Goal: Information Seeking & Learning: Find specific fact

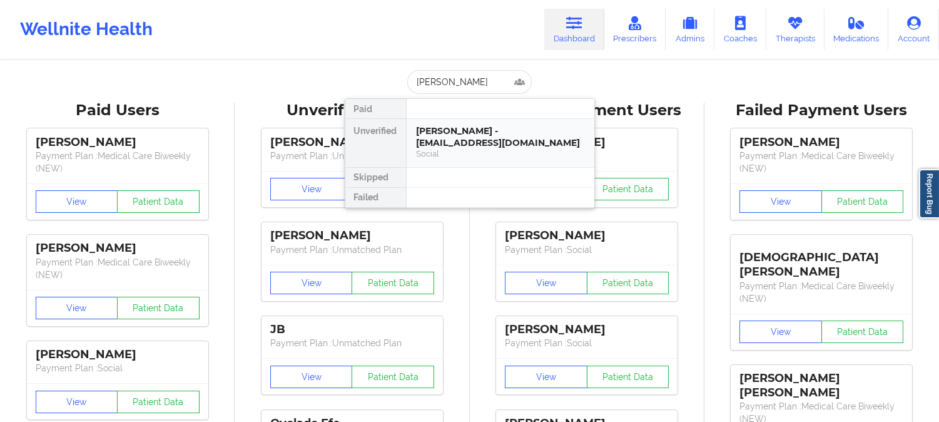
click at [470, 144] on div "Yaneliz Cruz - papaangel1226@gmail.com" at bounding box center [501, 136] width 168 height 23
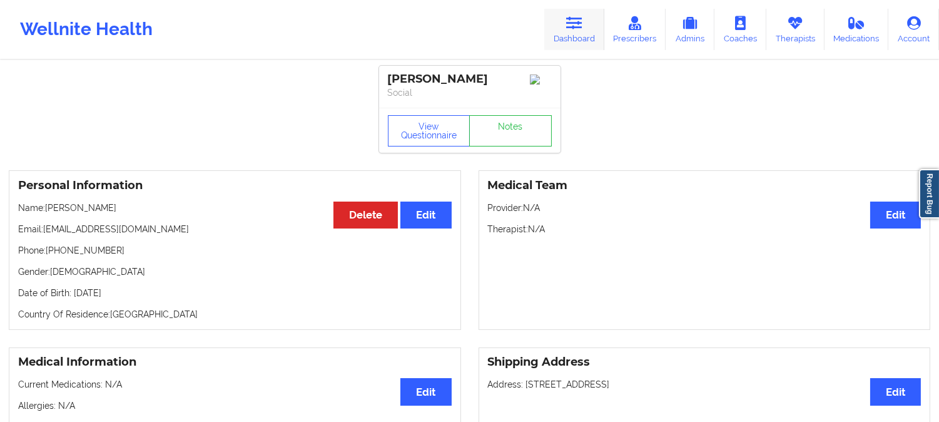
click at [578, 26] on icon at bounding box center [574, 23] width 16 height 14
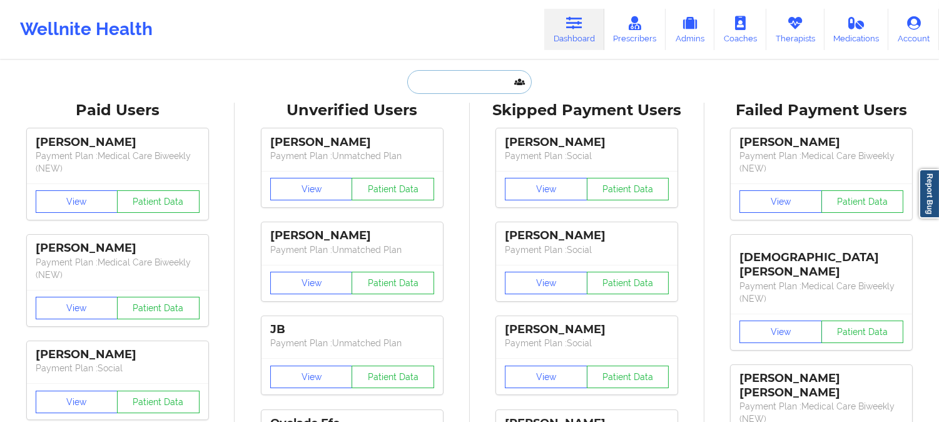
click at [452, 84] on input "text" at bounding box center [469, 82] width 124 height 24
paste input "TIM RAMSAY"
type input "TIM RAMSAY"
click at [470, 78] on input "text" at bounding box center [469, 82] width 124 height 24
paste input "Timothy.ramsay@gmail.com"
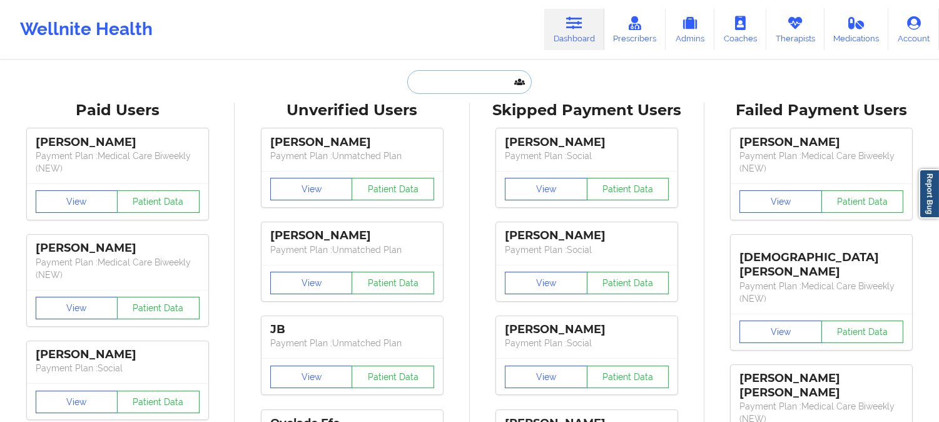
type input "Timothy.ramsay@gmail.com"
click at [470, 88] on input "text" at bounding box center [469, 82] width 124 height 24
paste input "Justin Leal"
type input "Justin Leal"
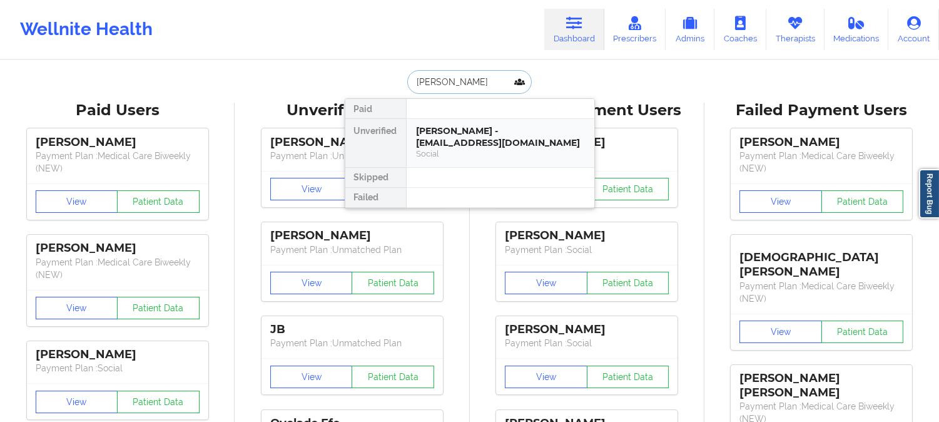
click at [482, 135] on div "Justin Leal - jealjustin@gmail.com" at bounding box center [501, 136] width 168 height 23
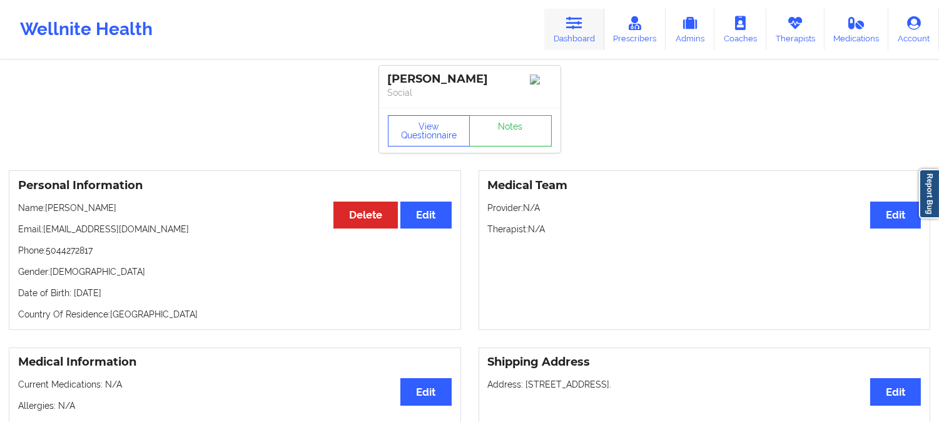
click at [574, 32] on link "Dashboard" at bounding box center [574, 29] width 60 height 41
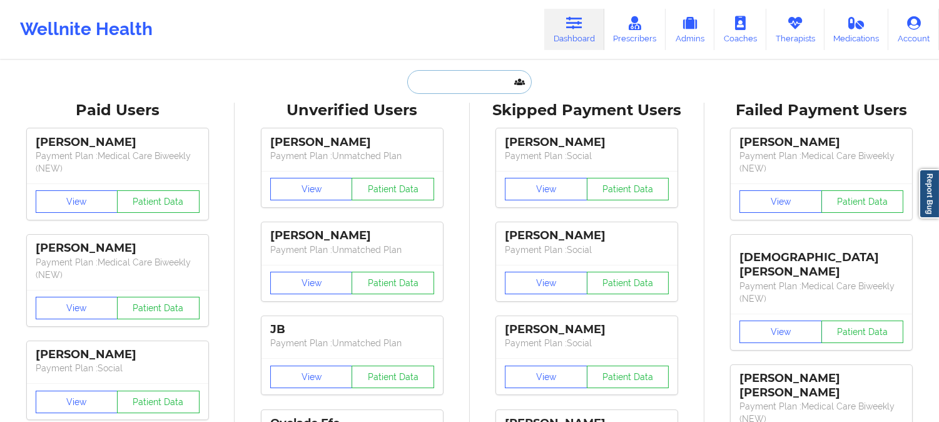
click at [465, 84] on input "text" at bounding box center [469, 82] width 124 height 24
paste input "deuce7700"
type input "deuce7700"
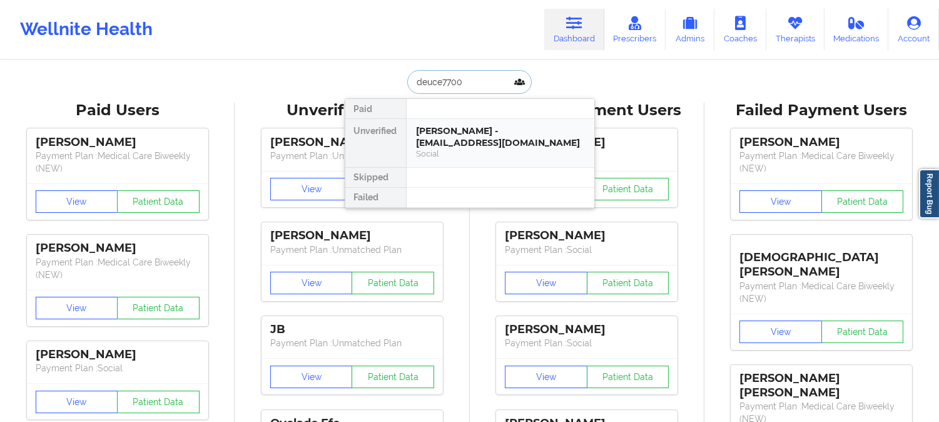
click at [479, 143] on div "Justin A Leal - deuce7700@yahoo.com" at bounding box center [501, 136] width 168 height 23
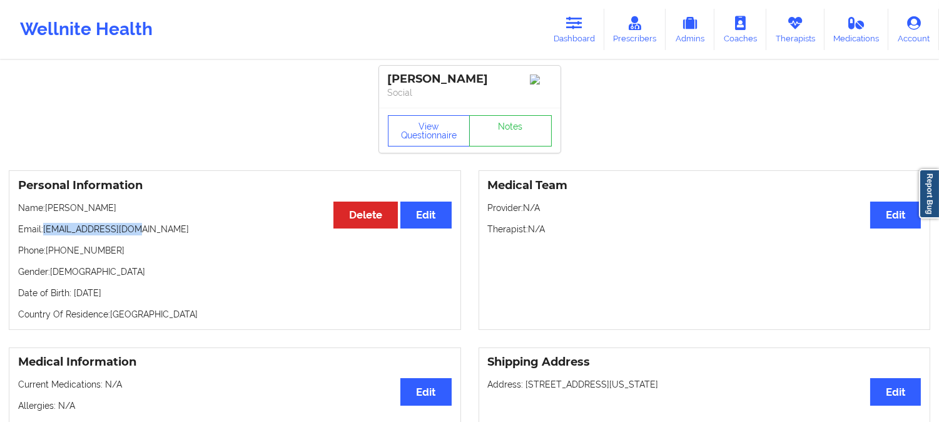
drag, startPoint x: 145, startPoint y: 233, endPoint x: 44, endPoint y: 228, distance: 100.8
click at [44, 228] on p "Email: deuce7700@yahoo.com" at bounding box center [235, 229] width 434 height 13
copy p "deuce7700@yahoo.com"
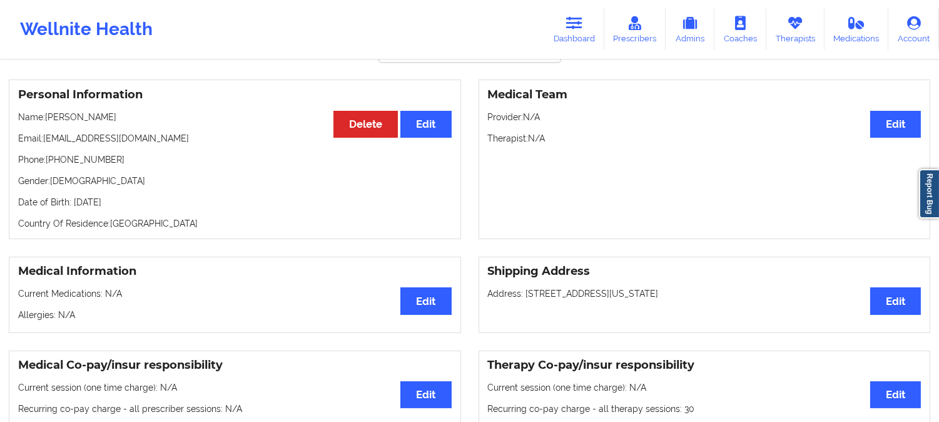
scroll to position [69, 0]
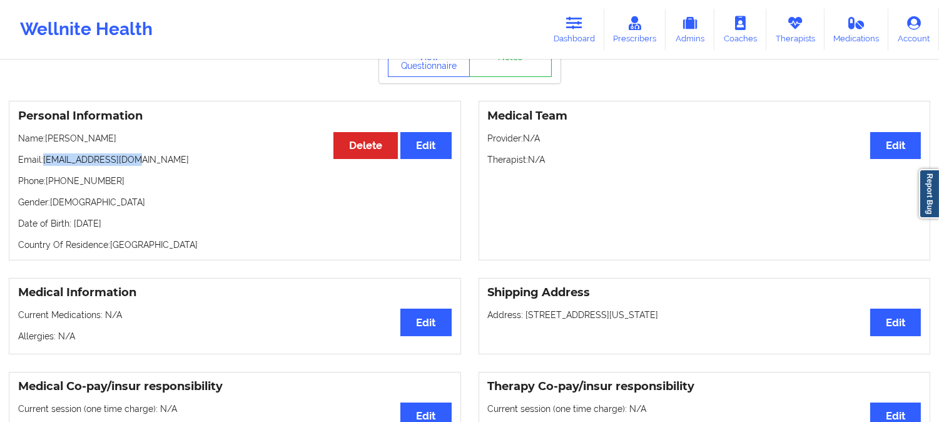
drag, startPoint x: 146, startPoint y: 165, endPoint x: 44, endPoint y: 163, distance: 102.0
click at [44, 163] on p "Email: deuce7700@yahoo.com" at bounding box center [235, 159] width 434 height 13
copy p "deuce7700@yahoo.com"
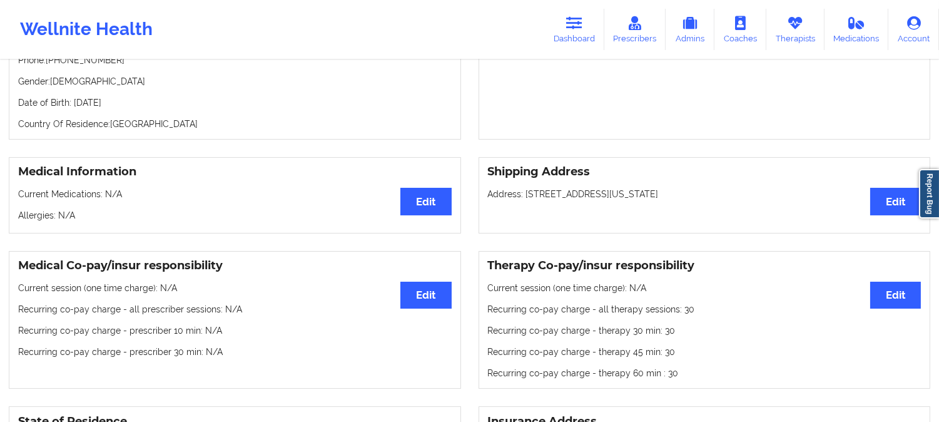
scroll to position [0, 0]
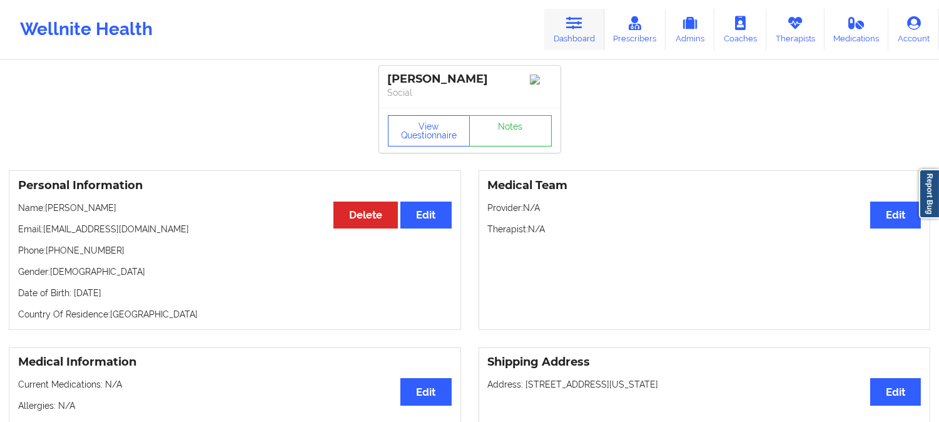
click at [586, 26] on link "Dashboard" at bounding box center [574, 29] width 60 height 41
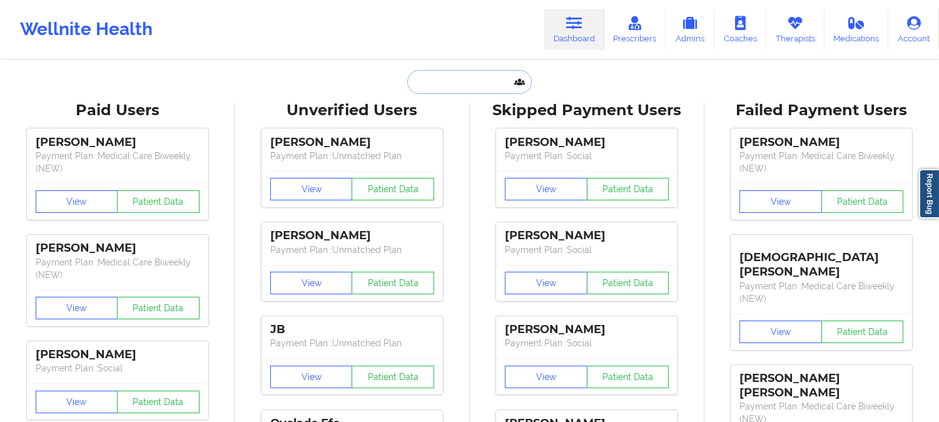
click at [452, 83] on input "text" at bounding box center [469, 82] width 124 height 24
paste input "Terri Jones"
type input "Terri Jones"
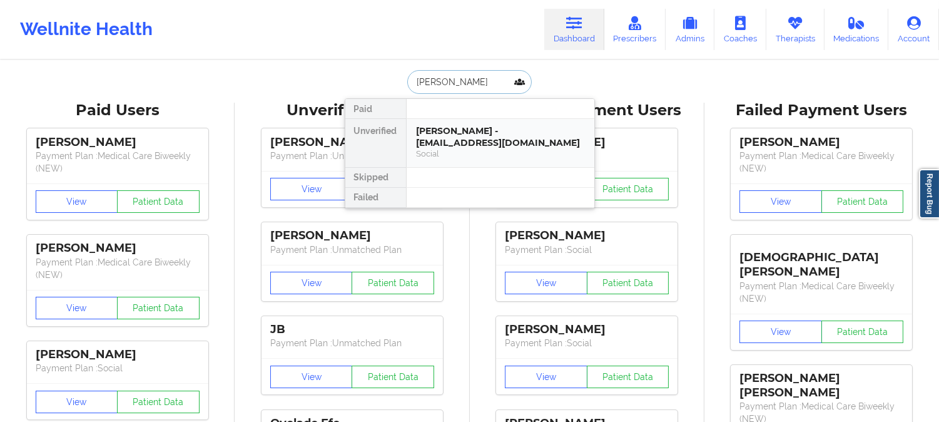
click at [460, 145] on div "Terri jones - terrijones11271971@gmail.com" at bounding box center [501, 136] width 168 height 23
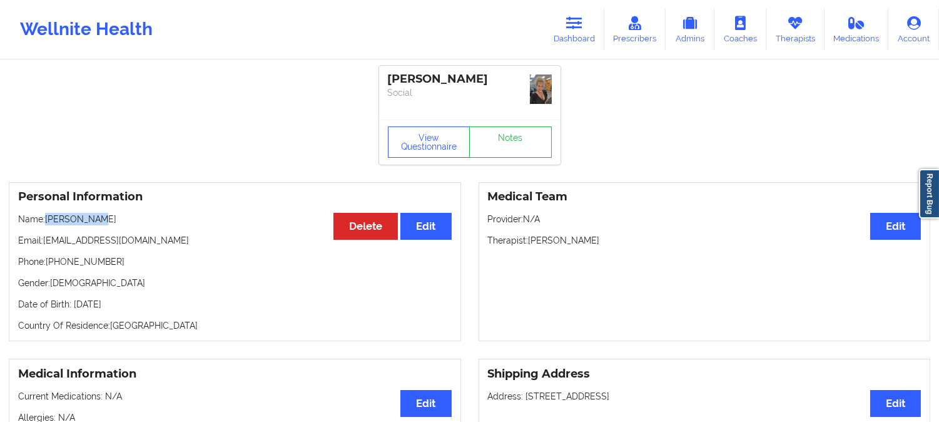
drag, startPoint x: 96, startPoint y: 220, endPoint x: 47, endPoint y: 221, distance: 48.8
click at [47, 221] on p "Name: Terri jones" at bounding box center [235, 219] width 434 height 13
copy p "Terri jones"
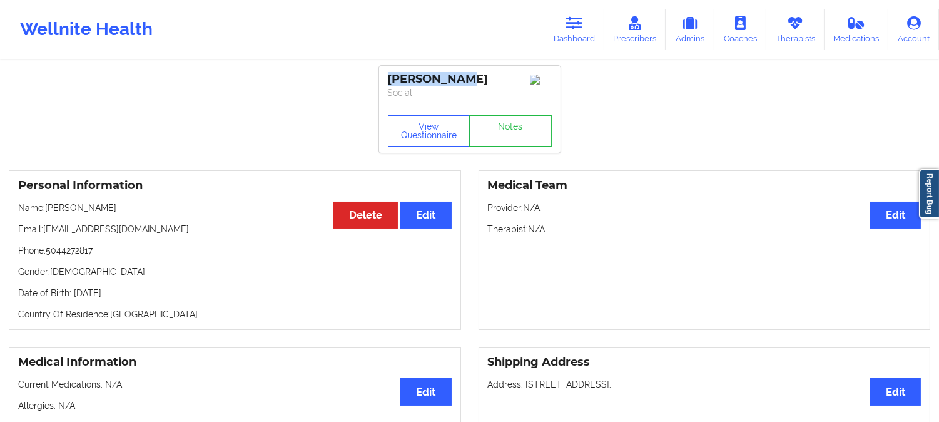
drag, startPoint x: 452, startPoint y: 79, endPoint x: 389, endPoint y: 79, distance: 63.8
click at [389, 79] on div "[PERSON_NAME]" at bounding box center [470, 79] width 164 height 14
copy div "[PERSON_NAME]"
click at [589, 19] on link "Dashboard" at bounding box center [574, 29] width 60 height 41
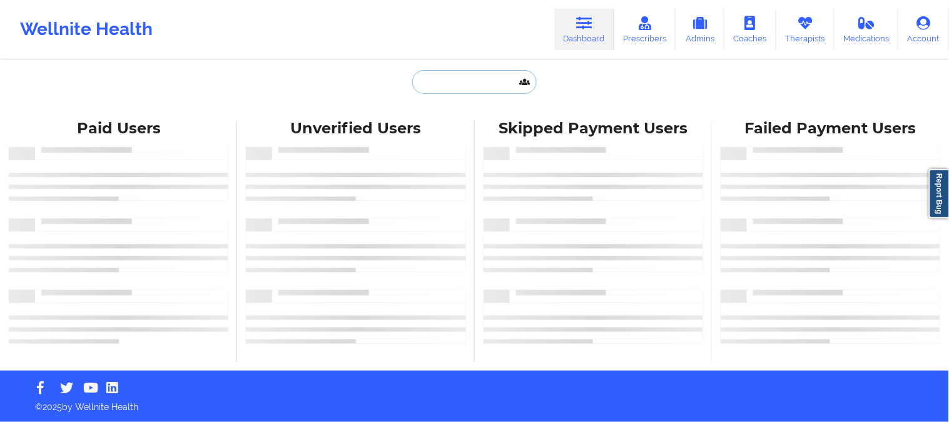
click at [482, 79] on input "text" at bounding box center [474, 82] width 124 height 24
paste input "KATHERINE BURTON"
type input "KATHERINE BURTON"
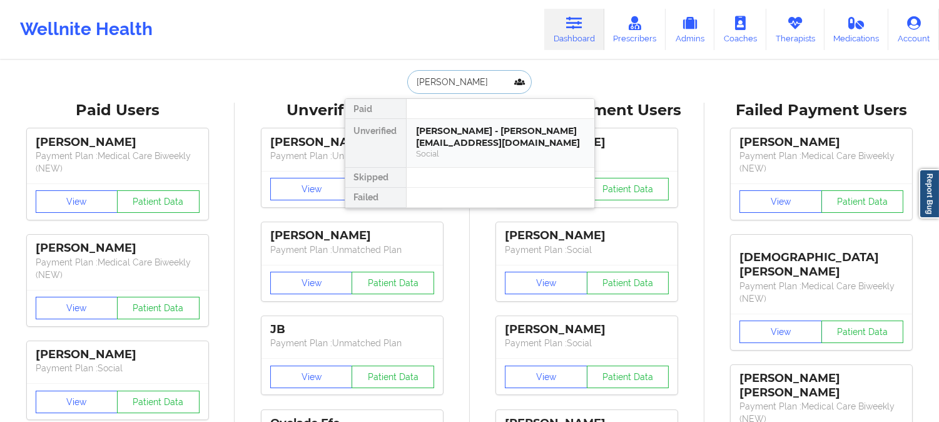
click at [507, 164] on div "KATHERINE BURTON - katykateburton@gmail.com Social" at bounding box center [501, 143] width 188 height 48
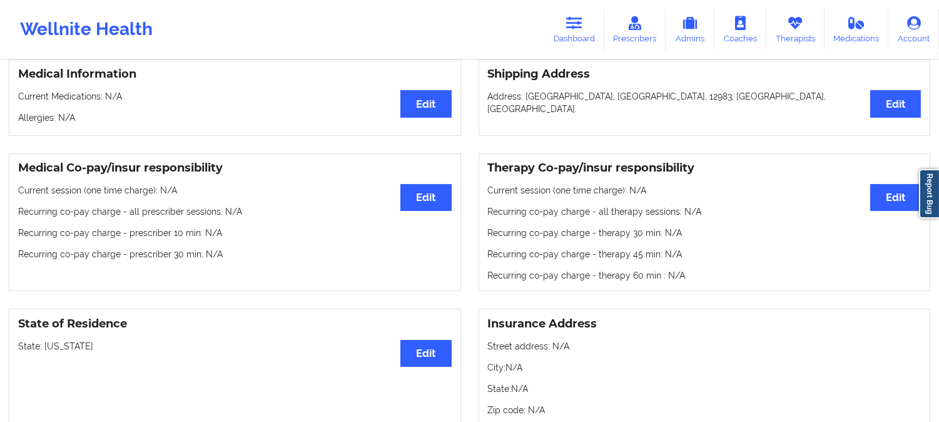
scroll to position [347, 0]
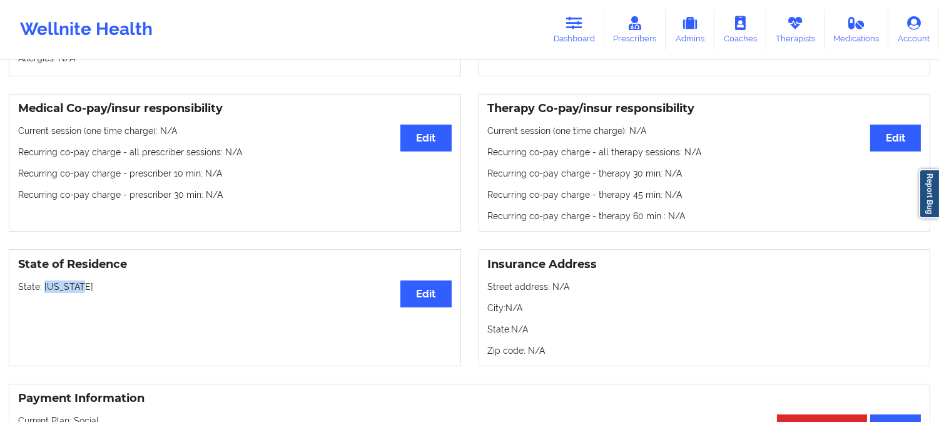
drag, startPoint x: 88, startPoint y: 289, endPoint x: 44, endPoint y: 286, distance: 43.9
click at [44, 286] on p "State: New York" at bounding box center [235, 286] width 434 height 13
copy p "[US_STATE]"
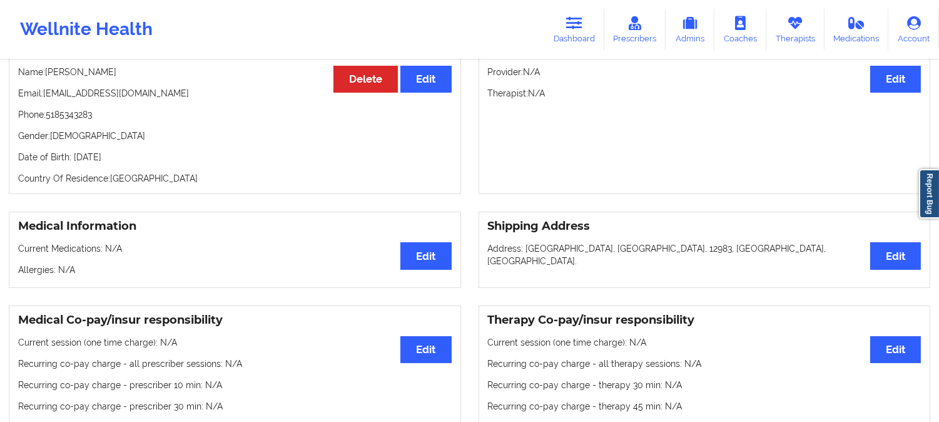
scroll to position [0, 0]
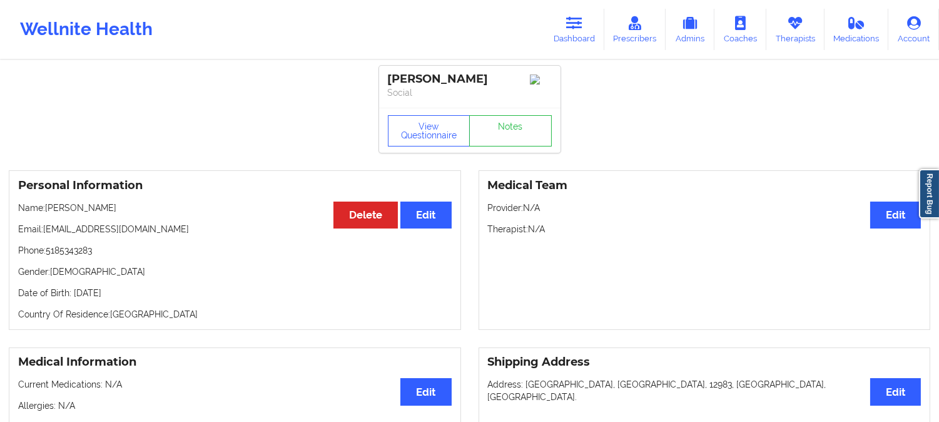
drag, startPoint x: 153, startPoint y: 210, endPoint x: 48, endPoint y: 208, distance: 105.1
click at [48, 208] on p "Name: KATHERINE BURTON" at bounding box center [235, 207] width 434 height 13
copy p "KATHERINE BURTON"
drag, startPoint x: 180, startPoint y: 233, endPoint x: 44, endPoint y: 230, distance: 135.8
click at [44, 230] on p "Email: katykateburton@gmail.com" at bounding box center [235, 229] width 434 height 13
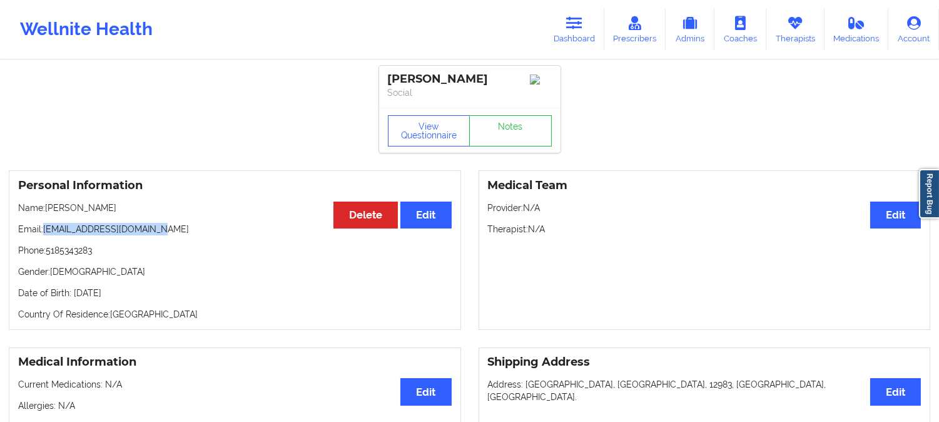
copy p "katykateburton@gmail.com"
drag, startPoint x: 61, startPoint y: 230, endPoint x: 44, endPoint y: 233, distance: 16.6
click at [44, 233] on p "Email: katykateburton@gmail.com" at bounding box center [235, 229] width 434 height 13
copy p "katykateburton@gmail.com"
drag, startPoint x: 157, startPoint y: 211, endPoint x: 147, endPoint y: 211, distance: 10.0
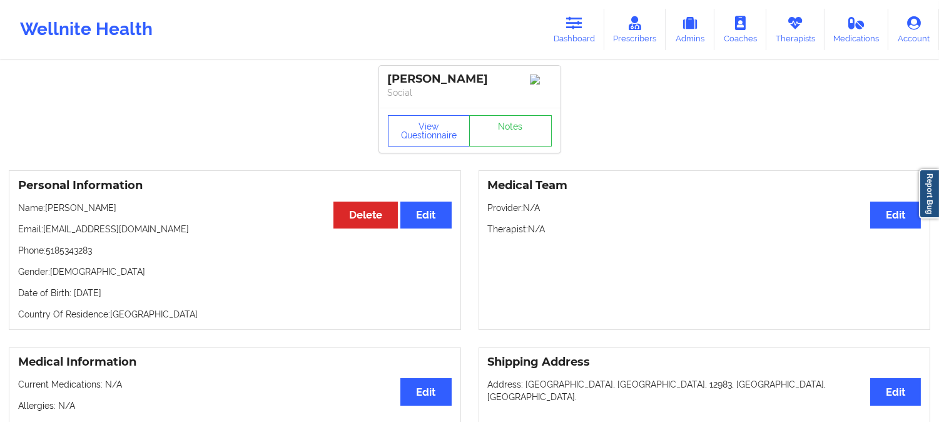
click at [155, 211] on p "Name: KATHERINE BURTON" at bounding box center [235, 207] width 434 height 13
drag, startPoint x: 147, startPoint y: 211, endPoint x: 49, endPoint y: 213, distance: 98.2
click at [49, 213] on p "Name: KATHERINE BURTON" at bounding box center [235, 207] width 434 height 13
copy p "KATHERINE BURTON"
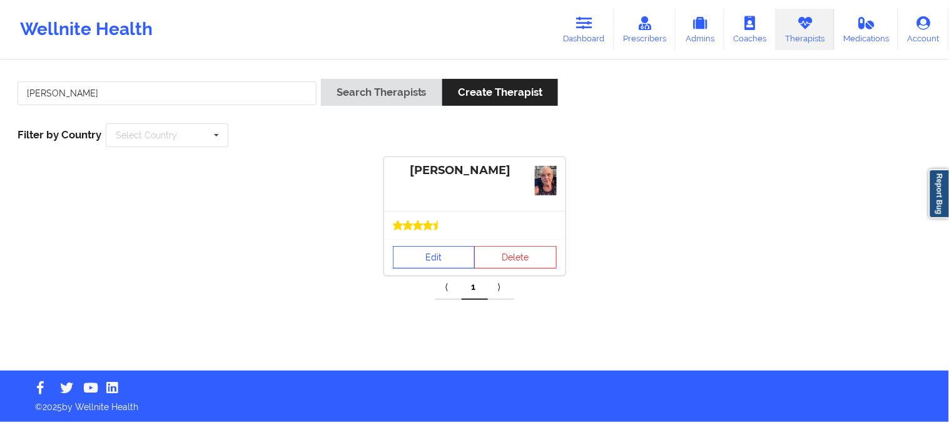
click at [445, 264] on link "Edit" at bounding box center [434, 257] width 83 height 23
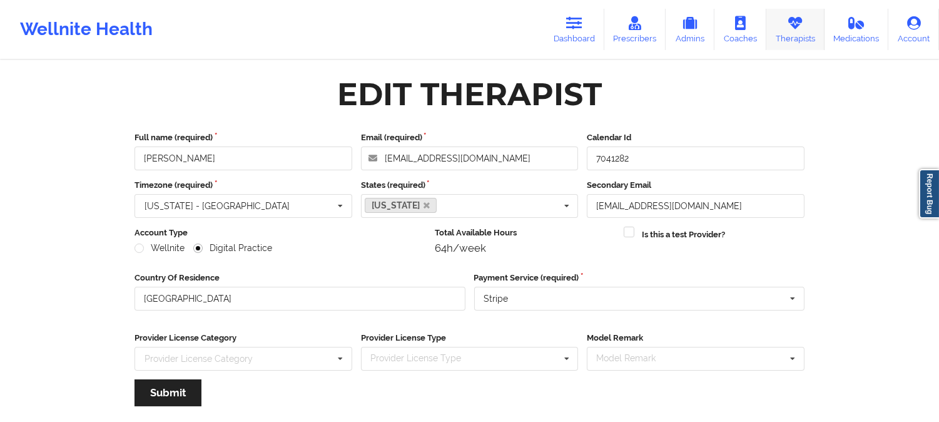
click at [791, 32] on link "Therapists" at bounding box center [795, 29] width 58 height 41
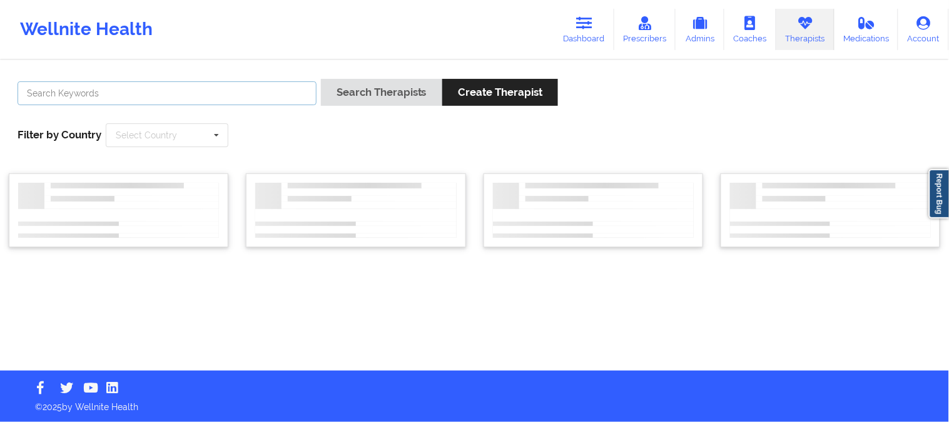
click at [226, 93] on input "text" at bounding box center [167, 93] width 299 height 24
paste input "Amelia George"
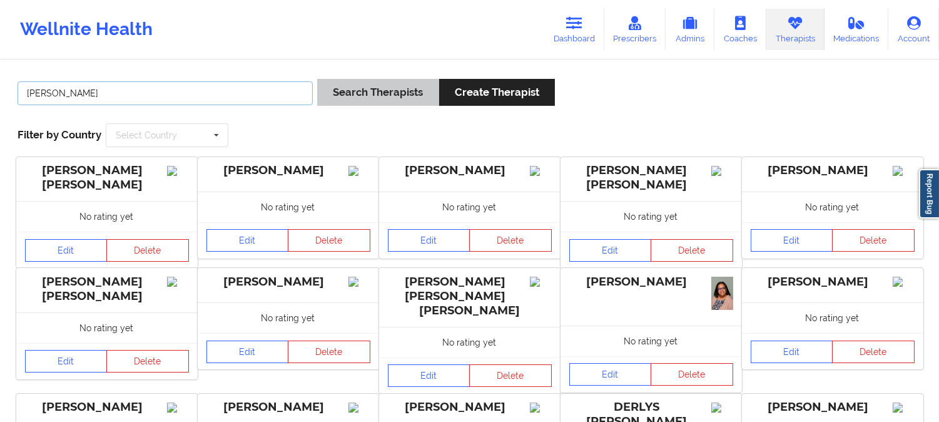
type input "Amelia George"
click at [350, 95] on button "Search Therapists" at bounding box center [377, 92] width 121 height 27
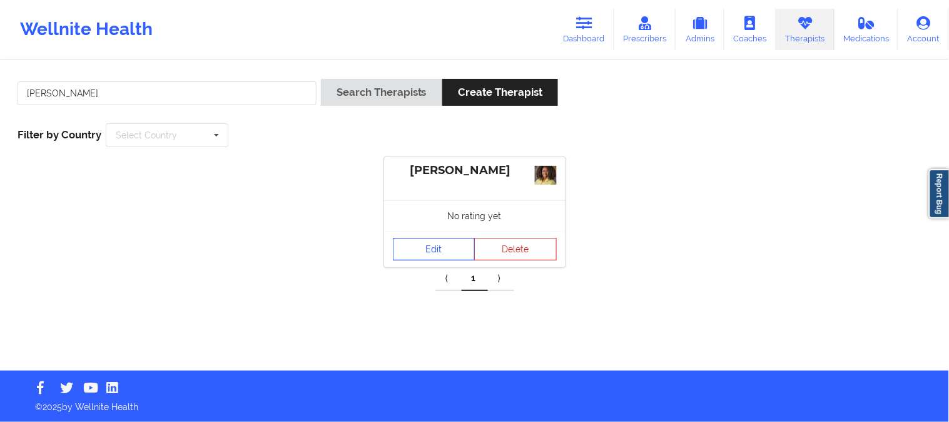
click at [439, 252] on link "Edit" at bounding box center [434, 249] width 83 height 23
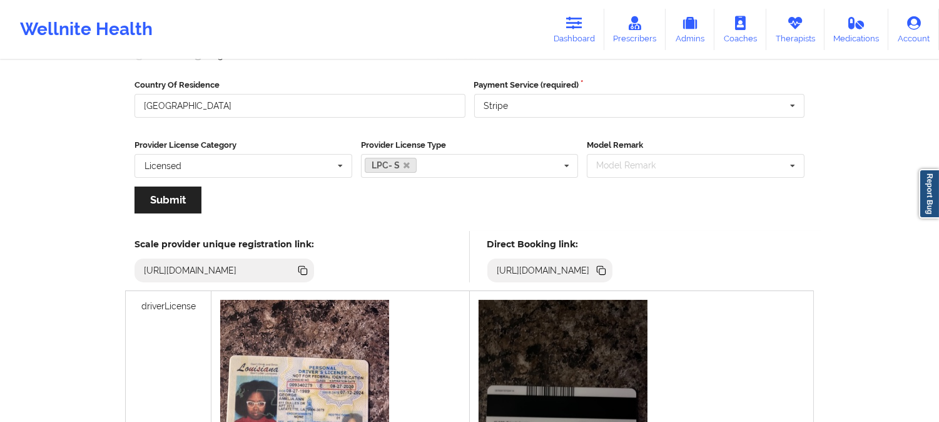
scroll to position [208, 0]
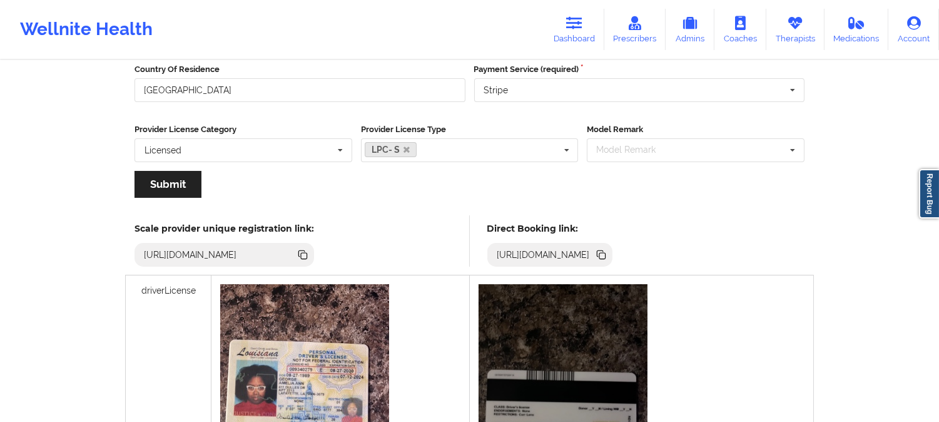
click at [604, 253] on icon at bounding box center [601, 253] width 6 height 6
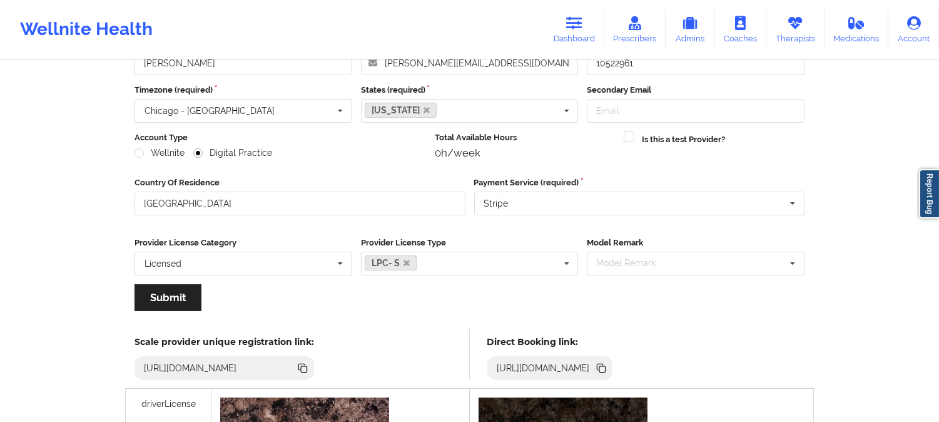
scroll to position [0, 0]
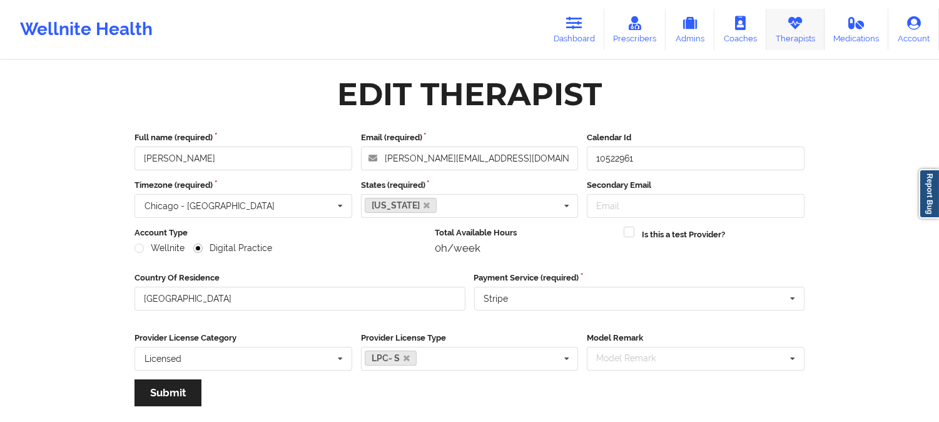
click at [795, 28] on icon at bounding box center [795, 23] width 16 height 14
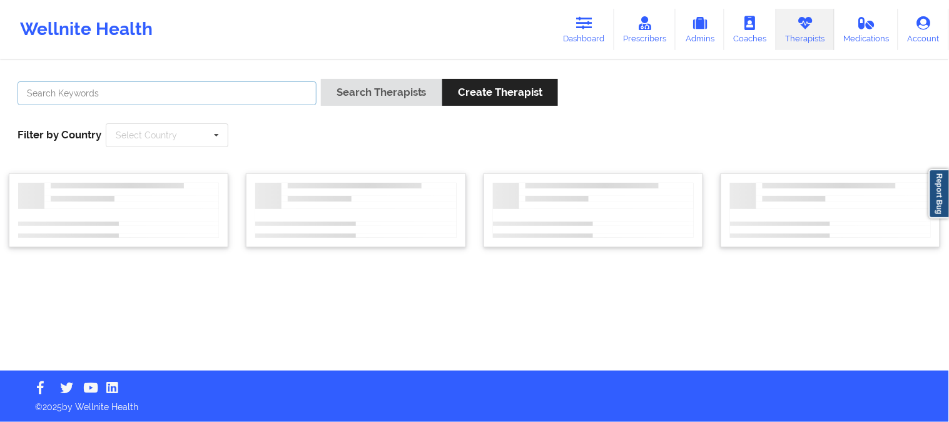
click at [183, 96] on input "text" at bounding box center [167, 93] width 299 height 24
paste input "Alicia Jackson"
type input "Alicia Jackson"
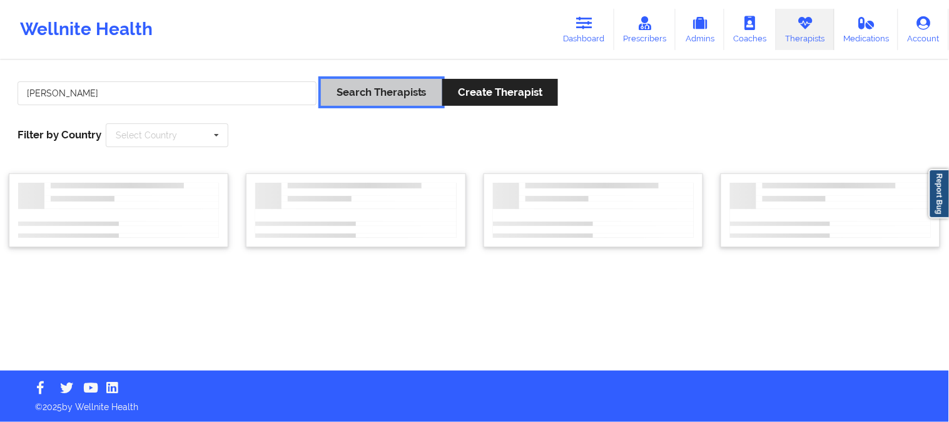
click at [379, 94] on button "Search Therapists" at bounding box center [381, 92] width 121 height 27
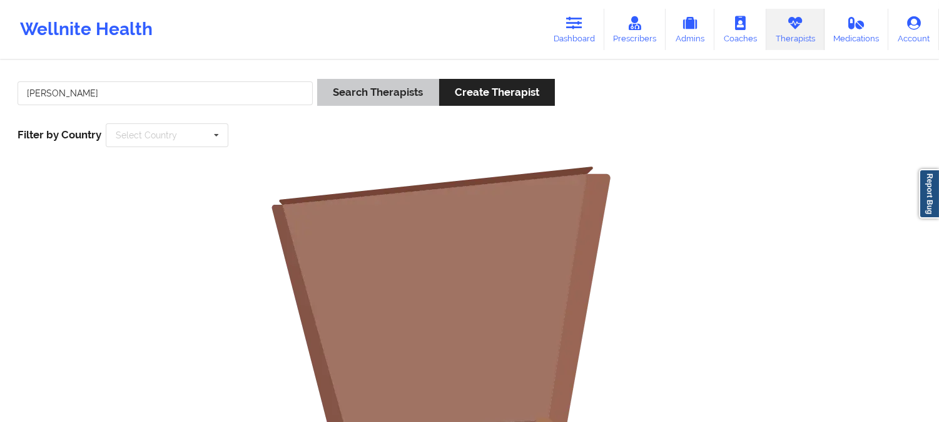
type input "[PERSON_NAME]"
click at [378, 92] on button "Search Therapists" at bounding box center [377, 92] width 121 height 27
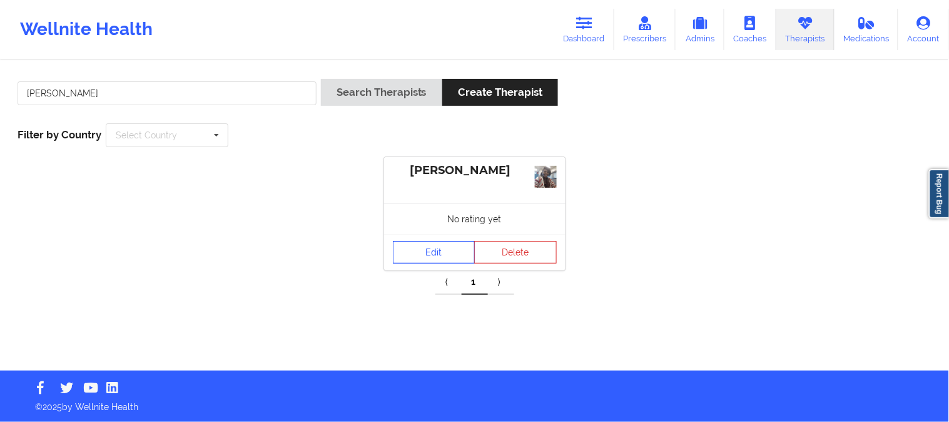
click at [429, 249] on link "Edit" at bounding box center [434, 252] width 83 height 23
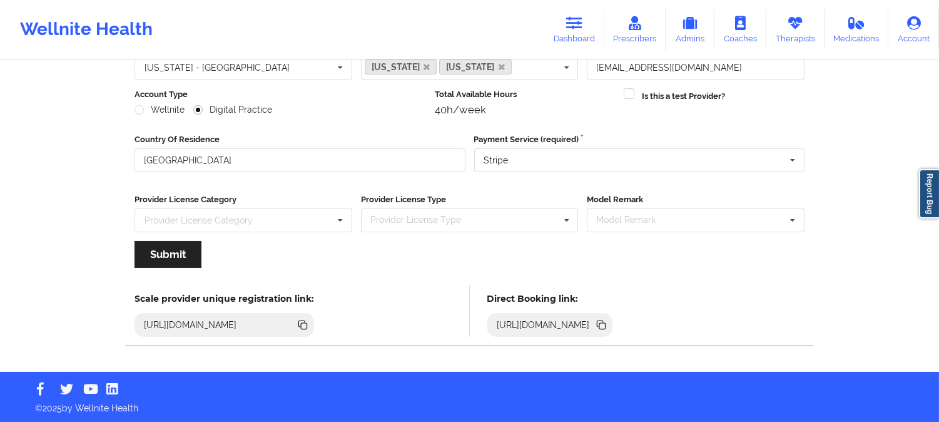
scroll to position [140, 0]
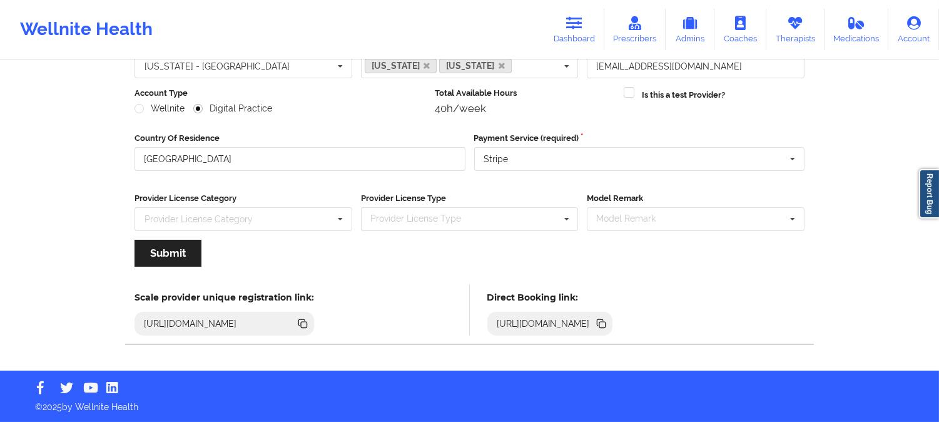
click at [606, 322] on icon at bounding box center [602, 325] width 6 height 6
click at [788, 28] on icon at bounding box center [795, 23] width 16 height 14
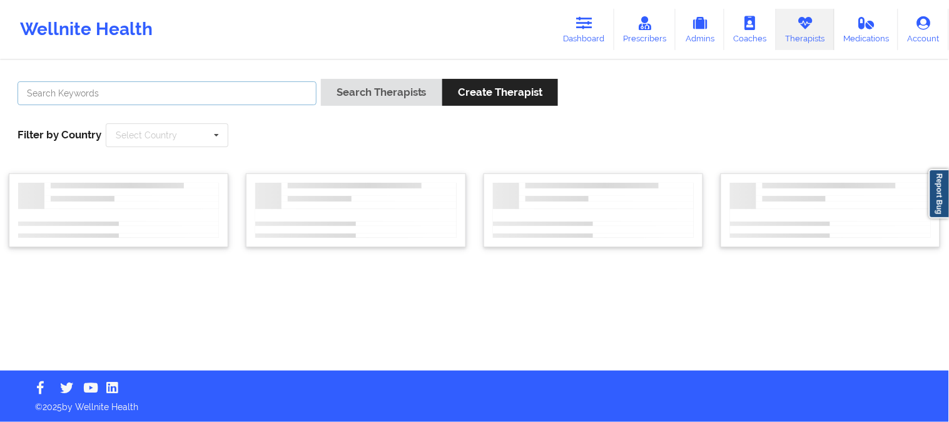
click at [245, 96] on input "text" at bounding box center [167, 93] width 299 height 24
paste input "Jennifer Woods"
type input "Jennifer Woods"
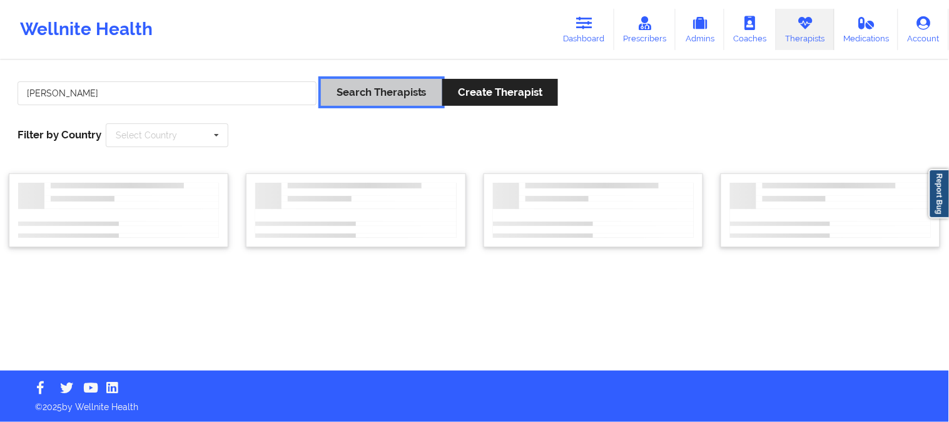
click at [363, 86] on button "Search Therapists" at bounding box center [381, 92] width 121 height 27
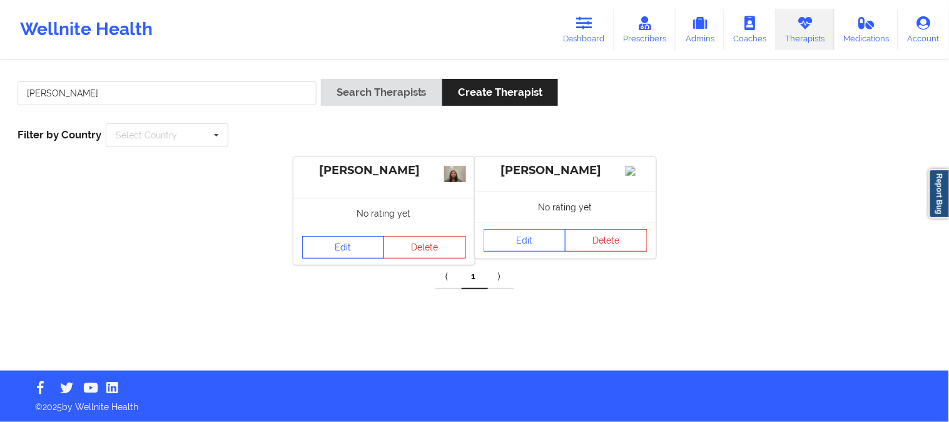
click at [359, 246] on link "Edit" at bounding box center [343, 247] width 83 height 23
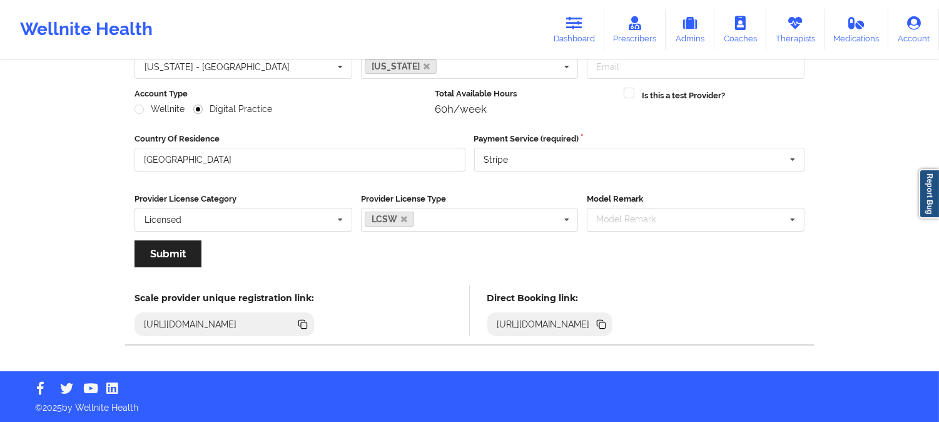
scroll to position [140, 0]
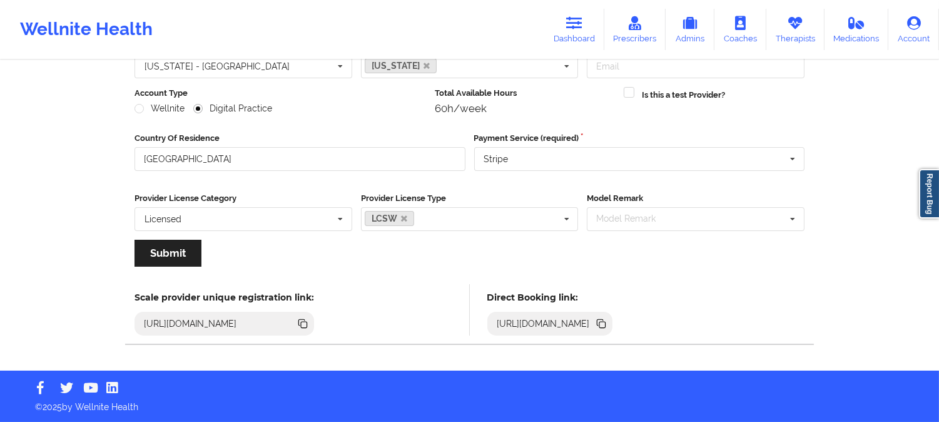
click at [606, 324] on icon at bounding box center [602, 325] width 6 height 6
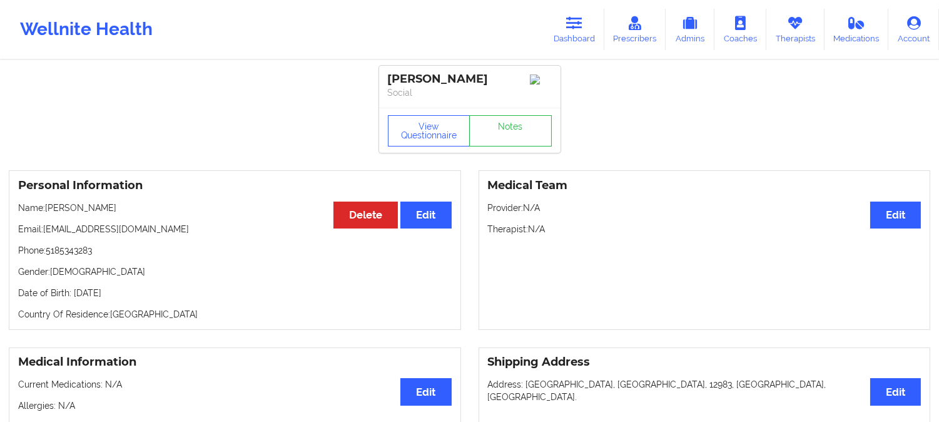
drag, startPoint x: 140, startPoint y: 216, endPoint x: 46, endPoint y: 209, distance: 94.7
click at [46, 209] on p "Name: KATHERINE BURTON" at bounding box center [235, 207] width 434 height 13
copy p "KATHERINE BURTON"
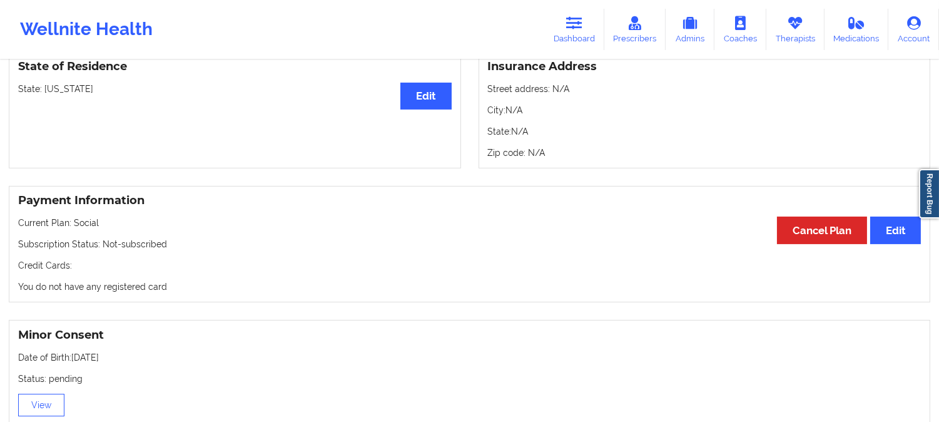
scroll to position [556, 0]
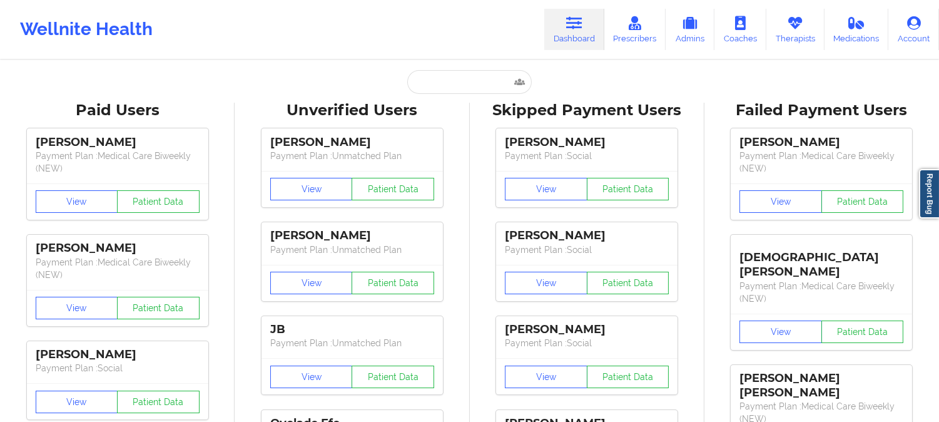
click at [474, 80] on input "text" at bounding box center [469, 82] width 124 height 24
paste input "[EMAIL_ADDRESS][DOMAIN_NAME]"
type input "[EMAIL_ADDRESS][DOMAIN_NAME]"
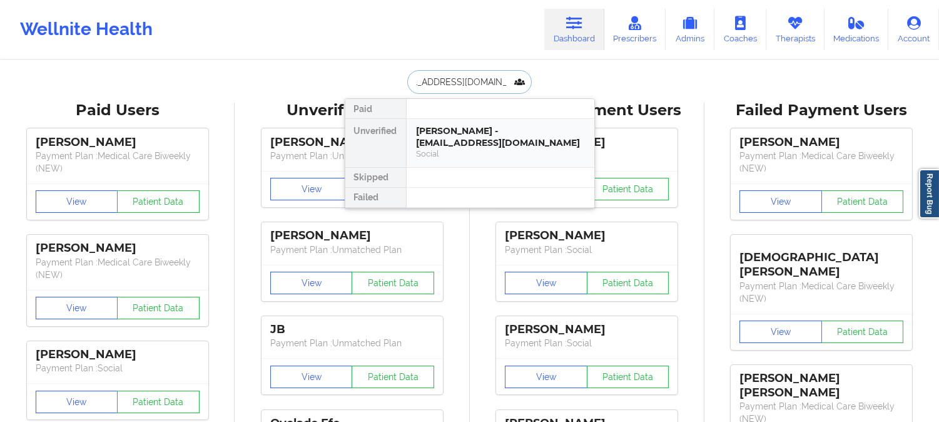
click at [459, 136] on div "[PERSON_NAME] - [EMAIL_ADDRESS][DOMAIN_NAME]" at bounding box center [501, 136] width 168 height 23
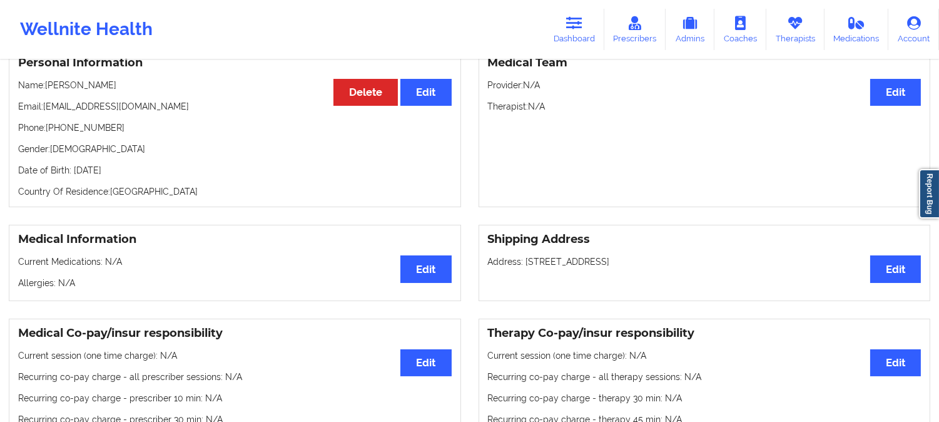
scroll to position [0, 0]
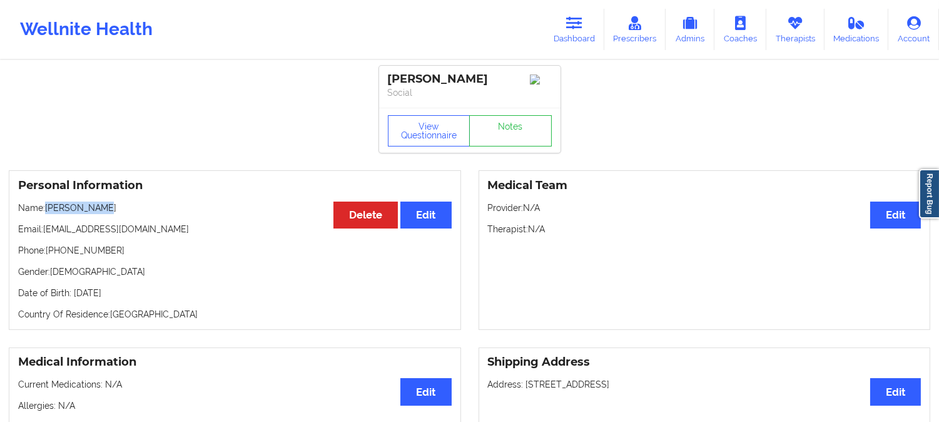
drag, startPoint x: 98, startPoint y: 215, endPoint x: 46, endPoint y: 210, distance: 52.7
click at [46, 210] on p "Name: [PERSON_NAME]" at bounding box center [235, 207] width 434 height 13
copy p "[PERSON_NAME]"
drag, startPoint x: 176, startPoint y: 233, endPoint x: 56, endPoint y: 228, distance: 119.6
click at [44, 231] on p "Email: [EMAIL_ADDRESS][DOMAIN_NAME]" at bounding box center [235, 229] width 434 height 13
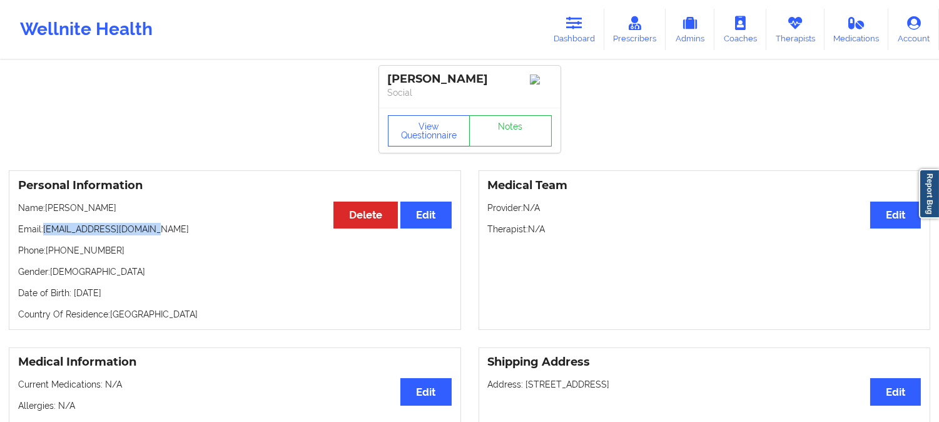
copy p "[EMAIL_ADDRESS][DOMAIN_NAME]"
click at [576, 29] on icon at bounding box center [574, 23] width 16 height 14
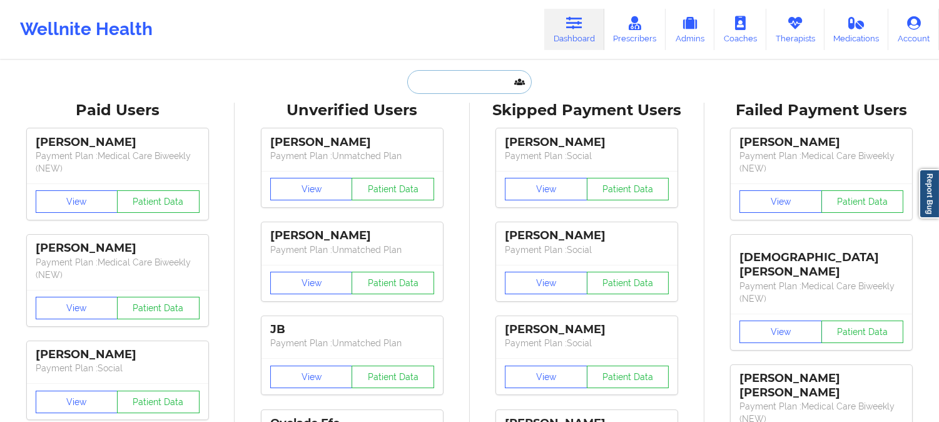
click at [459, 77] on input "text" at bounding box center [469, 82] width 124 height 24
paste input "[PERSON_NAME][EMAIL_ADDRESS][PERSON_NAME][DOMAIN_NAME]"
type input "[PERSON_NAME][EMAIL_ADDRESS][PERSON_NAME][DOMAIN_NAME]"
paste input "[PERSON_NAME]"
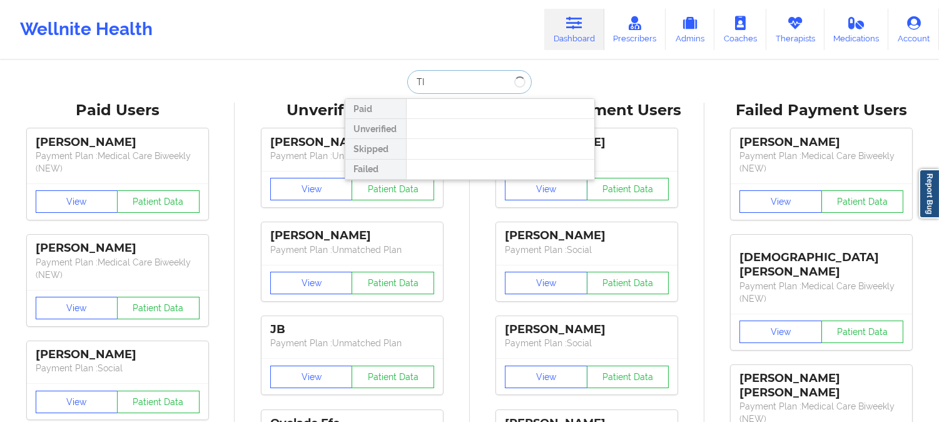
type input "T"
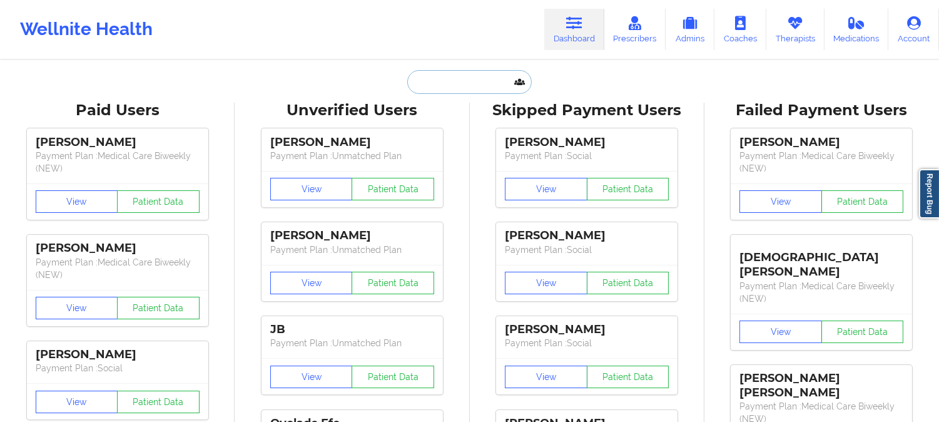
paste input "[PERSON_NAME]"
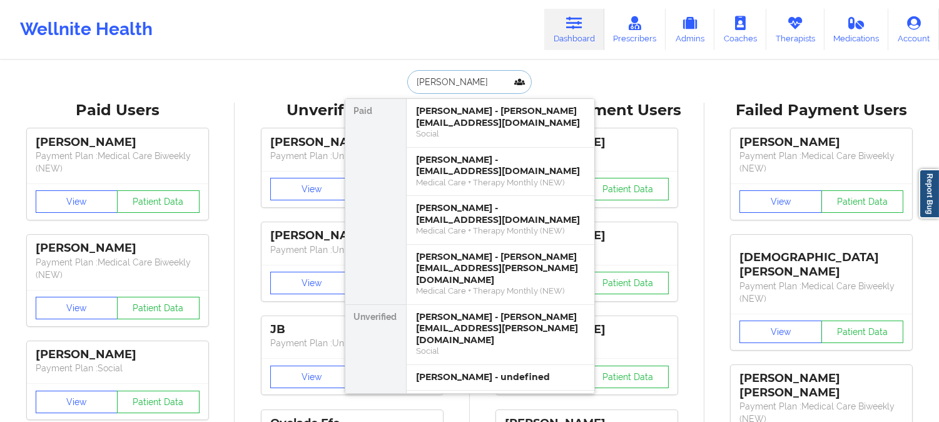
type input "[PERSON_NAME]"
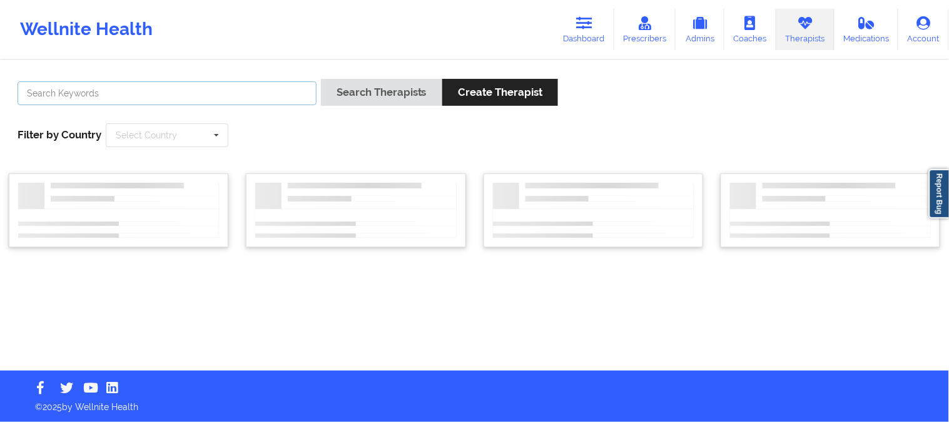
click at [268, 90] on input "text" at bounding box center [167, 93] width 299 height 24
paste input "[PERSON_NAME]"
type input "[PERSON_NAME]"
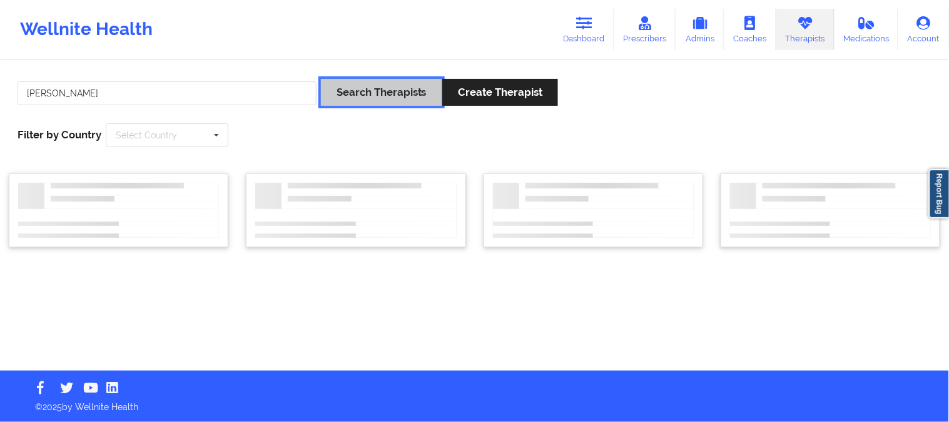
click at [358, 89] on button "Search Therapists" at bounding box center [381, 92] width 121 height 27
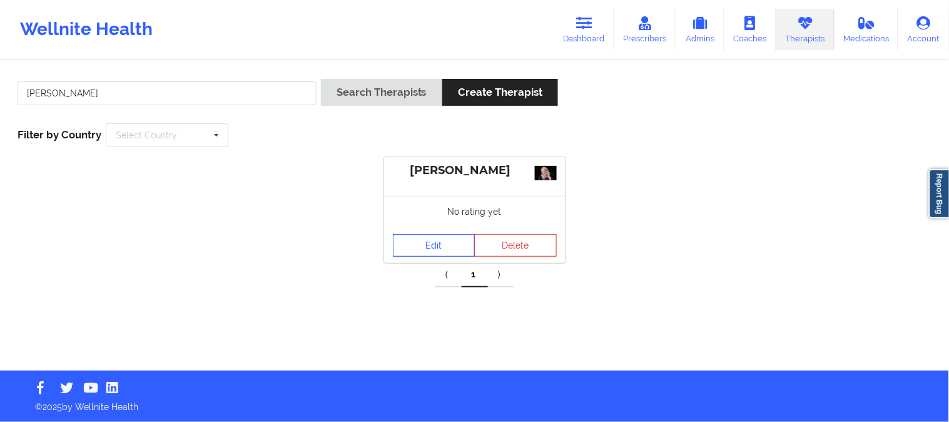
click at [433, 247] on link "Edit" at bounding box center [434, 245] width 83 height 23
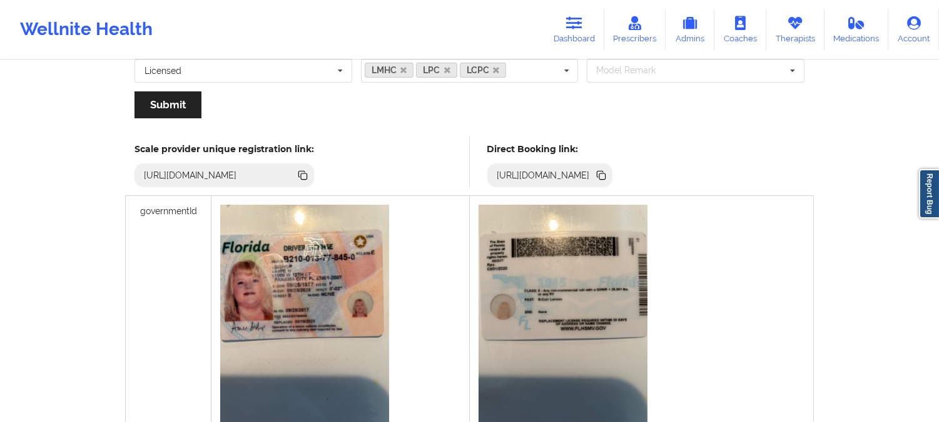
scroll to position [347, 0]
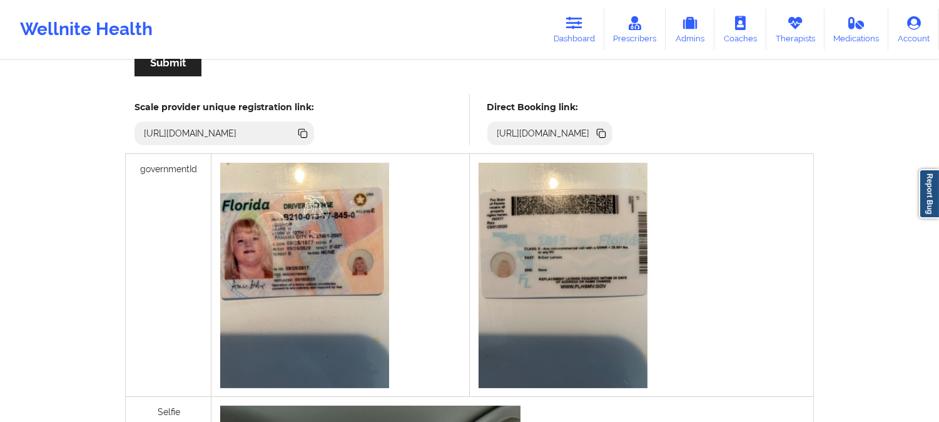
click at [606, 133] on icon at bounding box center [602, 134] width 6 height 6
click at [795, 30] on link "Therapists" at bounding box center [795, 29] width 58 height 41
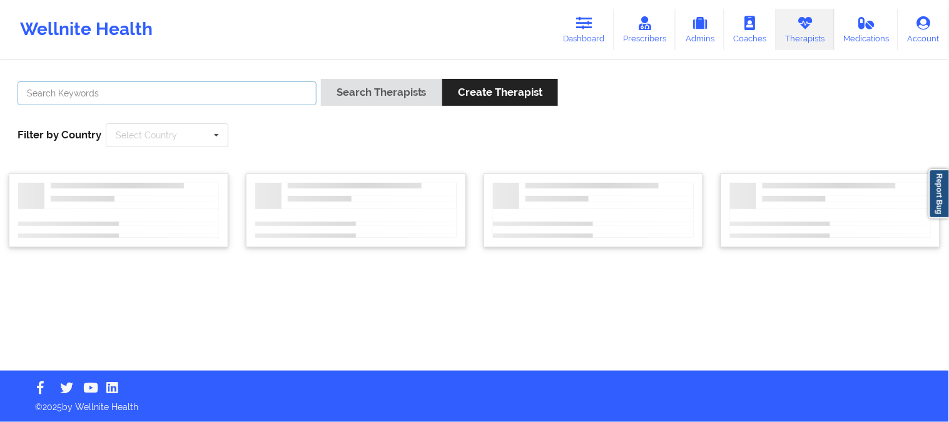
click at [249, 91] on input "text" at bounding box center [167, 93] width 299 height 24
paste input "[PERSON_NAME]"
type input "[PERSON_NAME]"
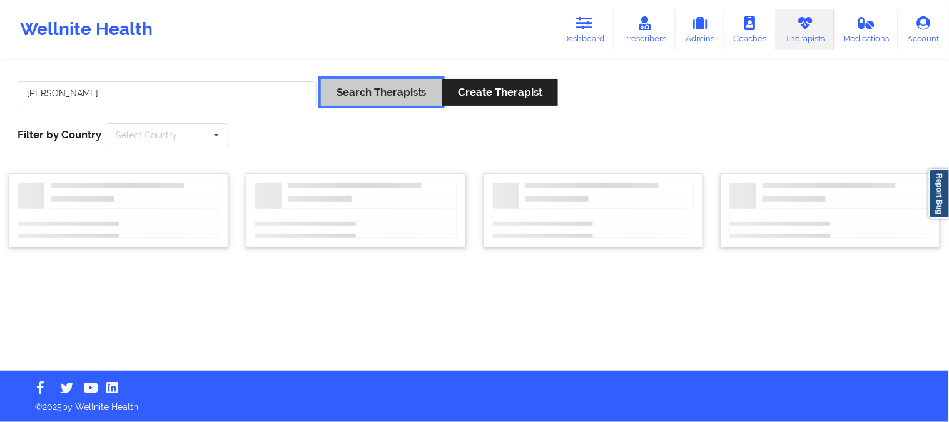
click at [401, 96] on button "Search Therapists" at bounding box center [381, 92] width 121 height 27
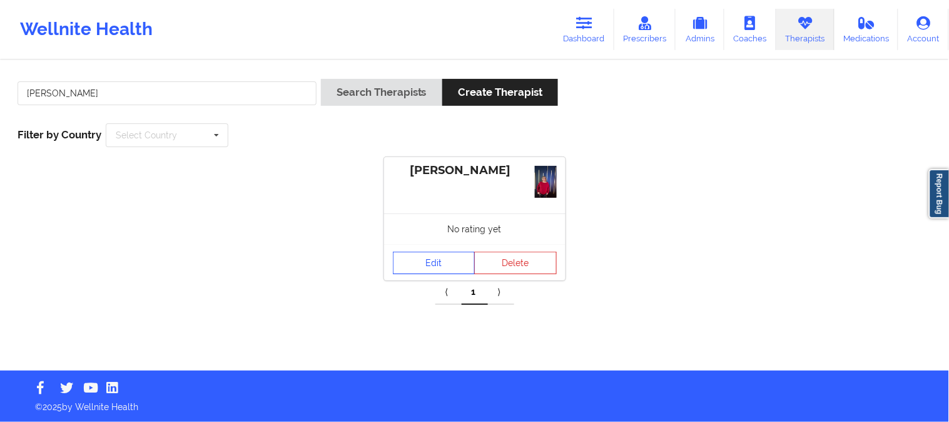
click at [426, 257] on link "Edit" at bounding box center [434, 263] width 83 height 23
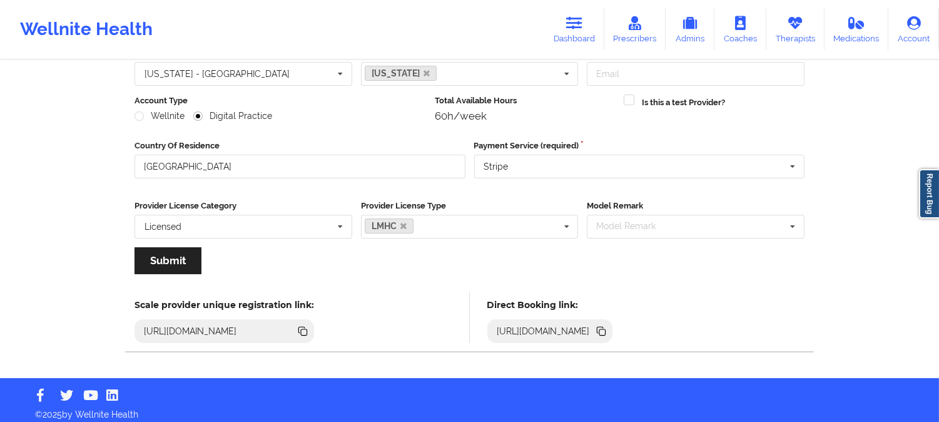
scroll to position [140, 0]
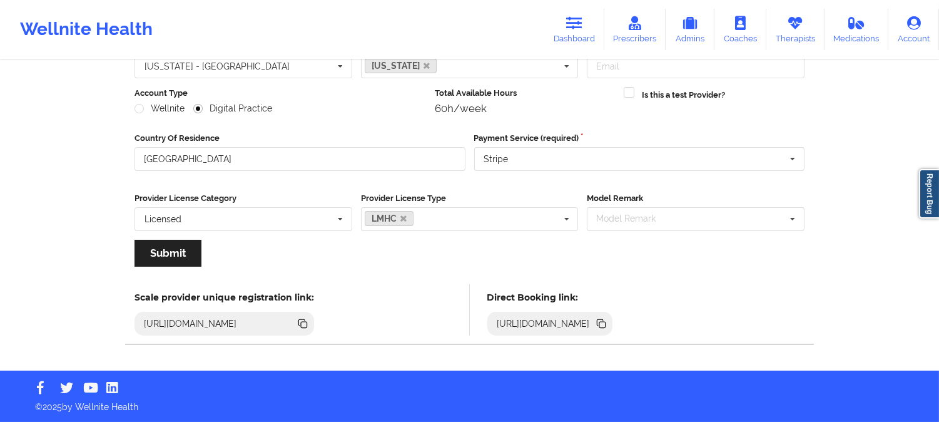
click at [606, 323] on icon at bounding box center [602, 325] width 6 height 6
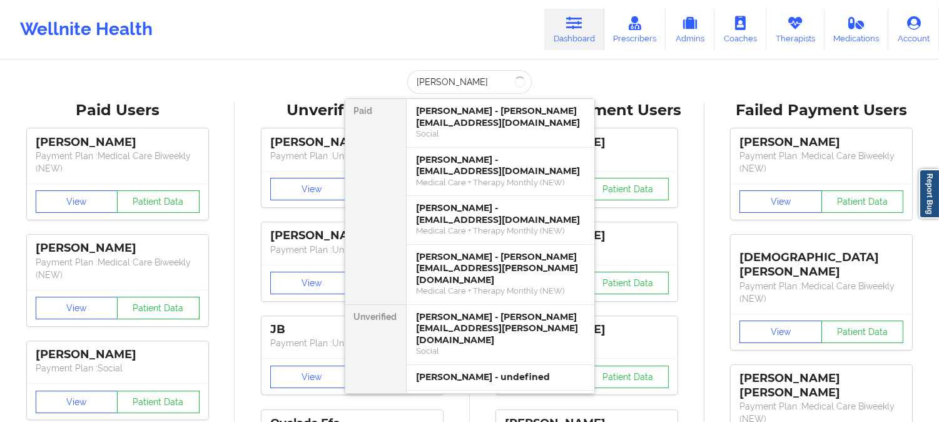
scroll to position [0, 4]
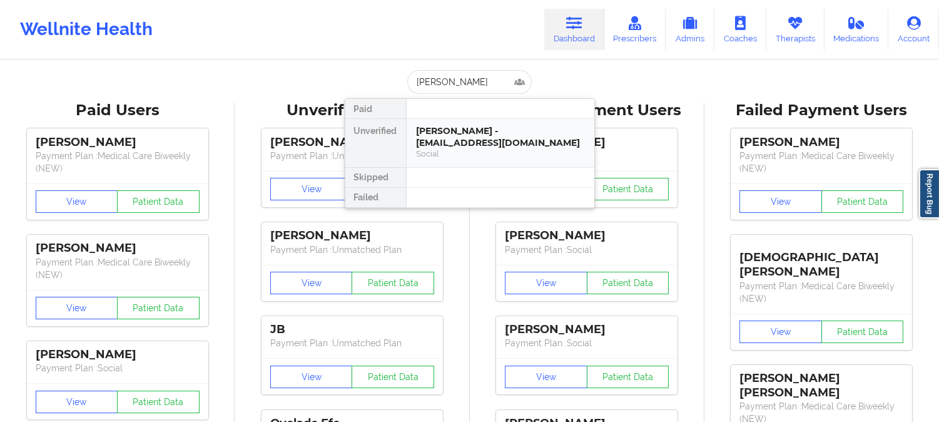
click at [468, 151] on div "Social" at bounding box center [501, 153] width 168 height 11
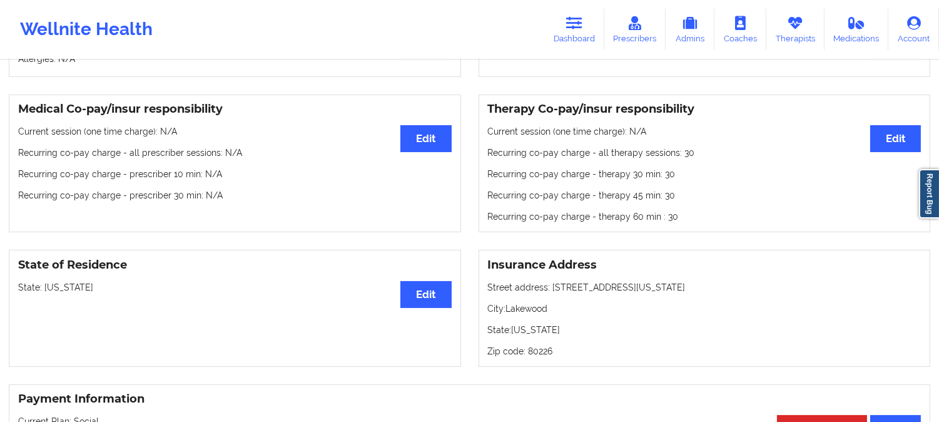
scroll to position [347, 0]
click at [55, 293] on p "State: [US_STATE]" at bounding box center [235, 286] width 434 height 13
copy p "[US_STATE]"
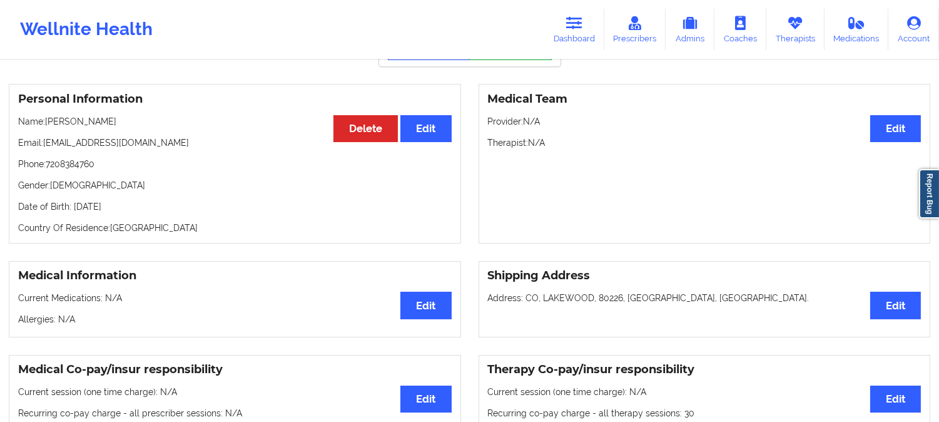
scroll to position [0, 0]
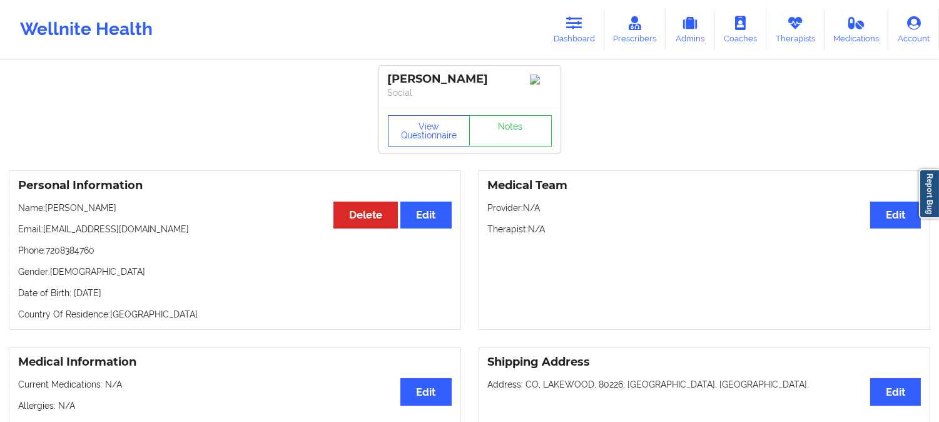
drag, startPoint x: 157, startPoint y: 223, endPoint x: 47, endPoint y: 222, distance: 110.1
click at [47, 214] on p "Name: [PERSON_NAME]" at bounding box center [235, 207] width 434 height 13
copy p "[PERSON_NAME]"
click at [570, 18] on icon at bounding box center [574, 23] width 16 height 14
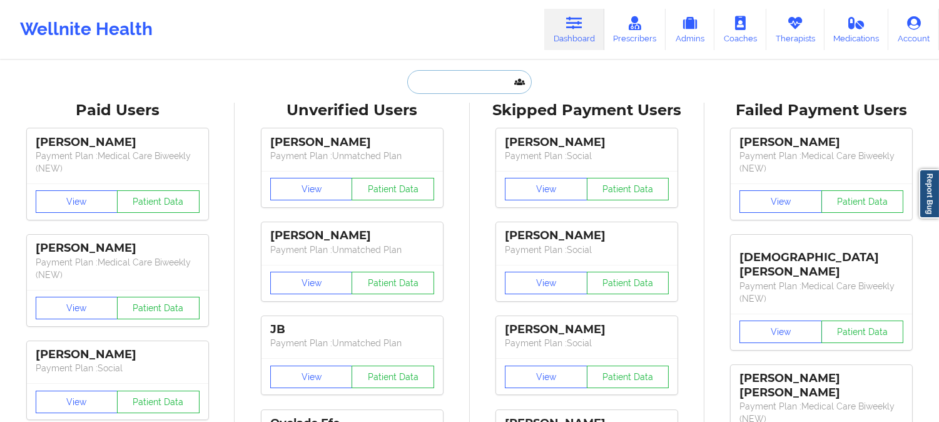
click at [464, 76] on input "text" at bounding box center [469, 82] width 124 height 24
paste input "marissaskinner26@gmail.com"
type input "marissaskinner26@gmail.com"
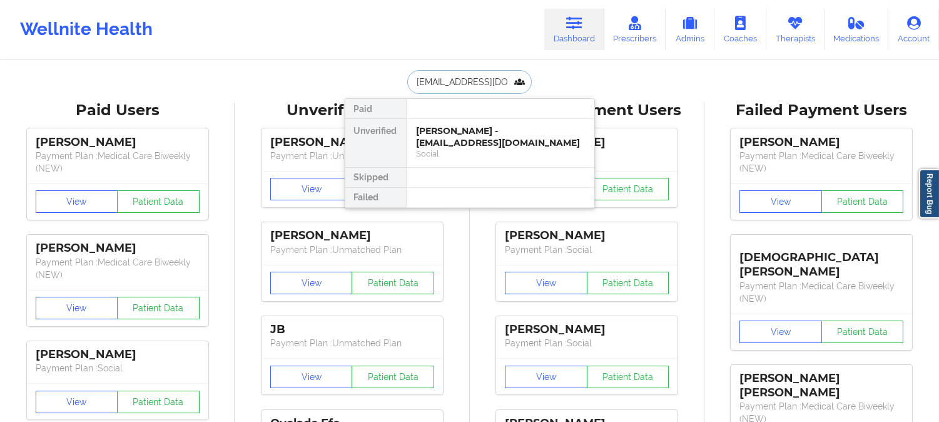
scroll to position [0, 22]
click at [479, 140] on div "Marissa Zinselmeier - marissaskinner26@gmail.com" at bounding box center [501, 136] width 168 height 23
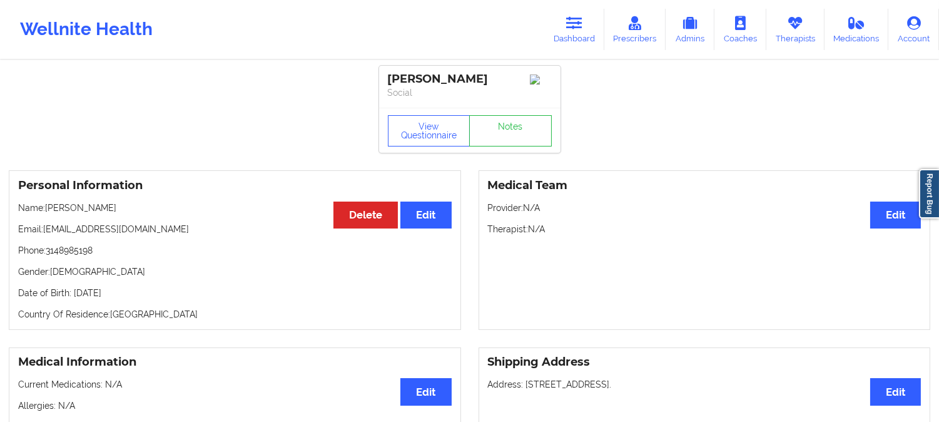
click at [121, 209] on p "Name: Marissa Zinselmeier" at bounding box center [235, 207] width 434 height 13
click at [121, 208] on p "Name: Marissa Zinselmeier" at bounding box center [235, 207] width 434 height 13
copy p "Zinselmeier"
click at [588, 11] on link "Dashboard" at bounding box center [574, 29] width 60 height 41
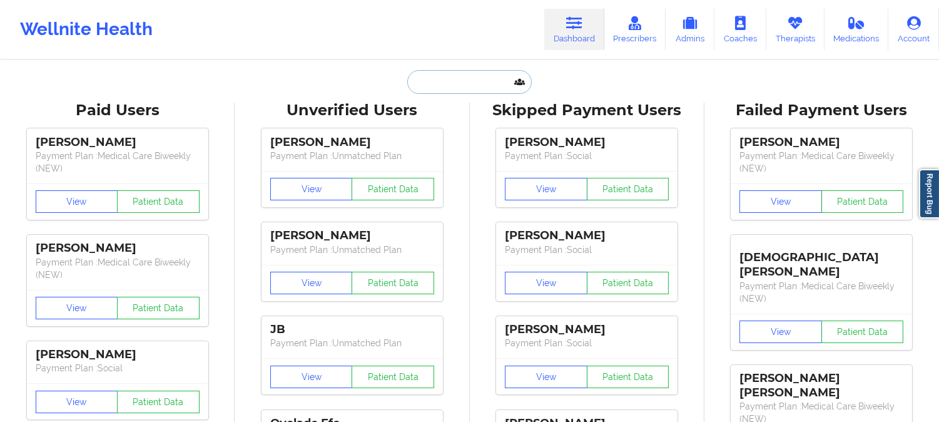
click at [472, 74] on input "text" at bounding box center [469, 82] width 124 height 24
paste input "Zinselmeier"
type input "Zinselmeier"
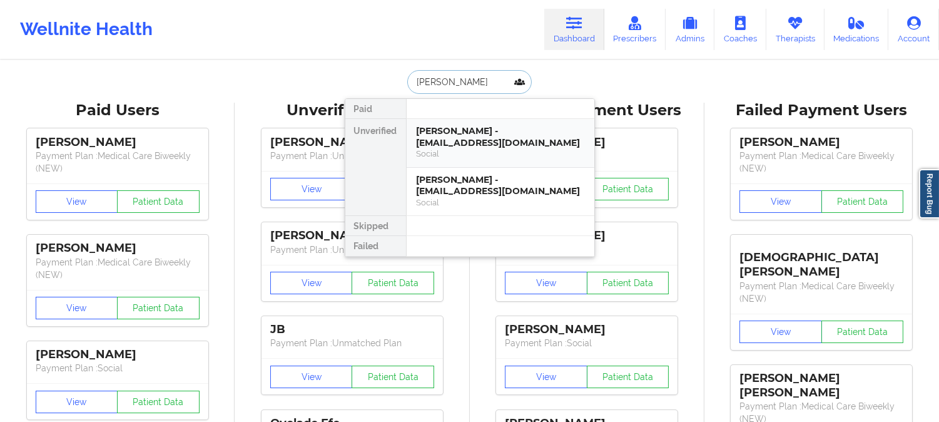
click at [545, 139] on div "Marissa Kathryn Zinselmeier - mariakay287@gmail.com" at bounding box center [501, 136] width 168 height 23
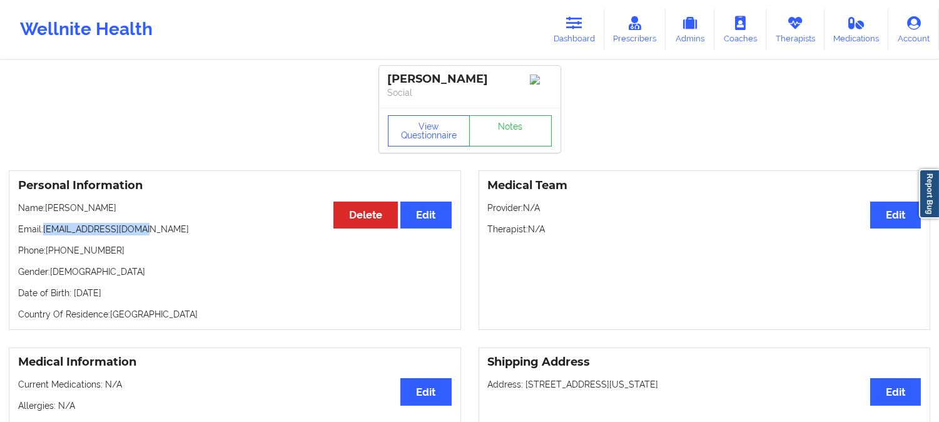
drag, startPoint x: 148, startPoint y: 244, endPoint x: 46, endPoint y: 245, distance: 101.4
click at [46, 235] on p "Email: mariakay287@gmail.com" at bounding box center [235, 229] width 434 height 13
copy p "mariakay287@gmail.com"
drag, startPoint x: 565, startPoint y: 18, endPoint x: 558, endPoint y: 42, distance: 25.4
click at [566, 18] on link "Dashboard" at bounding box center [574, 29] width 60 height 41
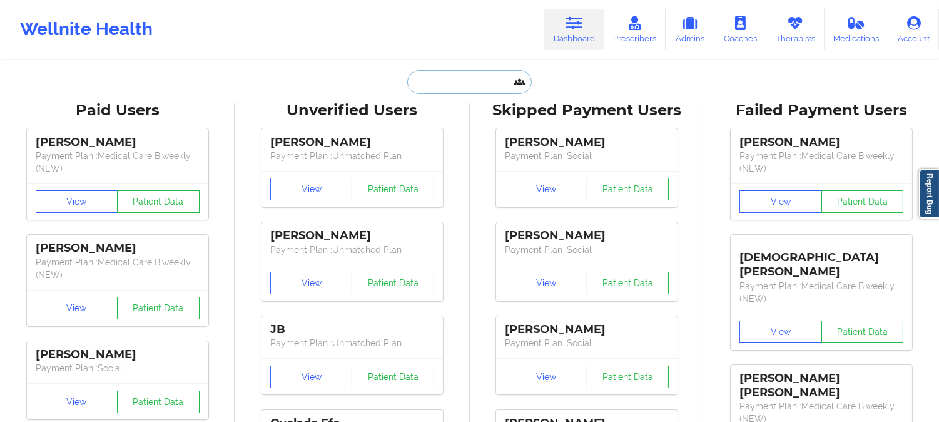
click at [483, 86] on input "text" at bounding box center [469, 82] width 124 height 24
paste input "marissaskinner26@gmail.com"
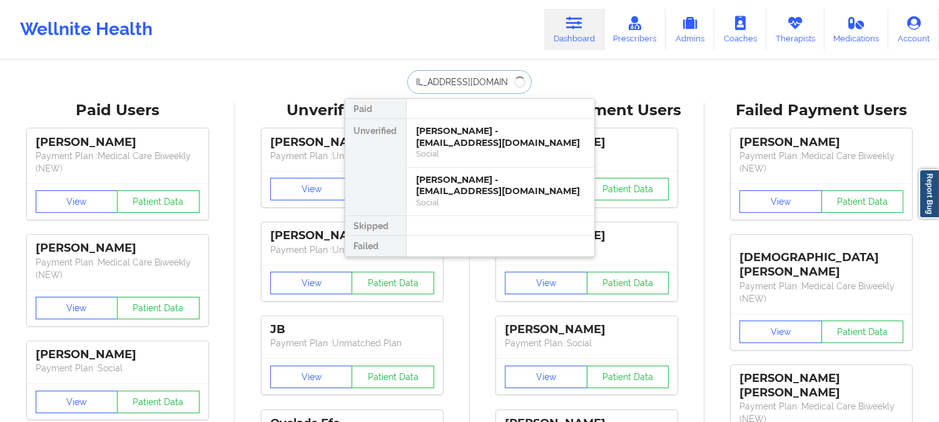
type input "marissaskinner26@gmail.com"
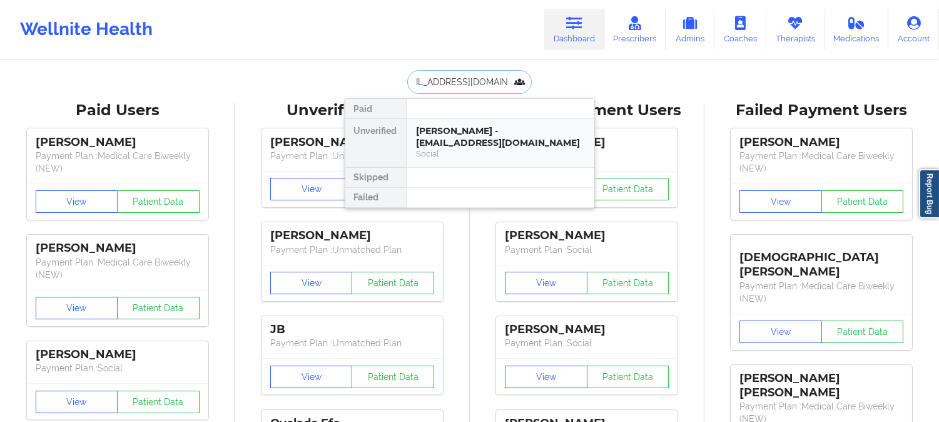
click at [474, 126] on div "Marissa Zinselmeier - marissaskinner26@gmail.com" at bounding box center [501, 136] width 168 height 23
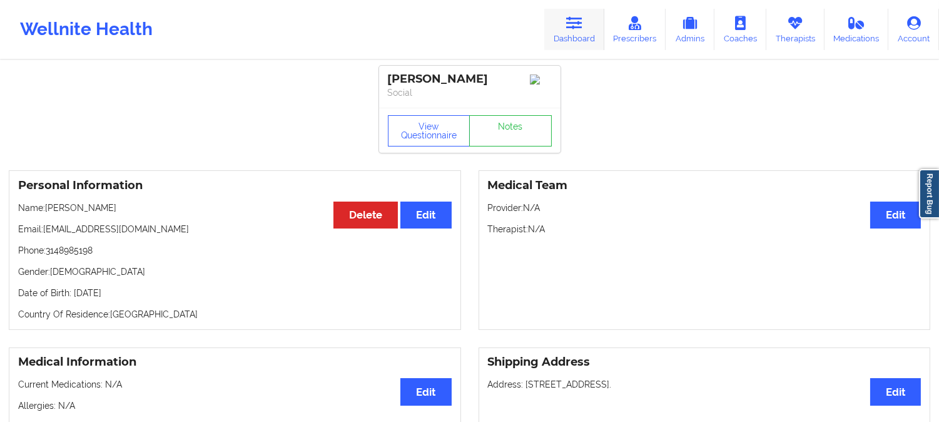
click at [582, 16] on icon at bounding box center [574, 23] width 16 height 14
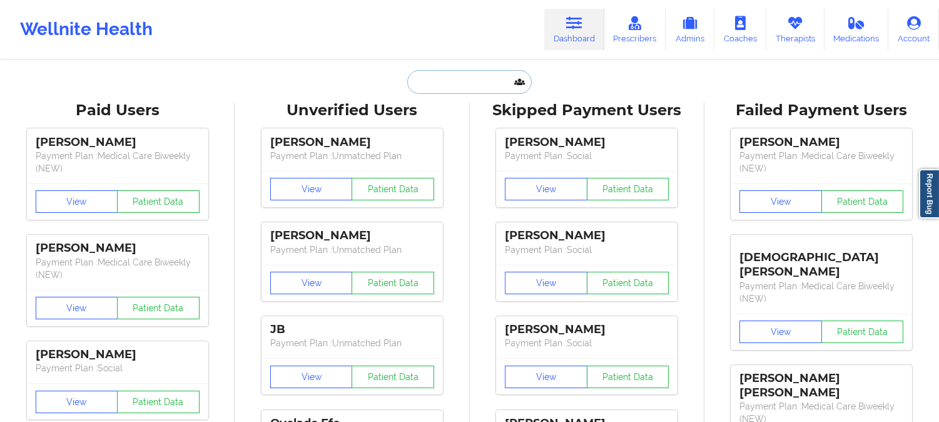
click at [457, 88] on input "text" at bounding box center [469, 82] width 124 height 24
paste input "Asia Parker"
type input "Asia Parker"
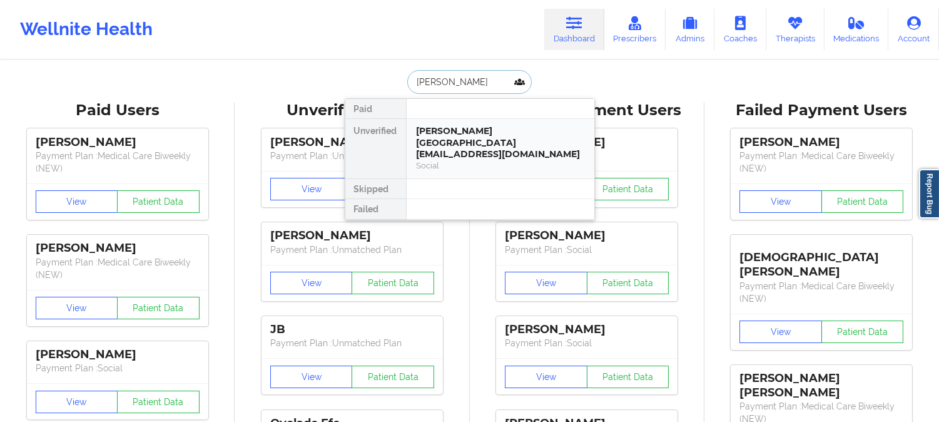
click at [457, 133] on div "Asia Parker - asiaparker00@gmail.com" at bounding box center [501, 142] width 168 height 35
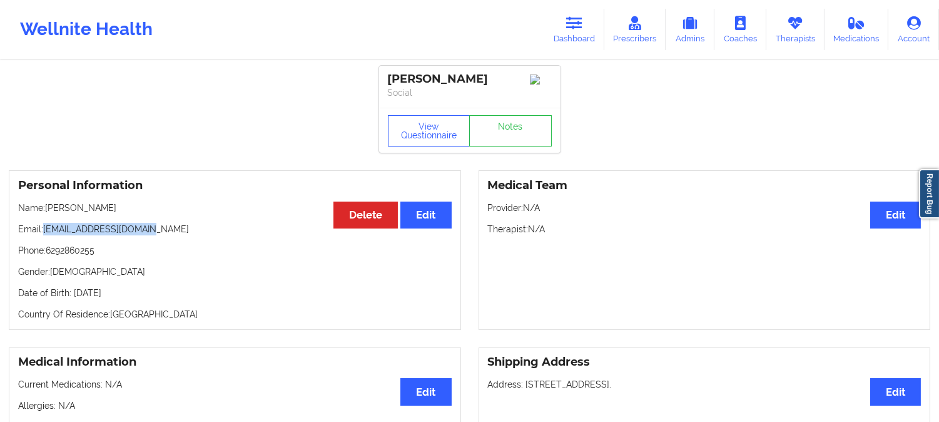
drag, startPoint x: 155, startPoint y: 235, endPoint x: 46, endPoint y: 230, distance: 109.0
click at [46, 230] on p "Email: asiaparker00@gmail.com" at bounding box center [235, 229] width 434 height 13
copy p "asiaparker00@gmail.com"
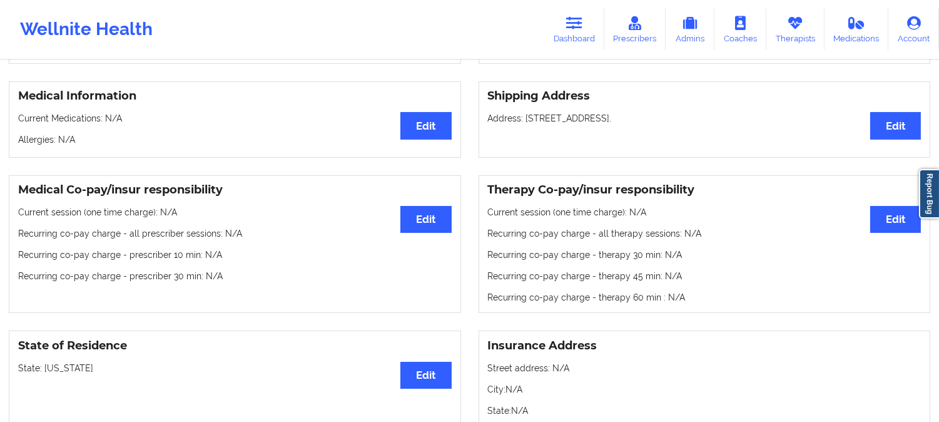
scroll to position [278, 0]
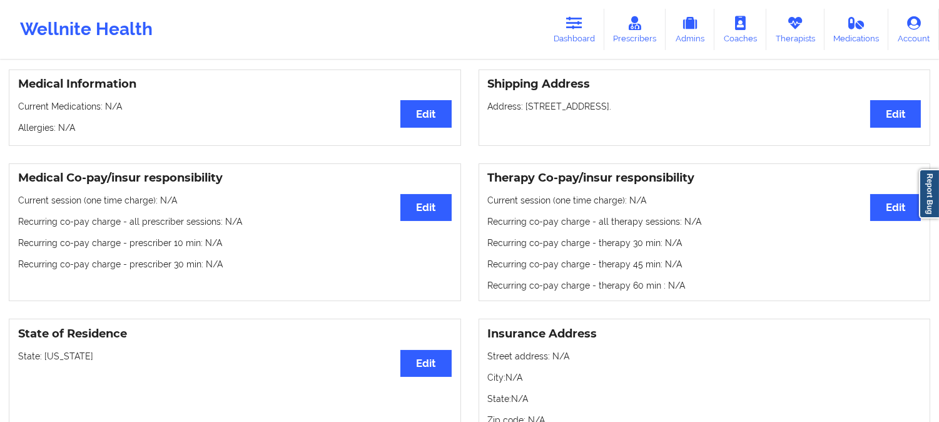
click at [70, 360] on p "State: Tennessee" at bounding box center [235, 356] width 434 height 13
copy p "[US_STATE]"
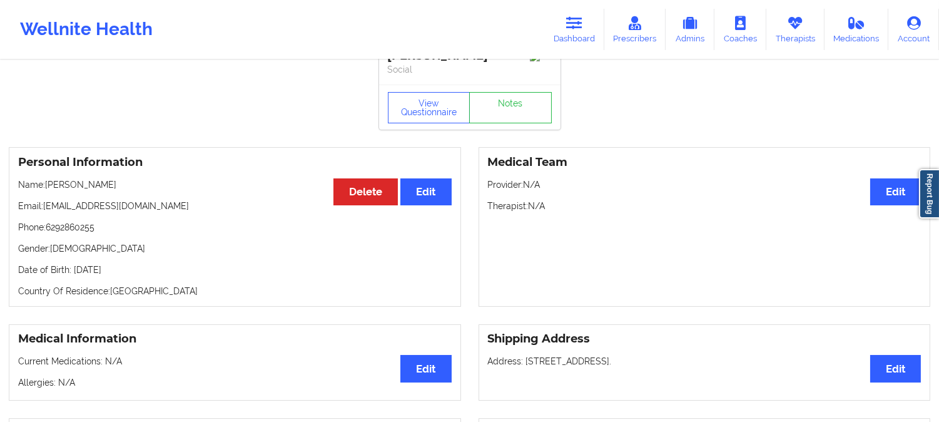
scroll to position [0, 0]
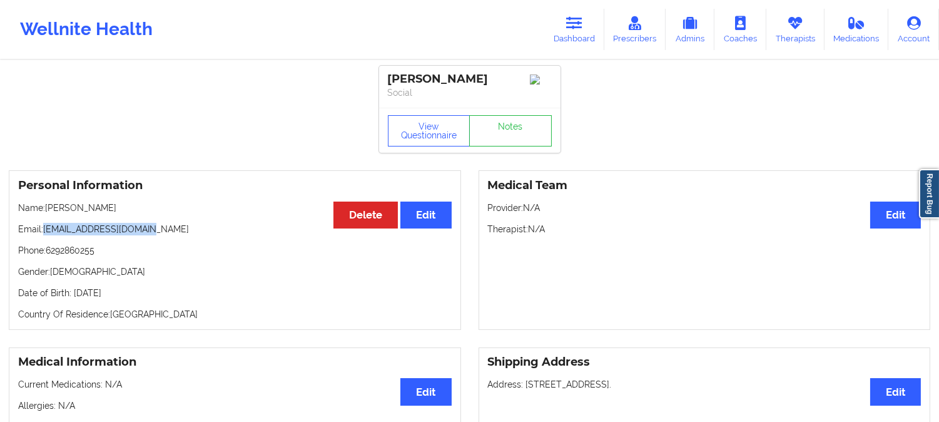
drag, startPoint x: 157, startPoint y: 232, endPoint x: 45, endPoint y: 233, distance: 112.0
click at [45, 233] on p "Email: asiaparker00@gmail.com" at bounding box center [235, 229] width 434 height 13
copy p "asiaparker00@gmail.com"
drag, startPoint x: 98, startPoint y: 210, endPoint x: 46, endPoint y: 211, distance: 51.9
click at [46, 211] on p "Name: Asia Parker" at bounding box center [235, 207] width 434 height 13
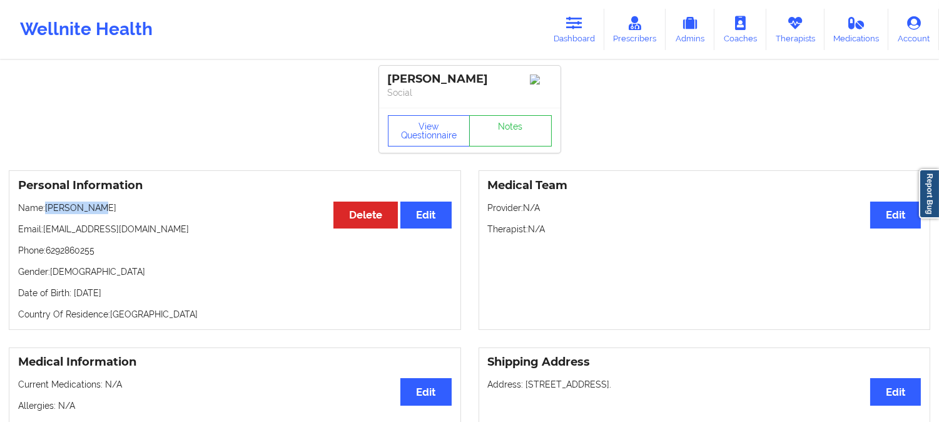
copy p "Asia Parker"
click at [580, 30] on link "Dashboard" at bounding box center [574, 29] width 60 height 41
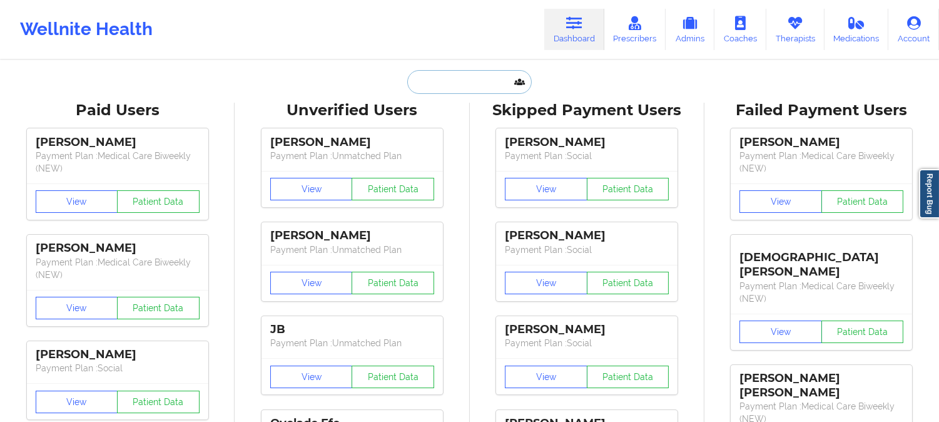
click at [473, 76] on input "text" at bounding box center [469, 82] width 124 height 24
paste input "Marissa Zinselmeier"
type input "Marissa Zinselmeier"
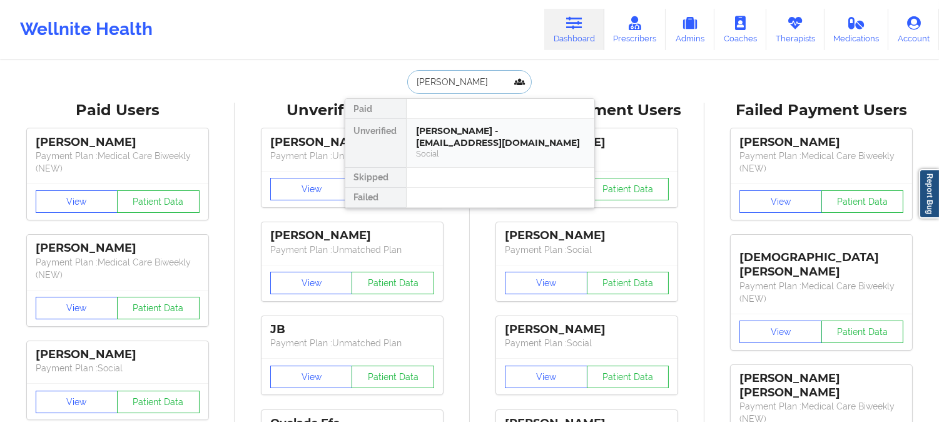
click at [470, 138] on div "Marissa Zinselmeier - marissaskinner26@gmail.com" at bounding box center [501, 136] width 168 height 23
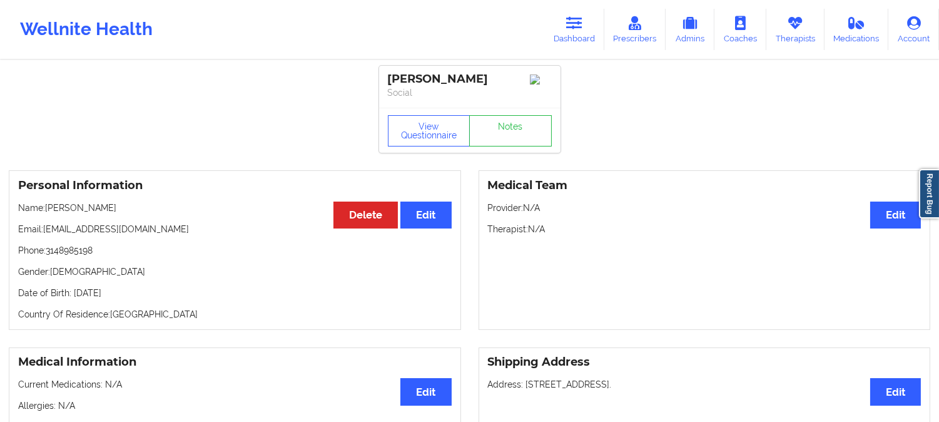
drag, startPoint x: 59, startPoint y: 208, endPoint x: 47, endPoint y: 210, distance: 12.0
click at [47, 210] on p "Name: Marissa Zinselmeier" at bounding box center [235, 207] width 434 height 13
click at [596, 21] on link "Dashboard" at bounding box center [574, 29] width 60 height 41
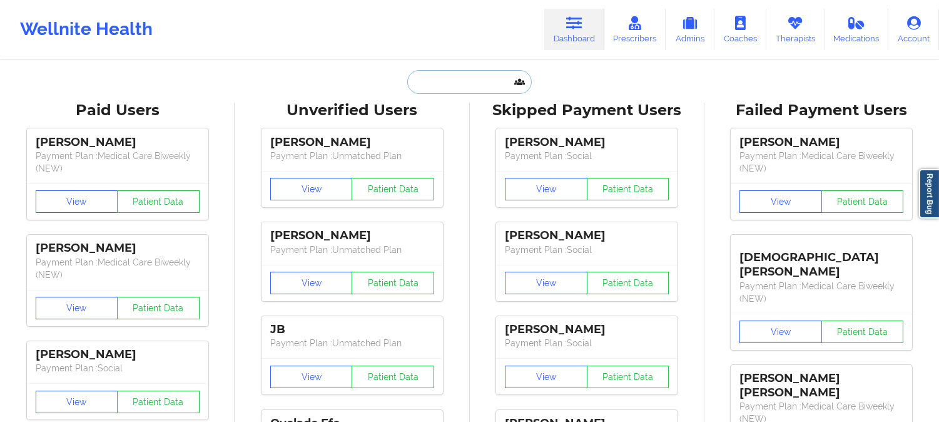
click at [497, 82] on input "text" at bounding box center [469, 82] width 124 height 24
paste input "katykateburton@gmail.com"
type input "katykateburton@gmail.com"
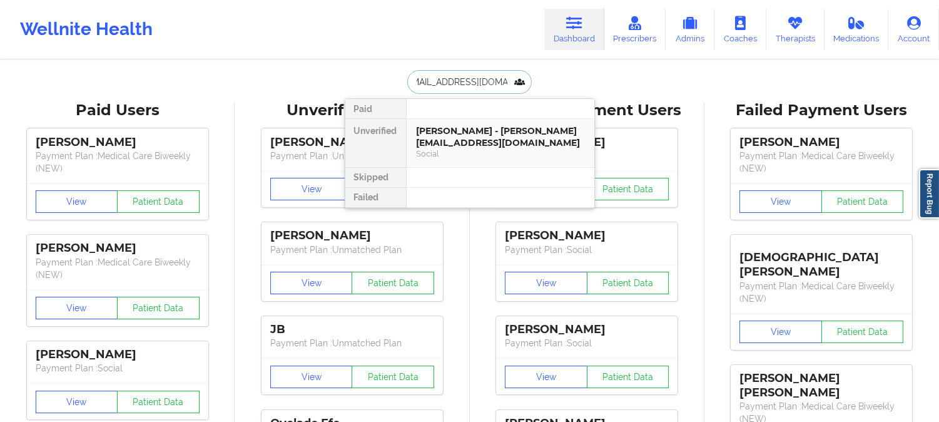
click at [459, 145] on div "KATHERINE BURTON - katykateburton@gmail.com" at bounding box center [501, 136] width 168 height 23
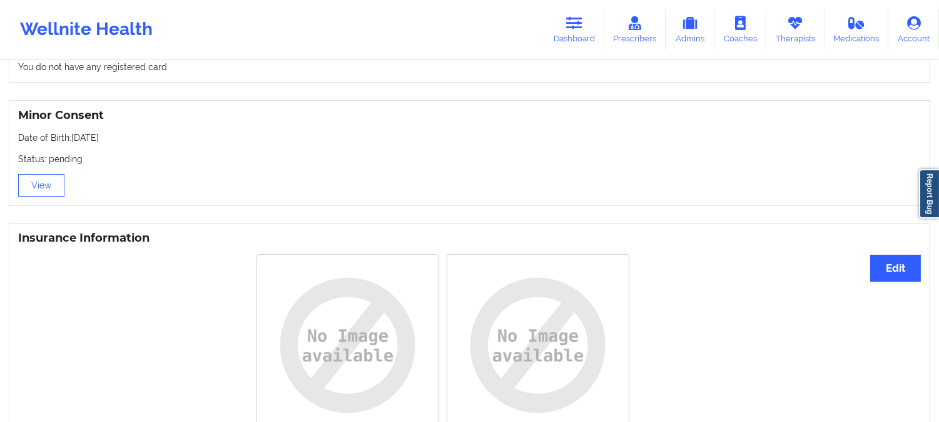
scroll to position [762, 0]
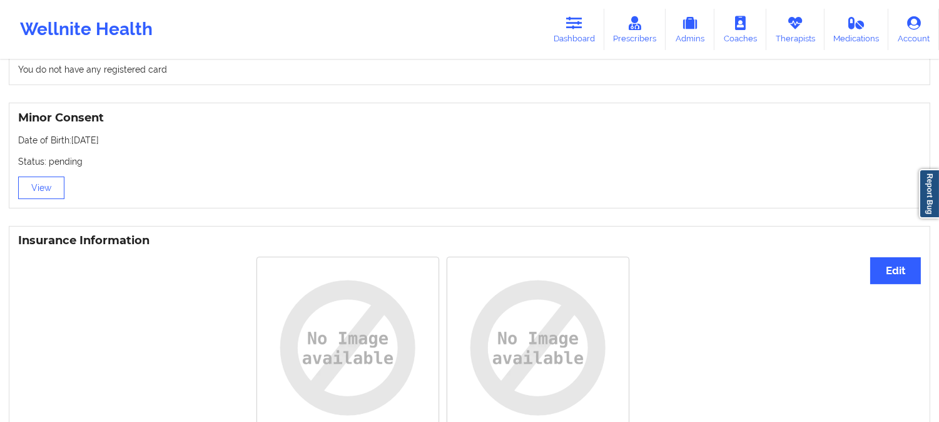
click at [152, 346] on div "Rotate Left Rotate Right Rotate Left Rotate Right" at bounding box center [442, 363] width 849 height 228
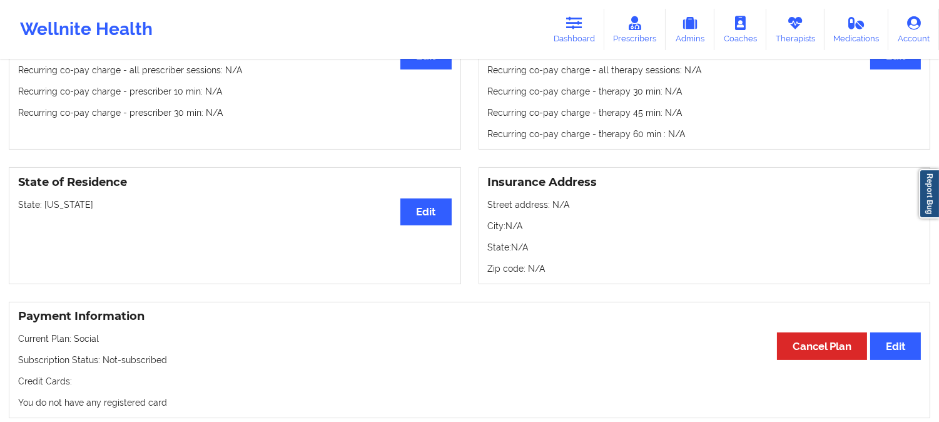
scroll to position [0, 0]
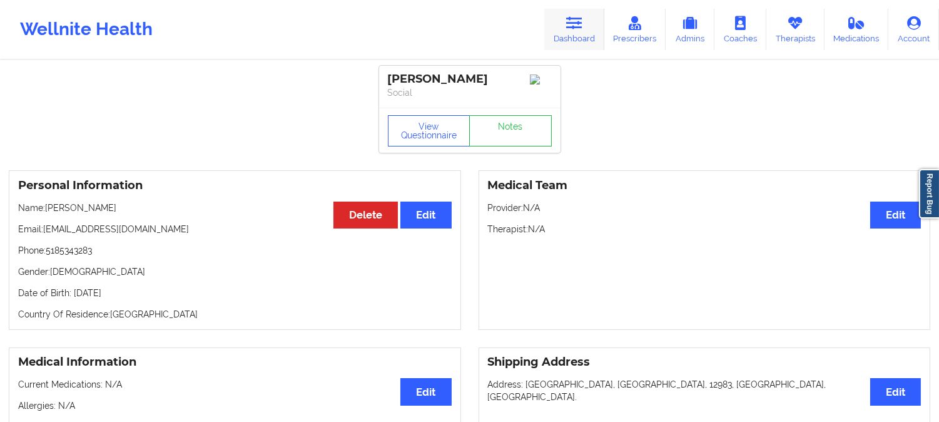
click at [565, 34] on link "Dashboard" at bounding box center [574, 29] width 60 height 41
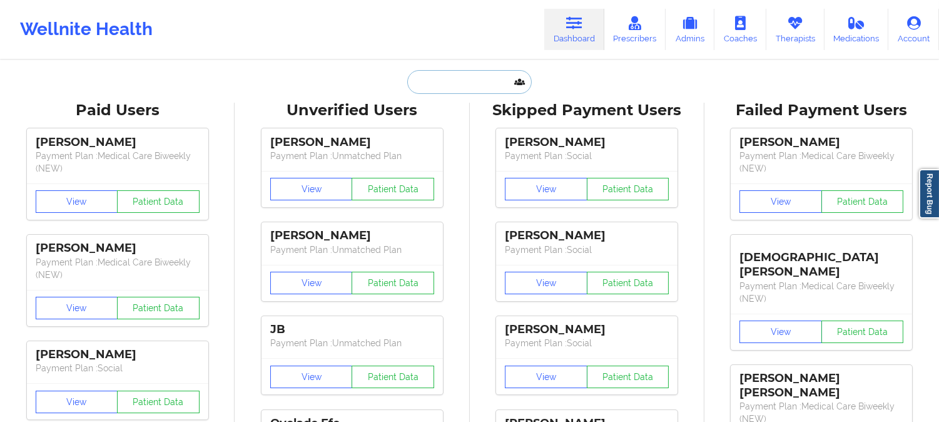
click at [485, 84] on input "text" at bounding box center [469, 82] width 124 height 24
paste input "[PERSON_NAME]"
type input "[PERSON_NAME]"
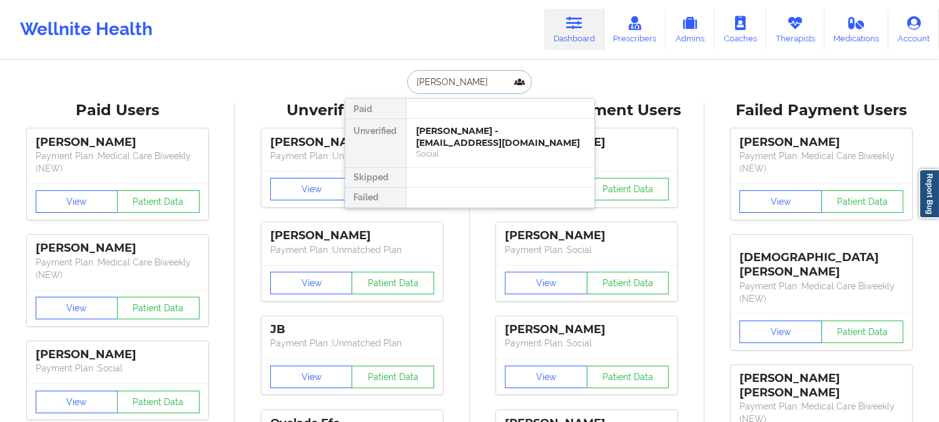
click at [474, 132] on div "Marlon Hyde - marlonjhyde@gmail.com" at bounding box center [501, 136] width 168 height 23
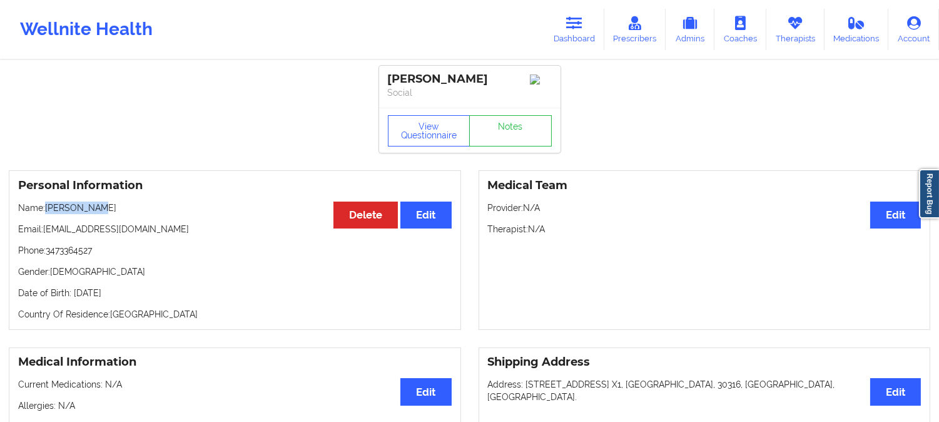
drag, startPoint x: 109, startPoint y: 210, endPoint x: 48, endPoint y: 213, distance: 61.4
click at [48, 213] on p "Name: Marlon Hyde" at bounding box center [235, 207] width 434 height 13
copy p "Marlon Hyde"
click at [586, 18] on link "Dashboard" at bounding box center [574, 29] width 60 height 41
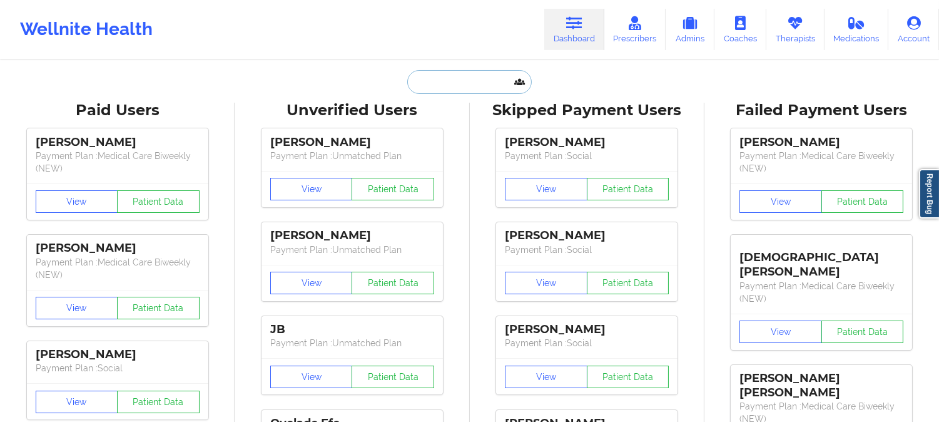
click at [496, 78] on input "text" at bounding box center [469, 82] width 124 height 24
paste input "Ryan Bodmer"
type input "Ryan Bodmer"
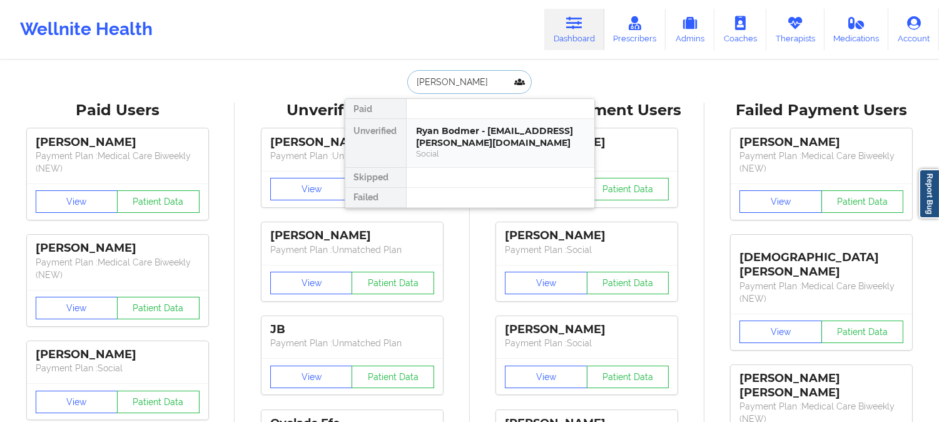
click at [476, 130] on div "Ryan Bodmer - ryan.e.bodmer@gmail.com" at bounding box center [501, 136] width 168 height 23
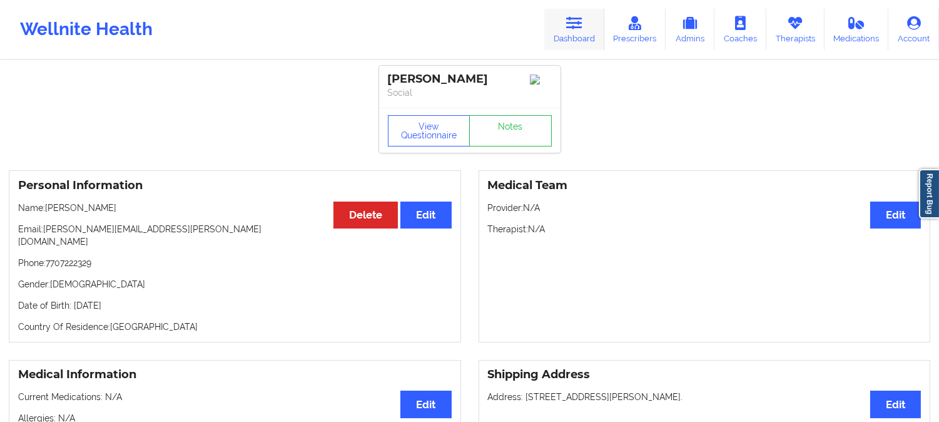
click at [576, 28] on icon at bounding box center [574, 23] width 16 height 14
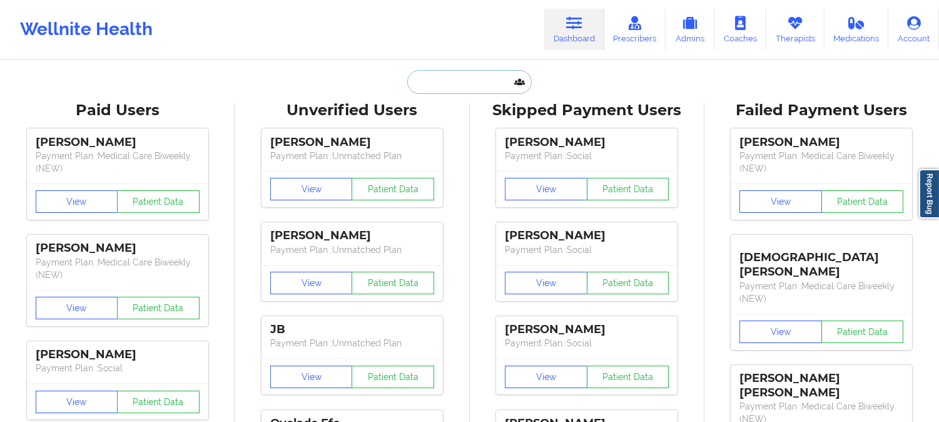
click at [470, 84] on input "text" at bounding box center [469, 82] width 124 height 24
paste input "ryanazeek@yahoo.com"
type input "ryanazeek@yahoo.com"
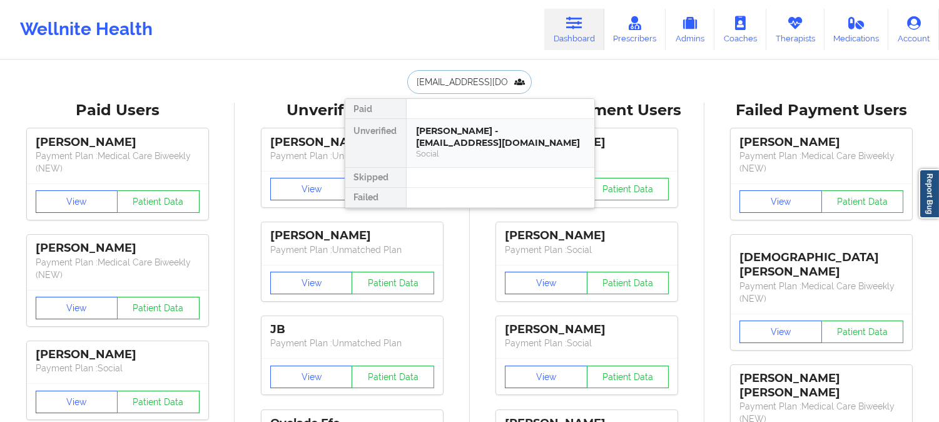
click at [462, 148] on div "Social" at bounding box center [501, 153] width 168 height 11
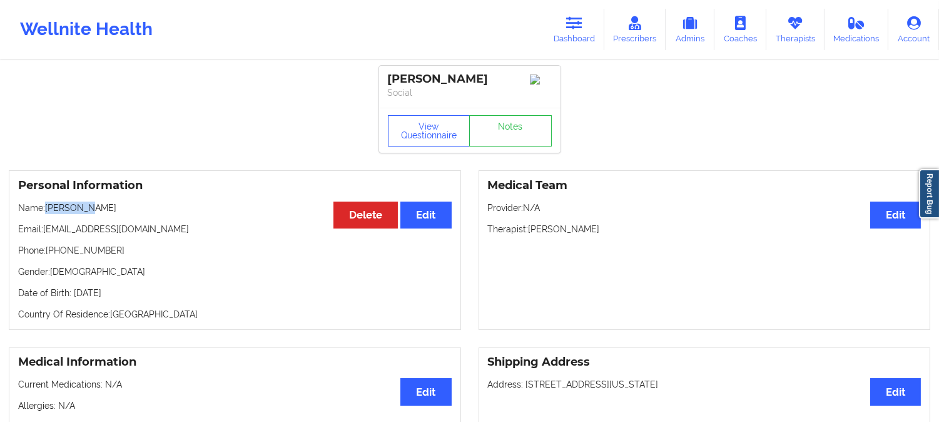
drag, startPoint x: 99, startPoint y: 215, endPoint x: 48, endPoint y: 211, distance: 50.8
click at [48, 211] on p "Name: Ryan Zeek" at bounding box center [235, 207] width 434 height 13
click at [572, 31] on link "Dashboard" at bounding box center [574, 29] width 60 height 41
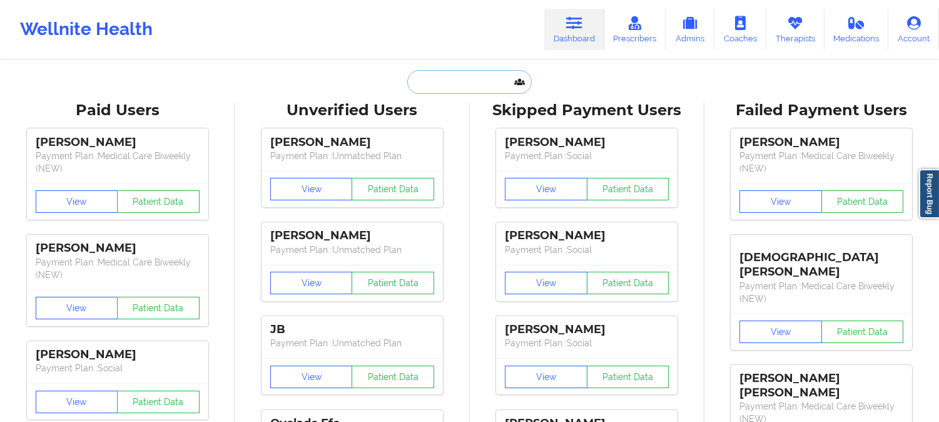
click at [473, 78] on input "text" at bounding box center [469, 82] width 124 height 24
paste input "LIANA ZENNI"
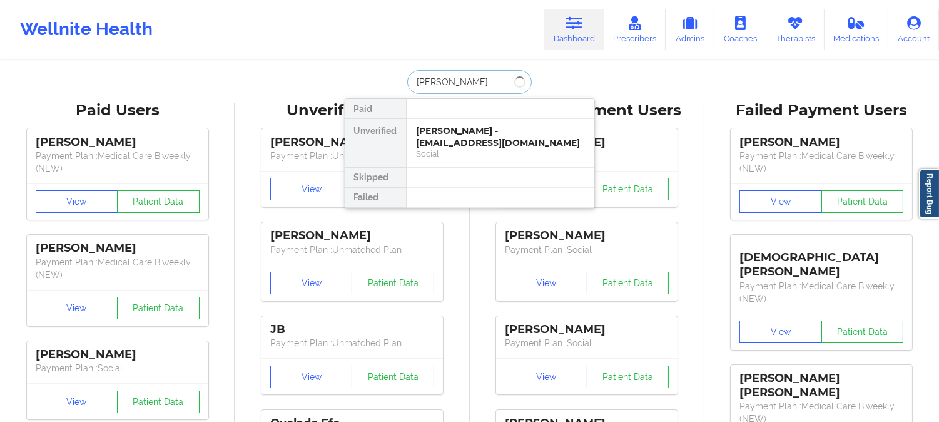
type input "LIANA ZENNI"
click at [464, 148] on div "Social" at bounding box center [501, 153] width 168 height 11
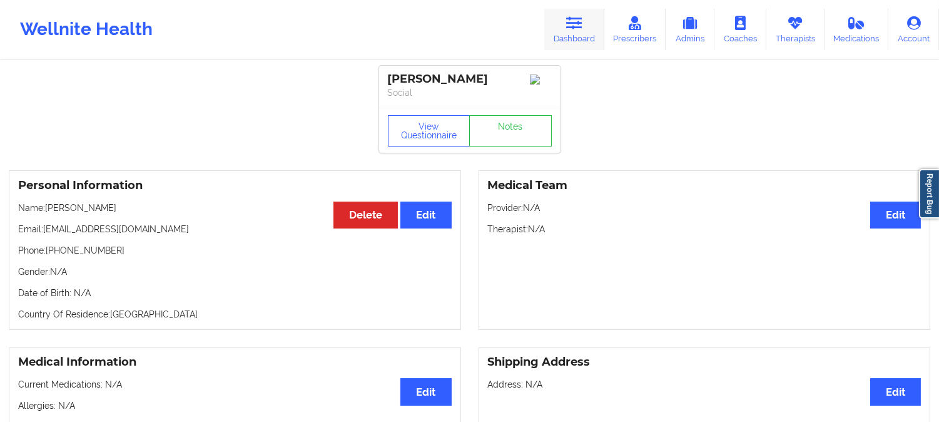
click at [576, 23] on icon at bounding box center [574, 23] width 16 height 14
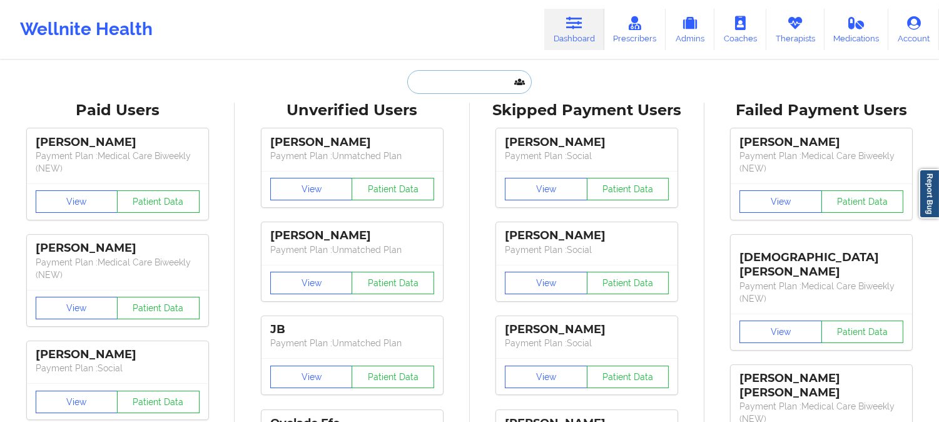
click at [479, 82] on input "text" at bounding box center [469, 82] width 124 height 24
paste input "t.lestrade@gmail.com"
type input "t.lestrade@gmail.com"
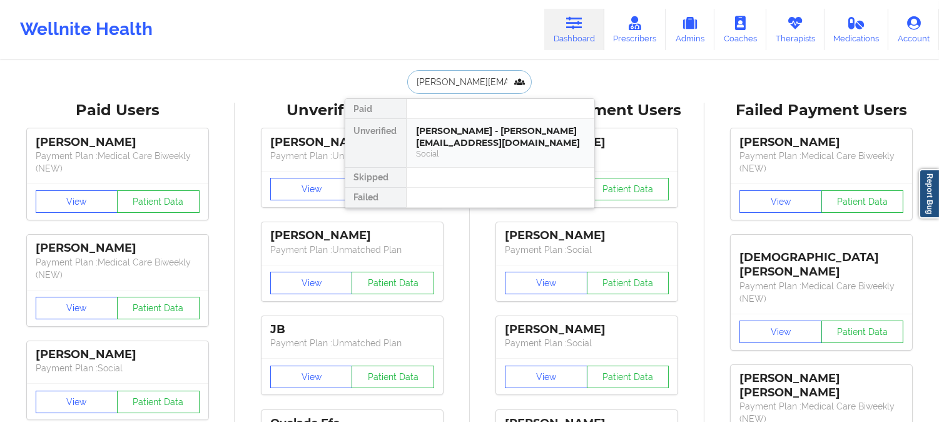
click at [484, 146] on div "Trishay Lestrade - t.lestrade@gmail.com" at bounding box center [501, 136] width 168 height 23
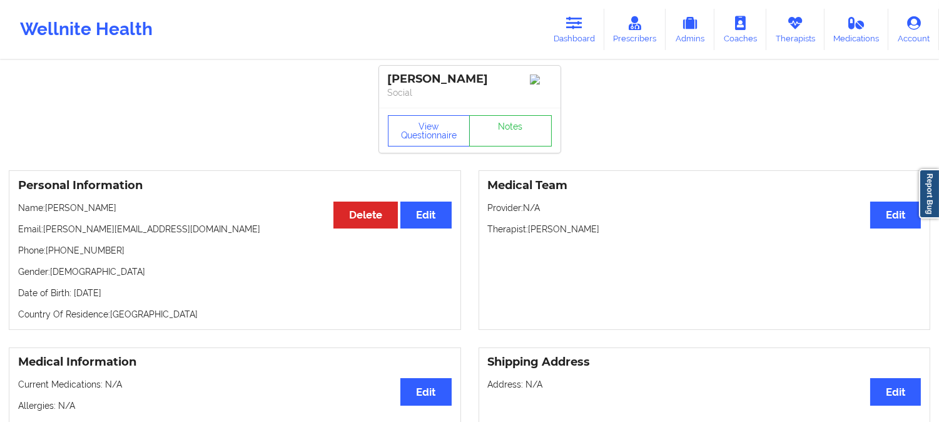
click at [59, 210] on p "Name: Trishay Lestrade" at bounding box center [235, 207] width 434 height 13
click at [567, 26] on link "Dashboard" at bounding box center [574, 29] width 60 height 41
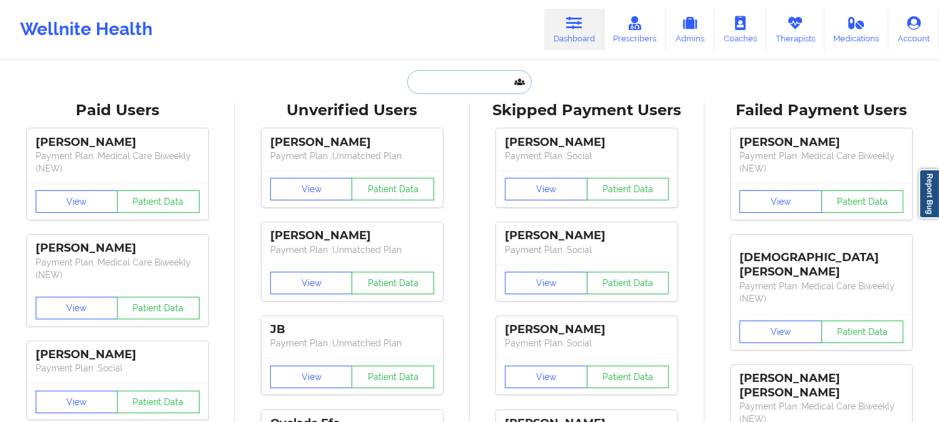
click at [479, 83] on input "text" at bounding box center [469, 82] width 124 height 24
paste input "MARC LAURISTON"
type input "MARC LAURISTON"
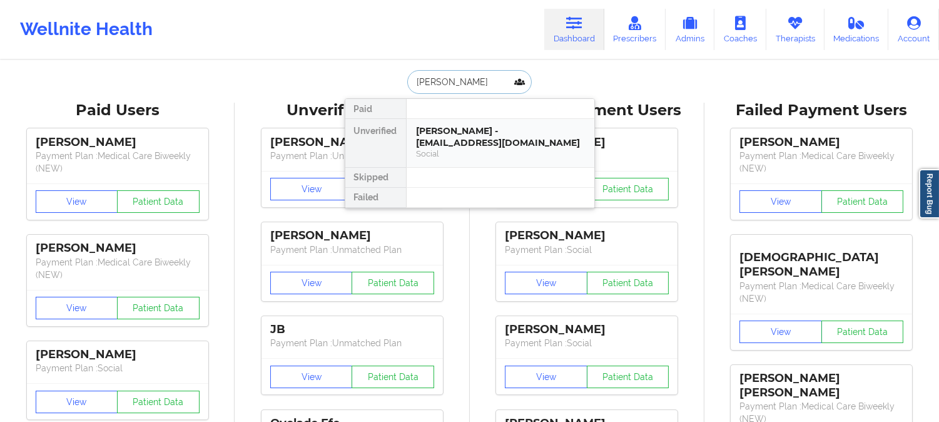
click at [484, 132] on div "MARC LAURISTON - kenly0127@gmail.com" at bounding box center [501, 136] width 168 height 23
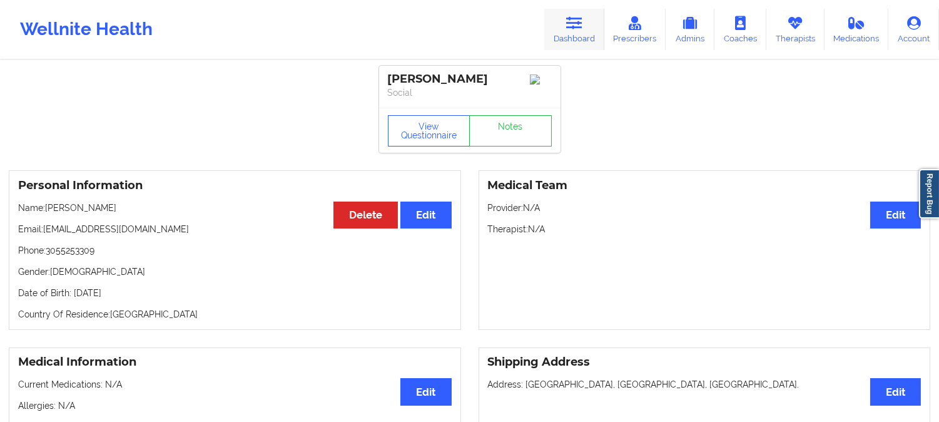
click at [587, 16] on link "Dashboard" at bounding box center [574, 29] width 60 height 41
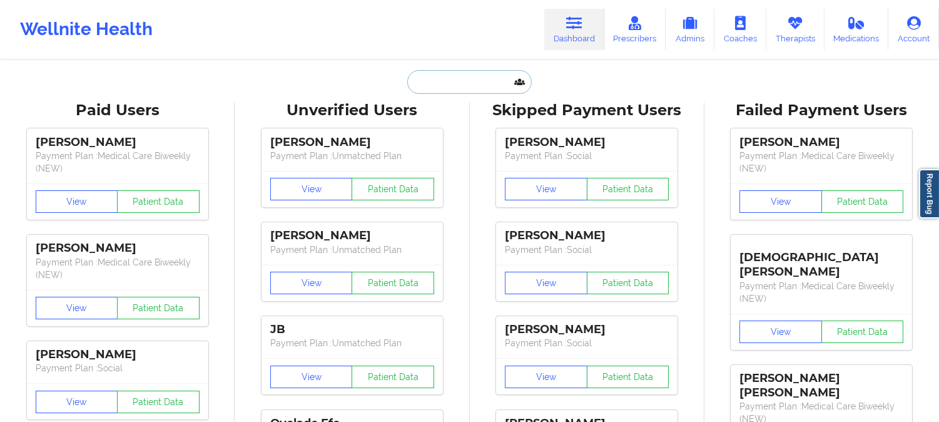
click at [484, 73] on input "text" at bounding box center [469, 82] width 124 height 24
paste input "Jared Dragoo"
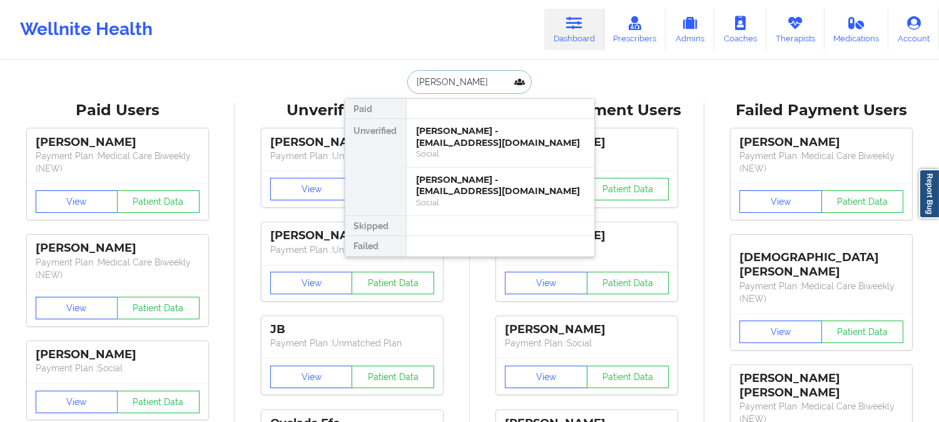
type input "Jared Dragoo"
click at [483, 141] on div "Jared Dragoo - jaredbwc@gmail.com" at bounding box center [501, 136] width 168 height 23
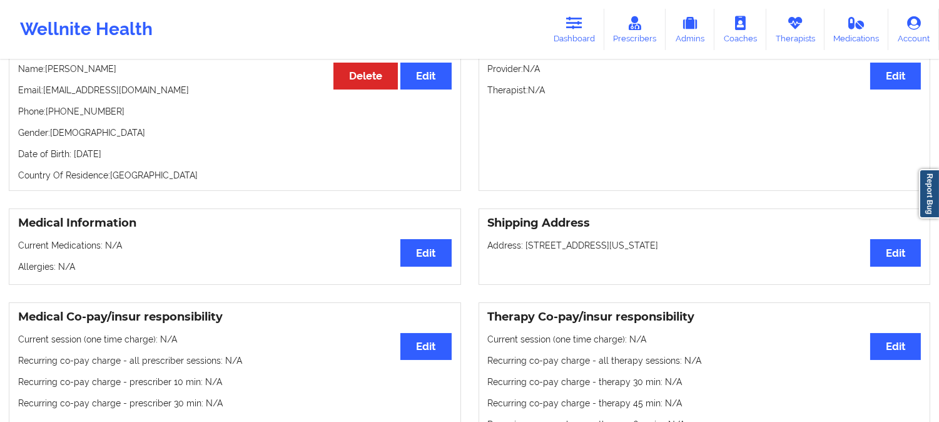
scroll to position [69, 0]
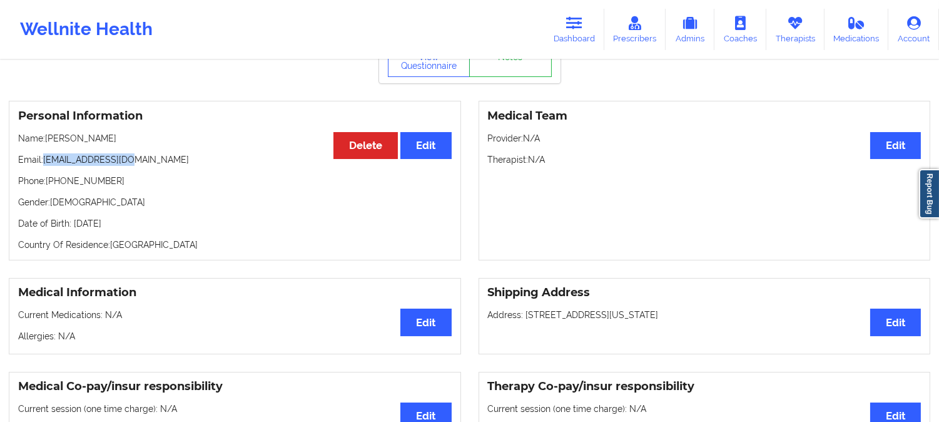
drag, startPoint x: 145, startPoint y: 165, endPoint x: 44, endPoint y: 163, distance: 101.4
click at [44, 163] on p "Email: jaredbwc@gmail.com" at bounding box center [235, 159] width 434 height 13
drag, startPoint x: 109, startPoint y: 141, endPoint x: 48, endPoint y: 140, distance: 61.9
click at [48, 140] on p "Name: Jared Dragoo" at bounding box center [235, 138] width 434 height 13
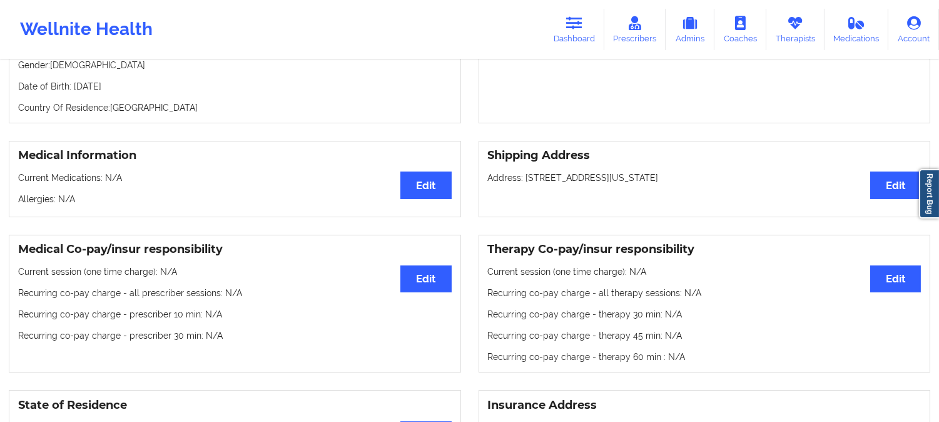
scroll to position [0, 0]
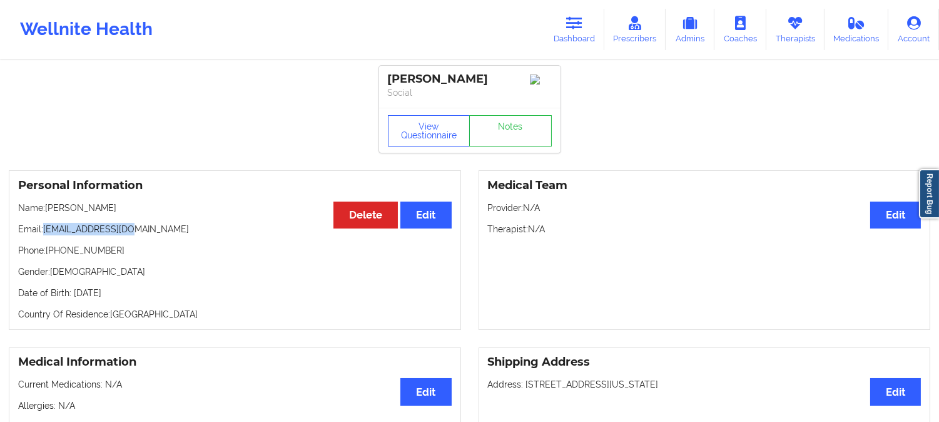
drag, startPoint x: 144, startPoint y: 233, endPoint x: 43, endPoint y: 231, distance: 101.4
click at [43, 231] on p "Email: jaredbwc@gmail.com" at bounding box center [235, 229] width 434 height 13
click at [586, 28] on link "Dashboard" at bounding box center [574, 29] width 60 height 41
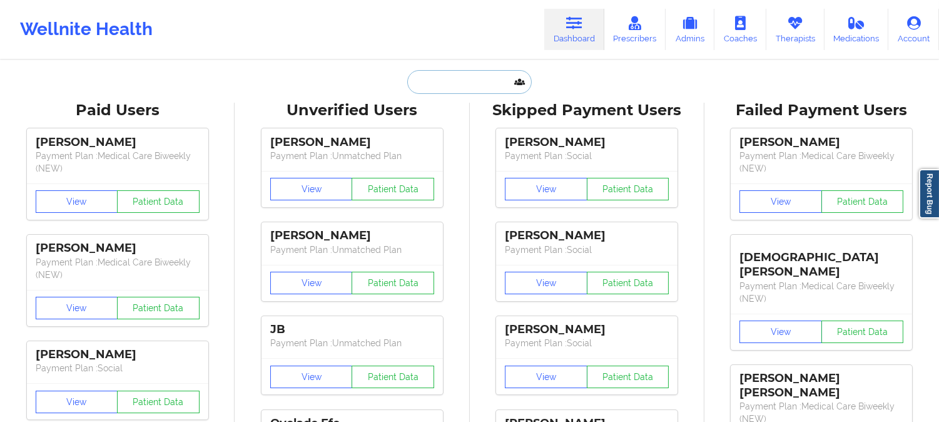
click at [472, 88] on input "text" at bounding box center [469, 82] width 124 height 24
paste input "Jazzmin Hobbs"
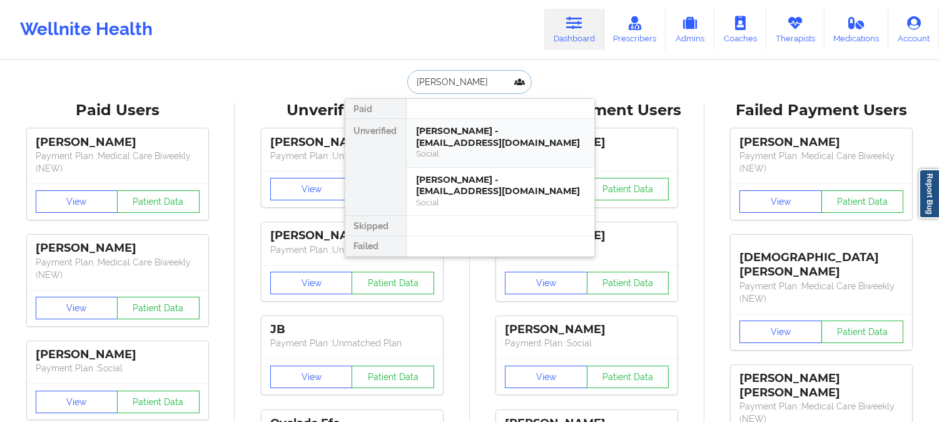
type input "Jazzmin Hobbs"
click at [507, 196] on div "Jazzmin Hobbs - hobbsjazzmin@gmail.com" at bounding box center [501, 185] width 168 height 23
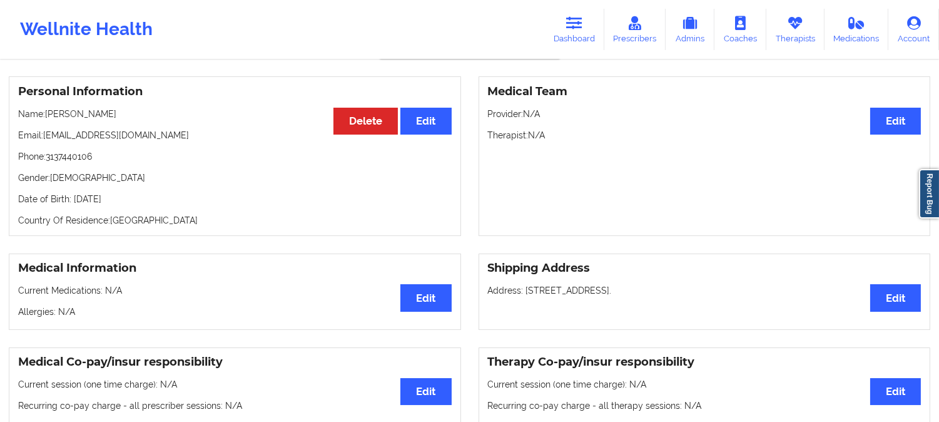
scroll to position [69, 0]
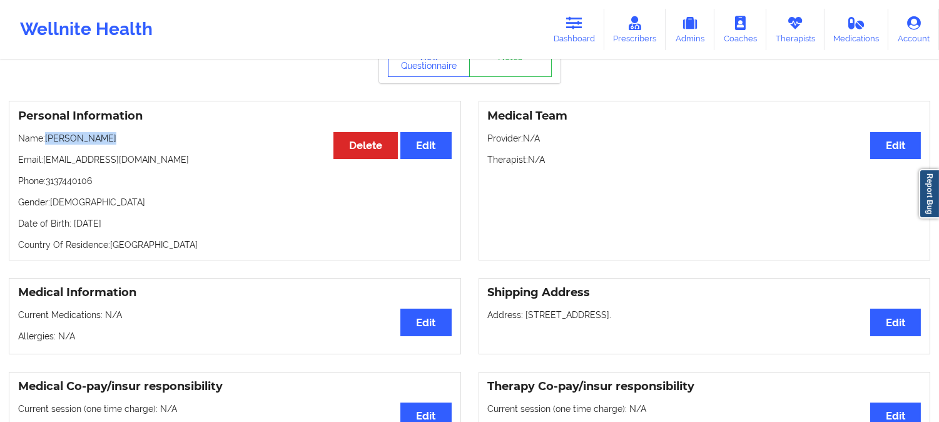
drag, startPoint x: 116, startPoint y: 144, endPoint x: 48, endPoint y: 144, distance: 68.8
click at [48, 144] on p "Name: Jazzmin Hobbs" at bounding box center [235, 138] width 434 height 13
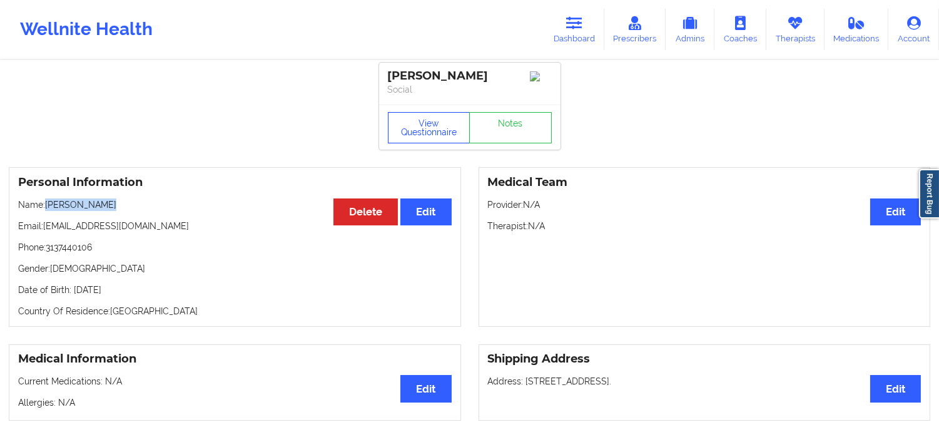
scroll to position [0, 0]
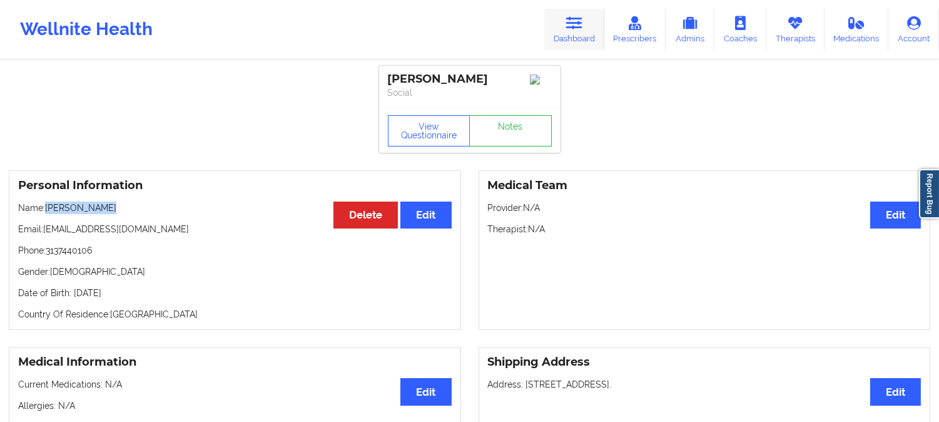
click at [577, 19] on icon at bounding box center [574, 23] width 16 height 14
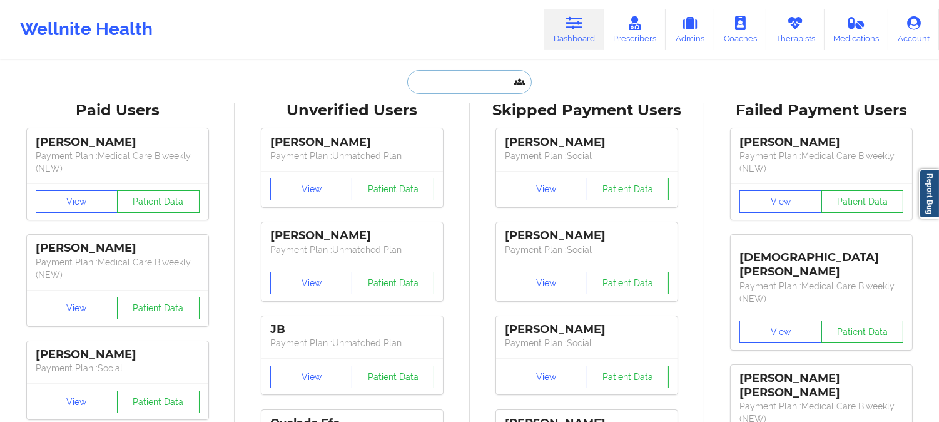
click at [434, 79] on input "text" at bounding box center [469, 82] width 124 height 24
paste input "Jazzmin Hobbs"
type input "Jazzmin Hobbs"
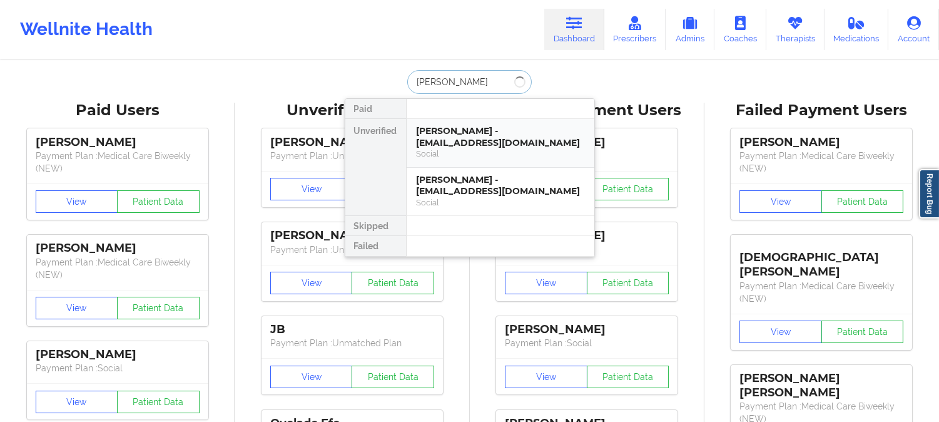
click at [467, 140] on div "Jazzmin Hobbs - aleahjco@gmail.com" at bounding box center [501, 136] width 168 height 23
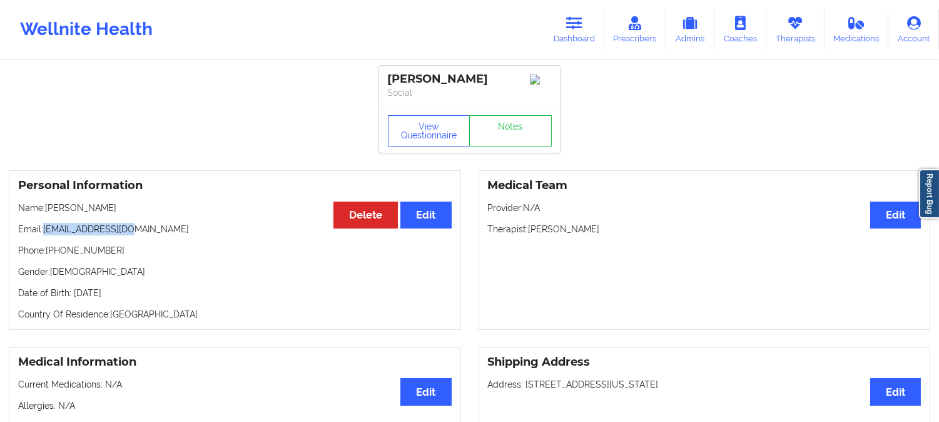
drag, startPoint x: 122, startPoint y: 230, endPoint x: 45, endPoint y: 234, distance: 77.0
click at [45, 234] on p "Email: aleahjco@gmail.com" at bounding box center [235, 229] width 434 height 13
click at [122, 214] on p "Name: Jazzmin Hobbs" at bounding box center [235, 207] width 434 height 13
drag, startPoint x: 120, startPoint y: 214, endPoint x: 46, endPoint y: 215, distance: 73.2
click at [46, 214] on p "Name: Jazzmin Hobbs" at bounding box center [235, 207] width 434 height 13
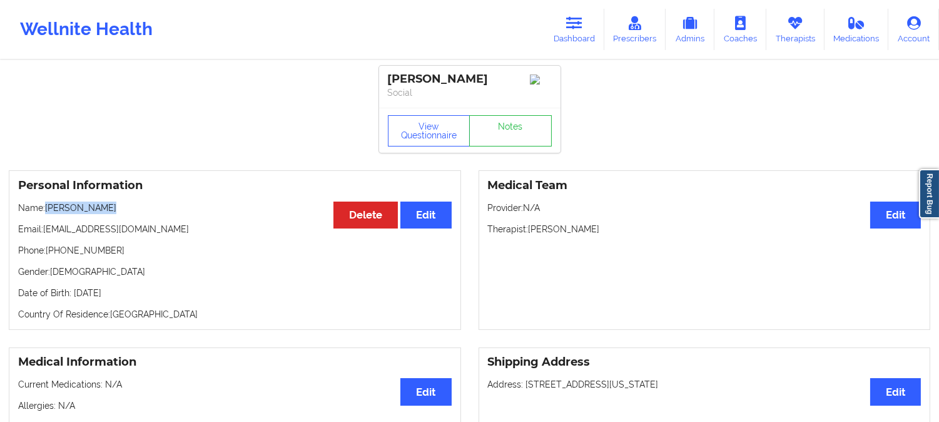
click at [582, 25] on icon at bounding box center [574, 23] width 16 height 14
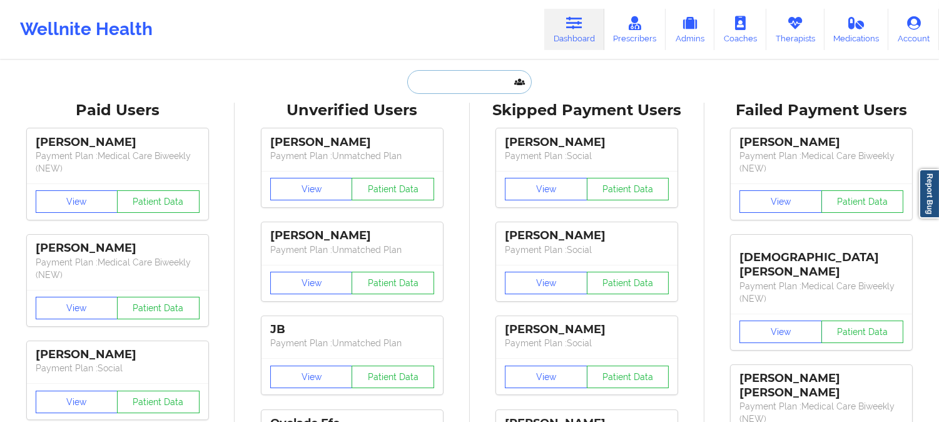
click at [478, 82] on input "text" at bounding box center [469, 82] width 124 height 24
paste input "Forrest Thomas"
type input "Forrest Thomas"
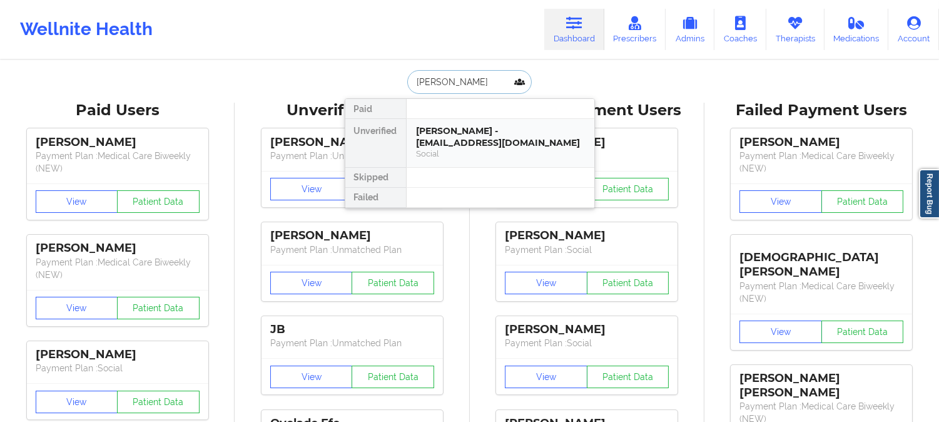
click at [476, 130] on div "Forrest Thomas - forrestthomas71@gmail.com" at bounding box center [501, 136] width 168 height 23
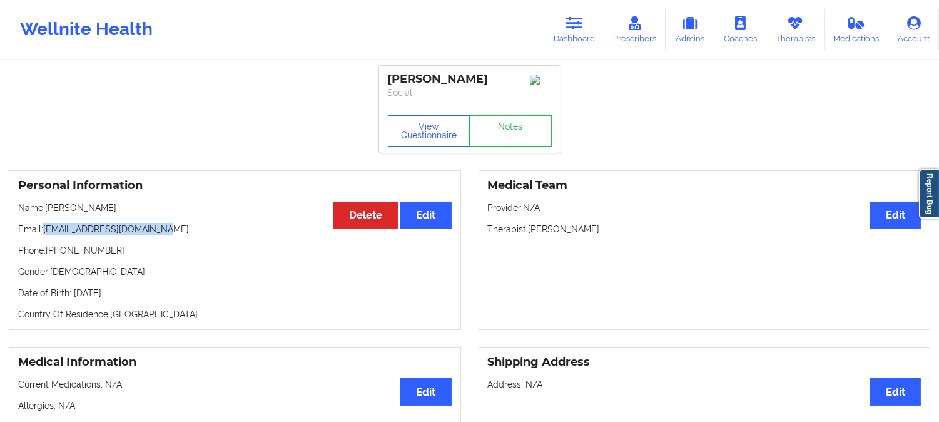
drag, startPoint x: 173, startPoint y: 233, endPoint x: 44, endPoint y: 233, distance: 128.9
click at [44, 233] on p "Email: forrestthomas71@gmail.com" at bounding box center [235, 229] width 434 height 13
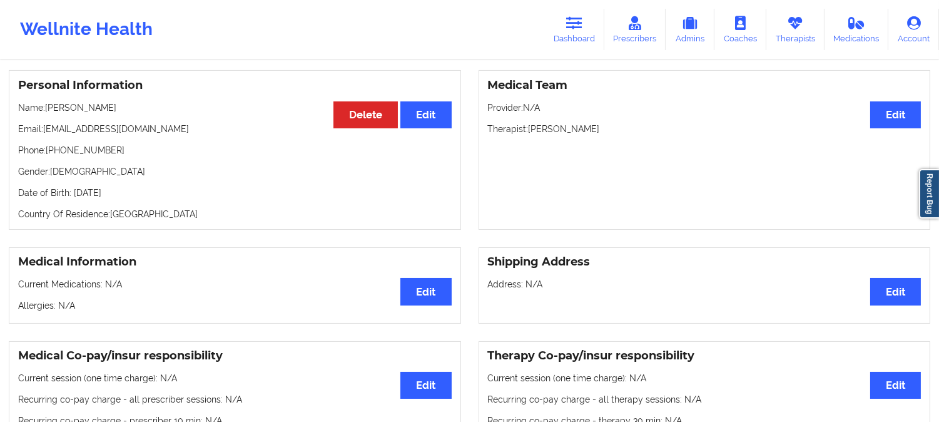
scroll to position [53, 0]
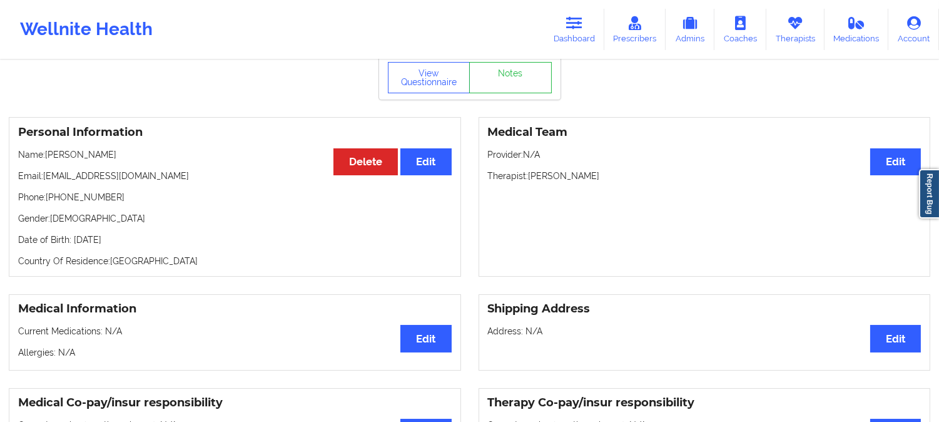
drag, startPoint x: 136, startPoint y: 159, endPoint x: 46, endPoint y: 158, distance: 90.1
click at [46, 158] on p "Name: Forrest Thomas" at bounding box center [235, 154] width 434 height 13
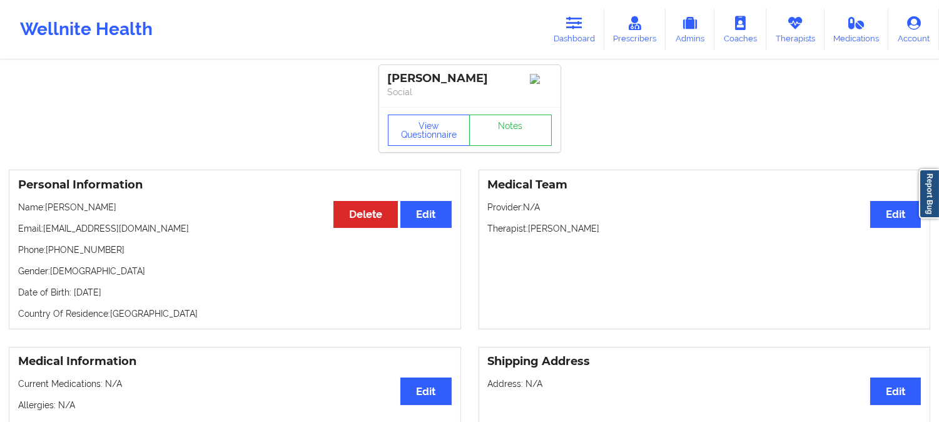
scroll to position [0, 0]
click at [579, 29] on icon at bounding box center [574, 23] width 16 height 14
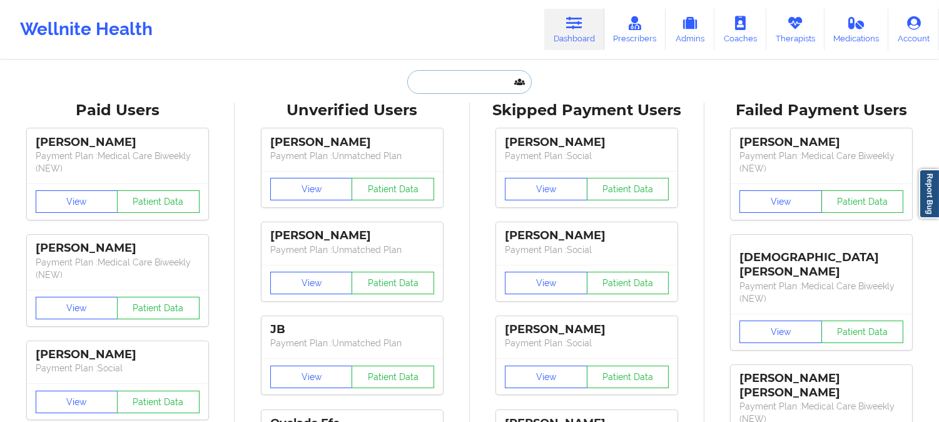
click at [487, 81] on input "text" at bounding box center [469, 82] width 124 height 24
paste input "Daphne Kendricks"
type input "Daphne Kendricks"
paste input "jaredbwc@gmail.com"
type input "jaredbwc@gmail.com"
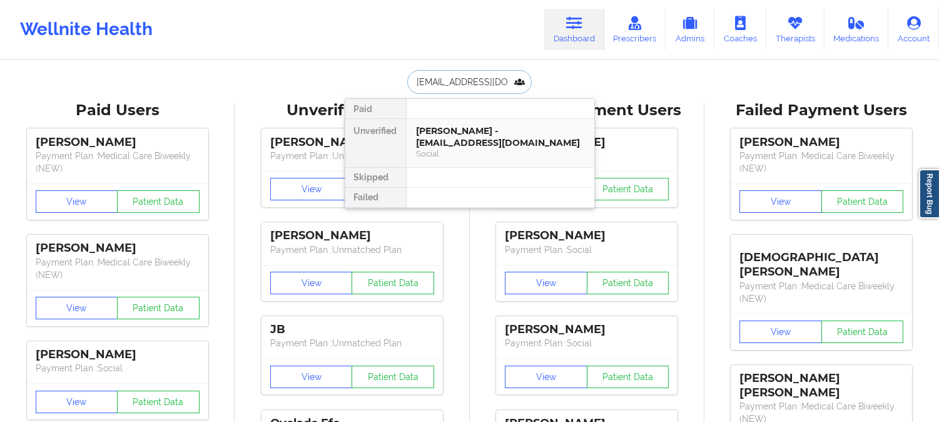
click at [478, 130] on div "Jared Dragoo - jaredbwc@gmail.com" at bounding box center [501, 136] width 168 height 23
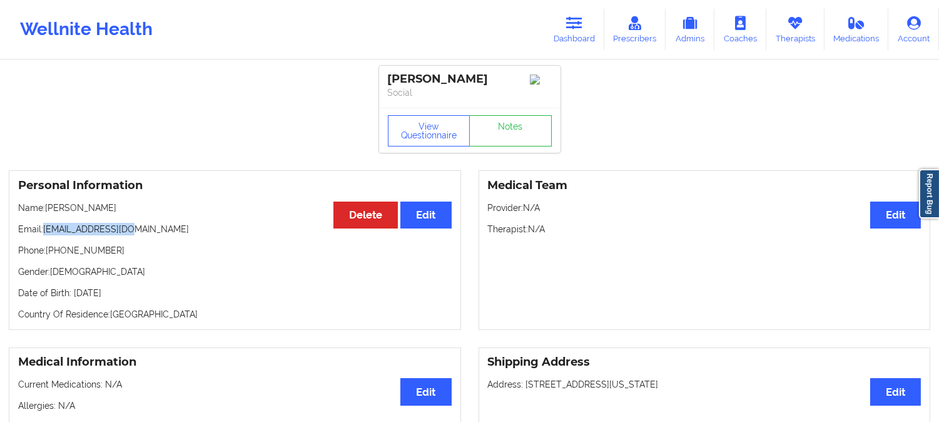
drag, startPoint x: 146, startPoint y: 231, endPoint x: 44, endPoint y: 230, distance: 101.4
click at [44, 230] on p "Email: jaredbwc@gmail.com" at bounding box center [235, 229] width 434 height 13
drag, startPoint x: 107, startPoint y: 215, endPoint x: 65, endPoint y: 214, distance: 41.9
click at [47, 210] on p "Name: Jared Dragoo" at bounding box center [235, 207] width 434 height 13
click at [108, 248] on p "Phone: +19193573696" at bounding box center [235, 250] width 434 height 13
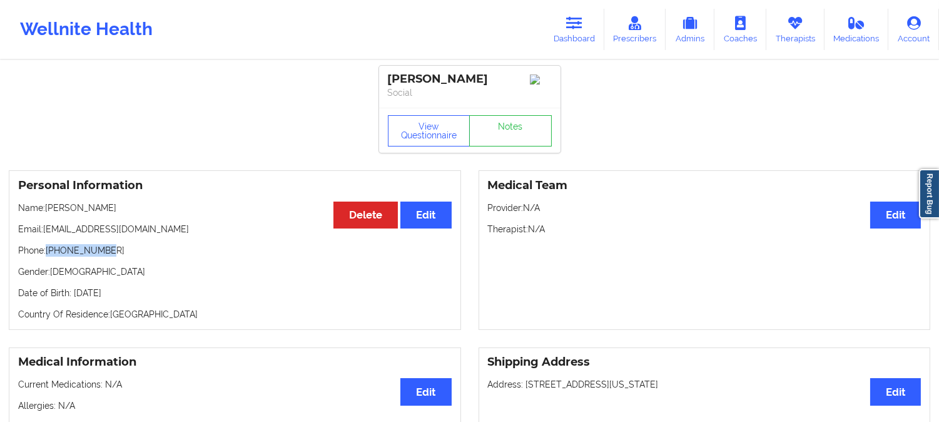
drag, startPoint x: 113, startPoint y: 255, endPoint x: 49, endPoint y: 252, distance: 64.5
click at [49, 252] on p "Phone: +19193573696" at bounding box center [235, 250] width 434 height 13
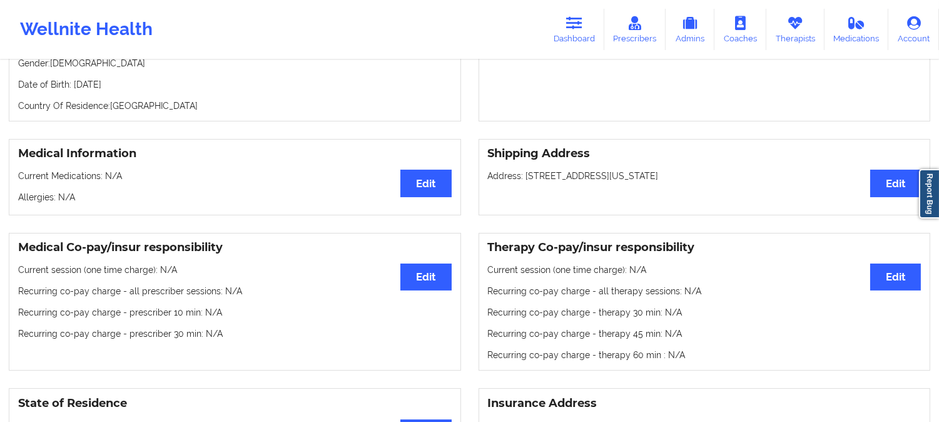
scroll to position [278, 0]
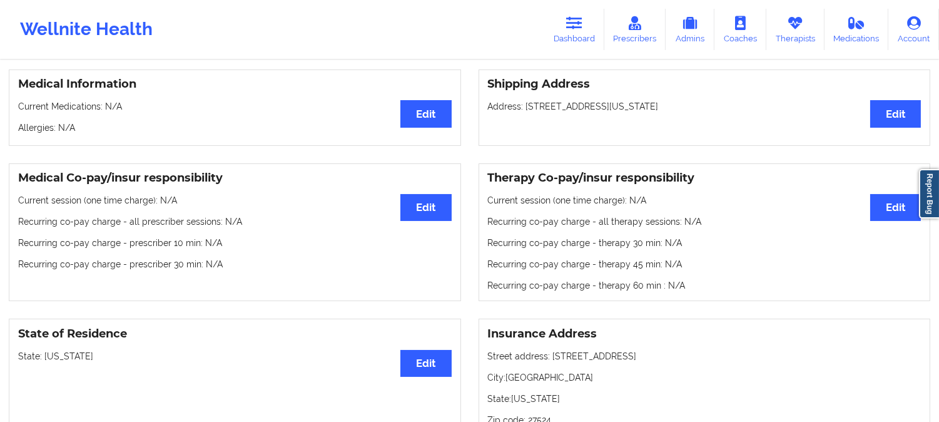
drag, startPoint x: 113, startPoint y: 361, endPoint x: 46, endPoint y: 357, distance: 67.7
click at [46, 357] on p "State: North Carolina" at bounding box center [235, 356] width 434 height 13
click at [588, 17] on link "Dashboard" at bounding box center [574, 29] width 60 height 41
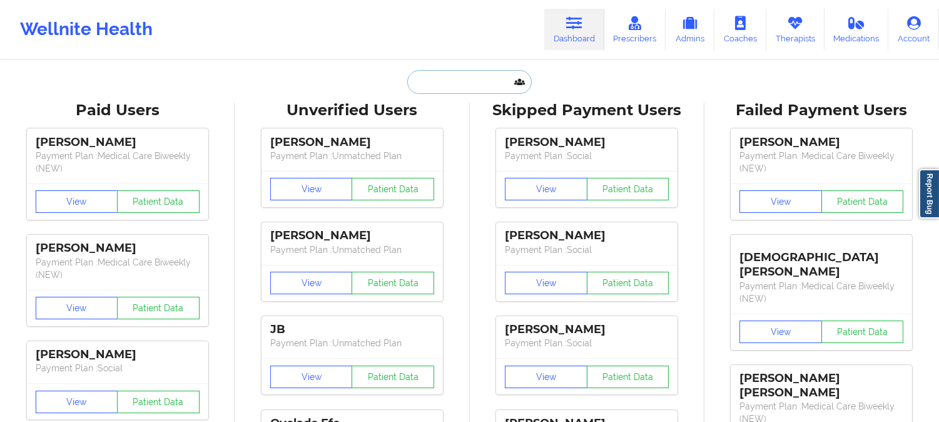
click at [465, 91] on input "text" at bounding box center [469, 82] width 124 height 24
paste input "jareddragoo@hotmail.com"
type input "jareddragoo@hotmail.com"
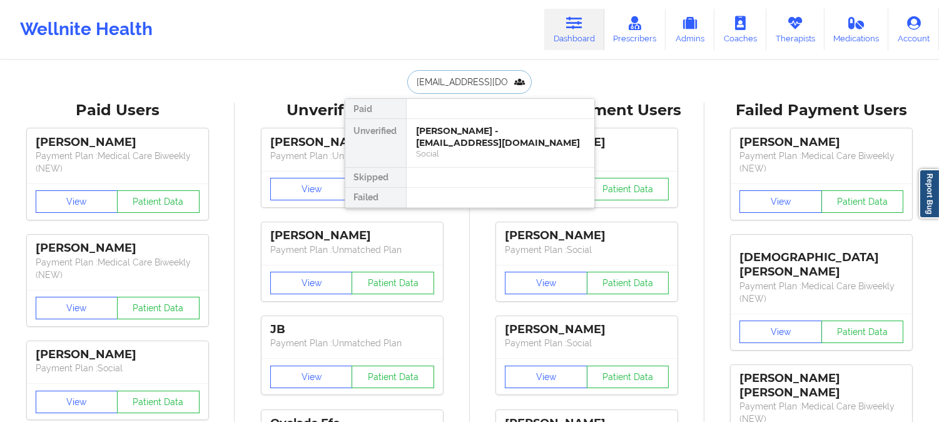
scroll to position [0, 9]
click at [464, 136] on div "Jared Dragoo - jareddragoo@hotmail.com" at bounding box center [501, 136] width 168 height 23
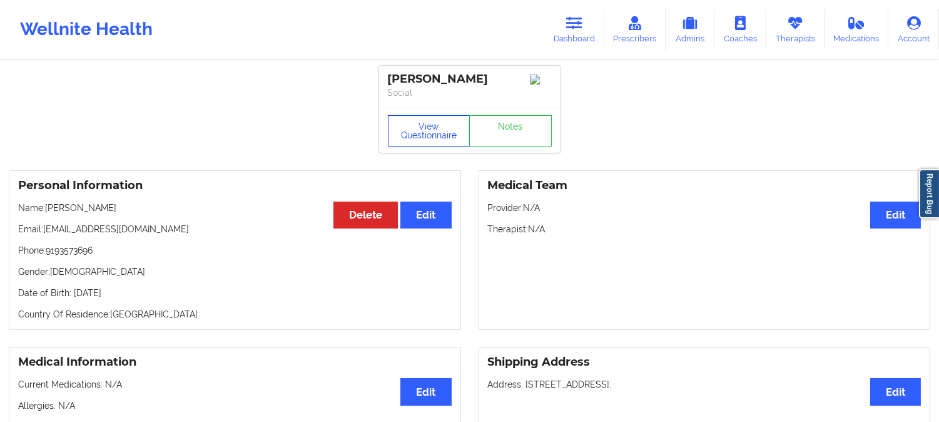
click at [439, 141] on button "View Questionnaire" at bounding box center [429, 130] width 83 height 31
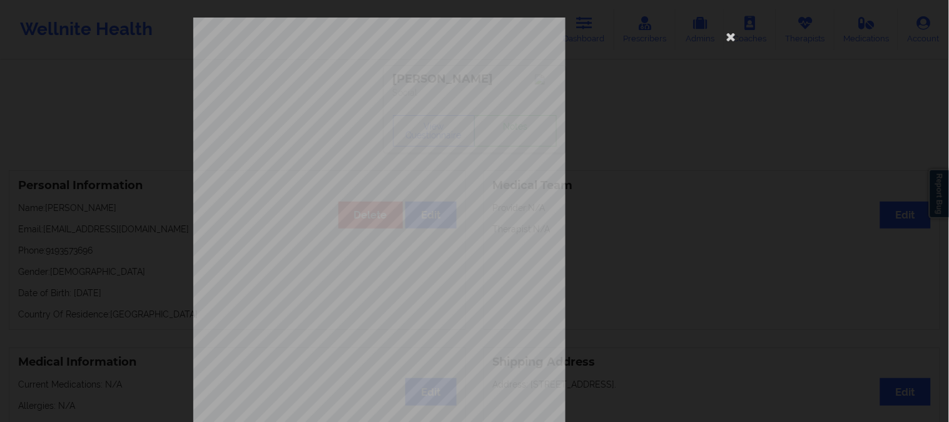
click at [105, 89] on div "1161 Mission St San Francisco, CA, 94103 What state do you live in ? North Caro…" at bounding box center [474, 211] width 949 height 422
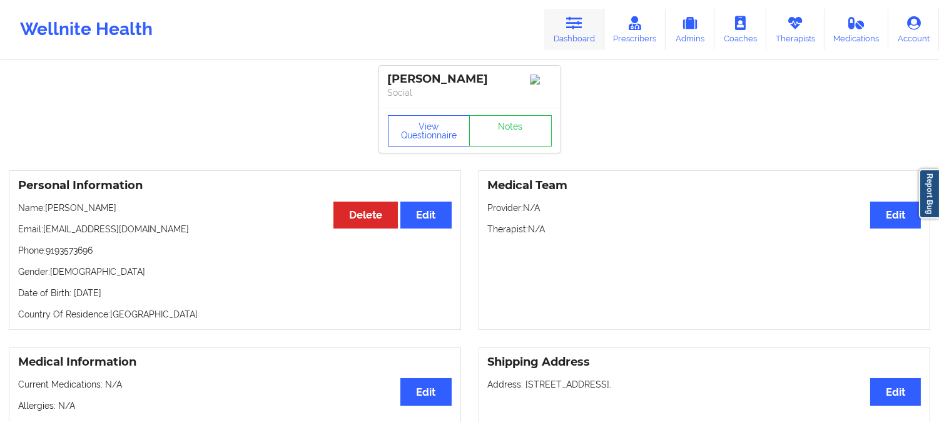
click at [574, 32] on link "Dashboard" at bounding box center [574, 29] width 60 height 41
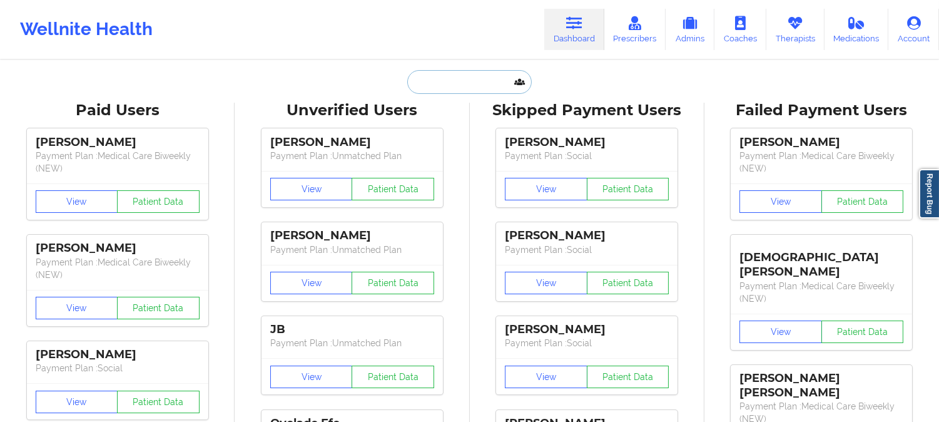
click at [455, 84] on input "text" at bounding box center [469, 82] width 124 height 24
paste input "jaredbwc@gmail.com"
type input "jaredbwc@gmail.com"
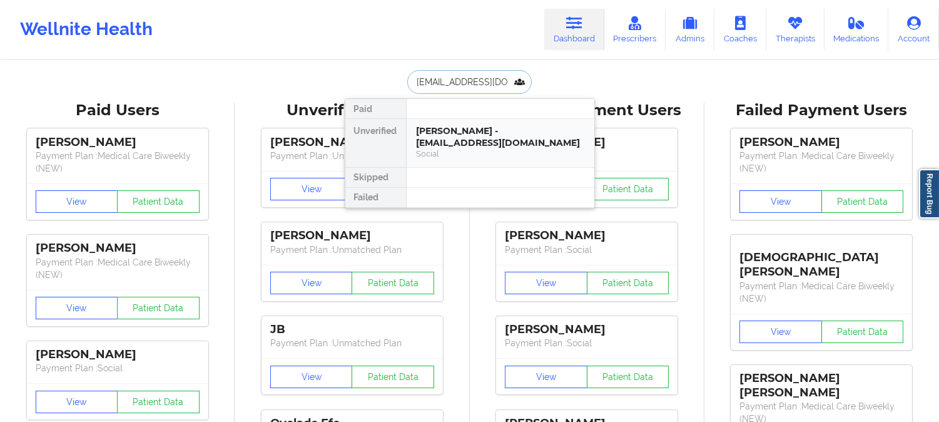
click at [473, 134] on div "Jared Dragoo - jaredbwc@gmail.com" at bounding box center [501, 136] width 168 height 23
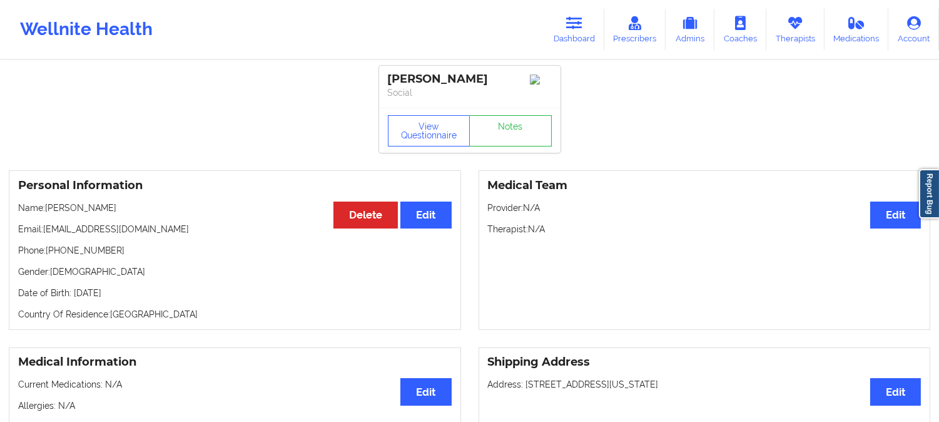
click at [579, 26] on icon at bounding box center [574, 23] width 16 height 14
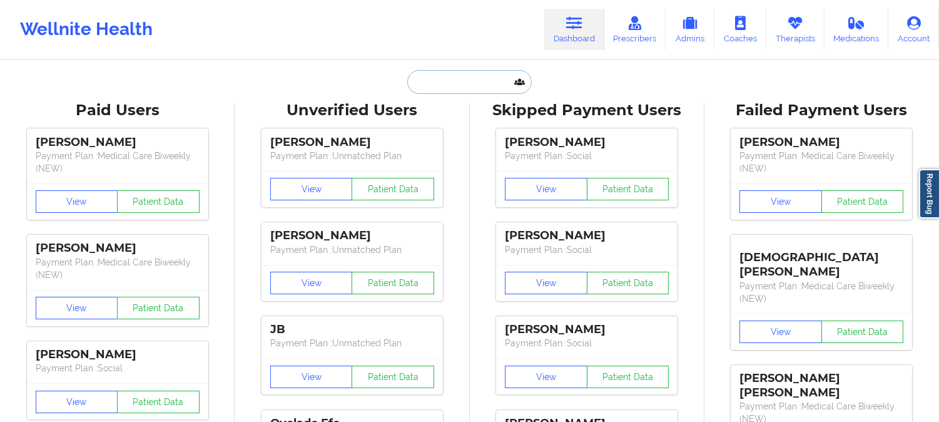
click at [478, 88] on input "text" at bounding box center [469, 82] width 124 height 24
paste input "TANNER BIANCHI"
type input "TANNER BIANCHI"
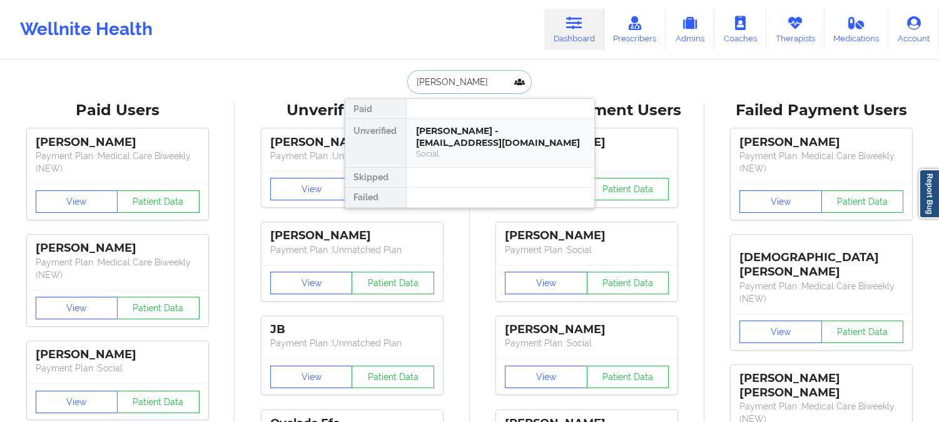
click at [469, 138] on div "TANNER BIANCHI - tannerbianchi1234@gmail.com" at bounding box center [501, 136] width 168 height 23
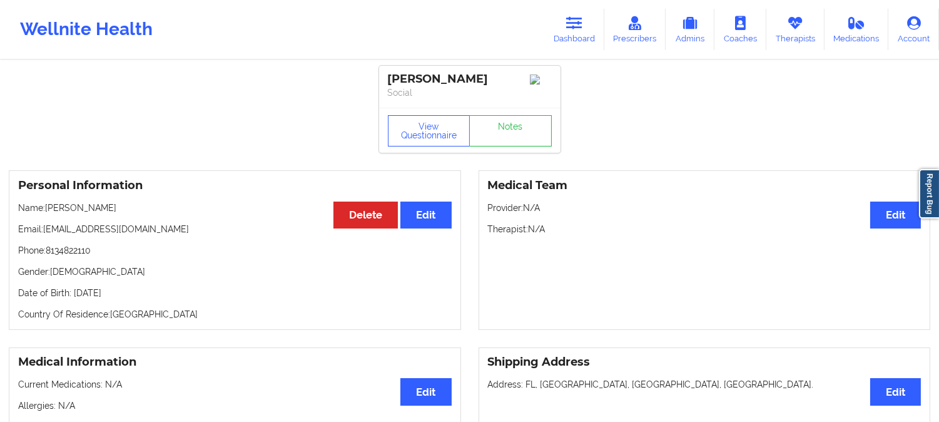
drag, startPoint x: 125, startPoint y: 210, endPoint x: 48, endPoint y: 211, distance: 77.0
click at [48, 211] on p "Name: TANNER BIANCHI" at bounding box center [235, 207] width 434 height 13
click at [582, 19] on icon at bounding box center [574, 23] width 16 height 14
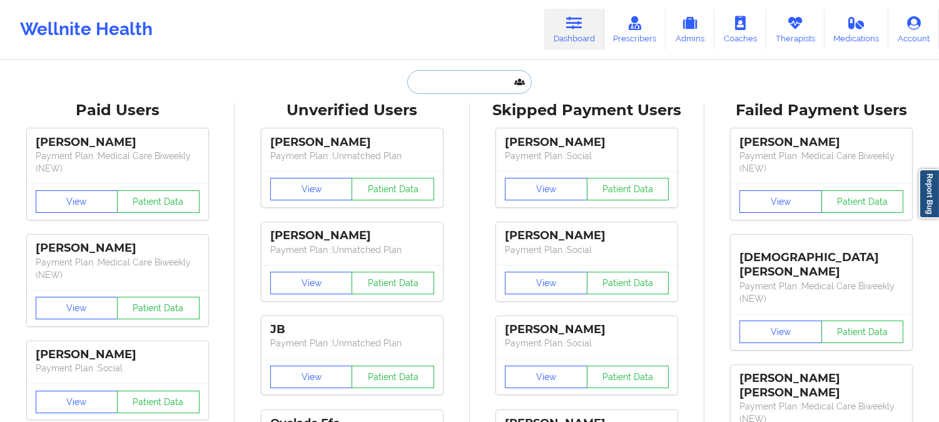
click at [454, 84] on input "text" at bounding box center [469, 82] width 124 height 24
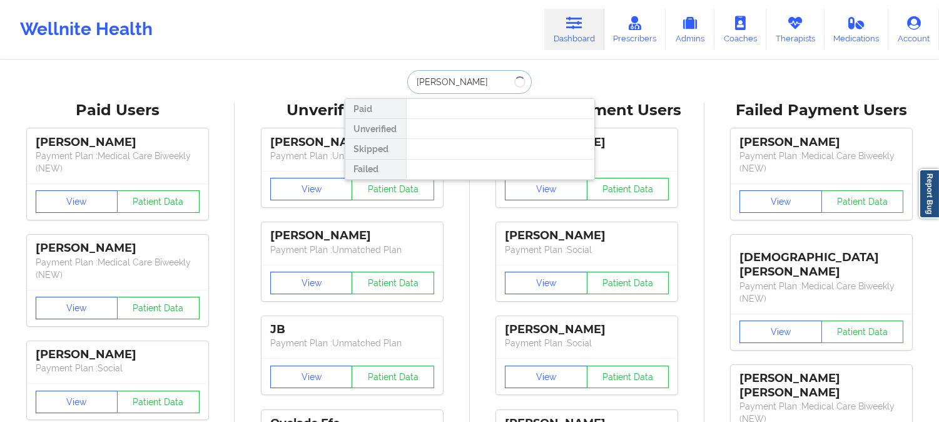
type input "tannerl"
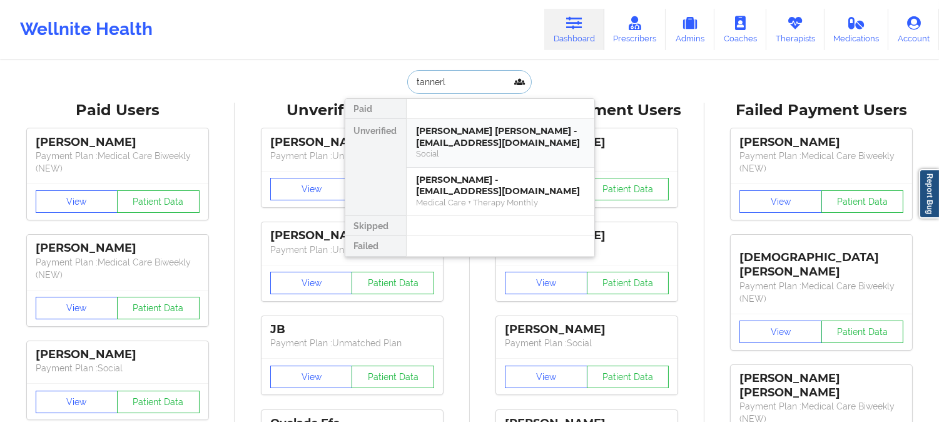
click at [484, 146] on div "Tanner James Bianchi - tannerloveskennadee@gmail.com" at bounding box center [501, 136] width 168 height 23
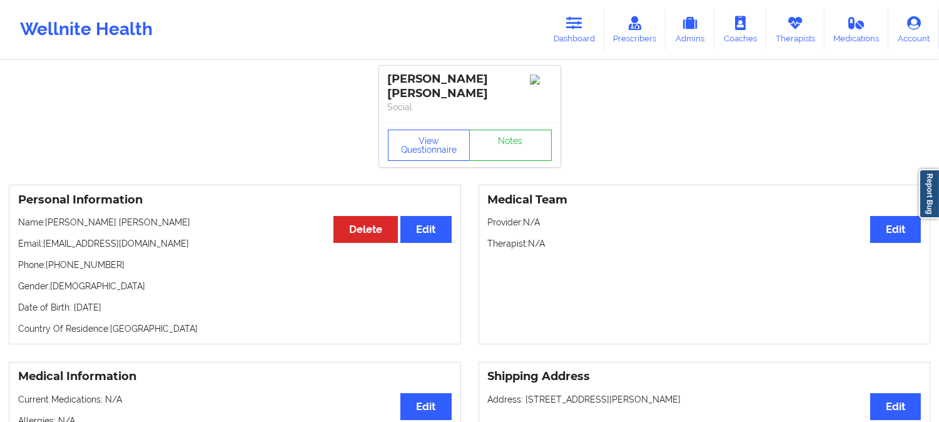
drag, startPoint x: 193, startPoint y: 233, endPoint x: 45, endPoint y: 231, distance: 147.7
click at [45, 237] on p "Email: tannerloveskennadee@gmail.com" at bounding box center [235, 243] width 434 height 13
drag, startPoint x: 135, startPoint y: 208, endPoint x: 48, endPoint y: 209, distance: 87.6
click at [48, 216] on p "Name: Tanner James Bianchi" at bounding box center [235, 222] width 434 height 13
click at [576, 33] on link "Dashboard" at bounding box center [574, 29] width 60 height 41
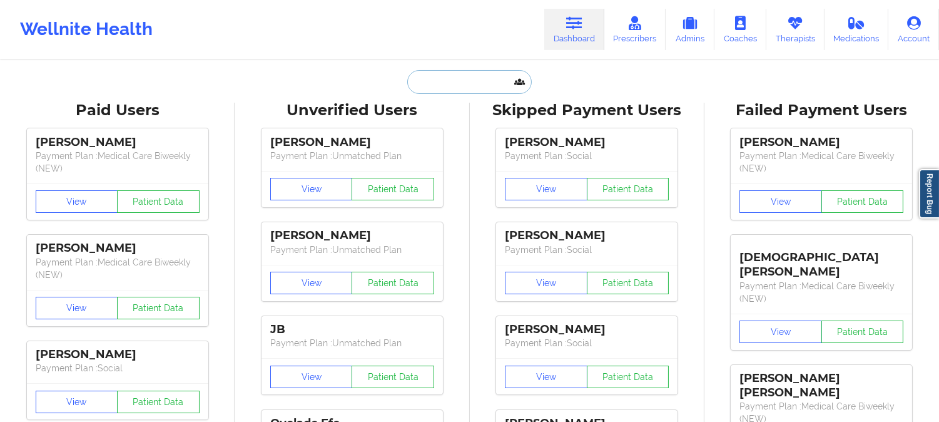
click at [461, 78] on input "text" at bounding box center [469, 82] width 124 height 24
paste input "Karsen Stuart"
type input "Karsen Stuart"
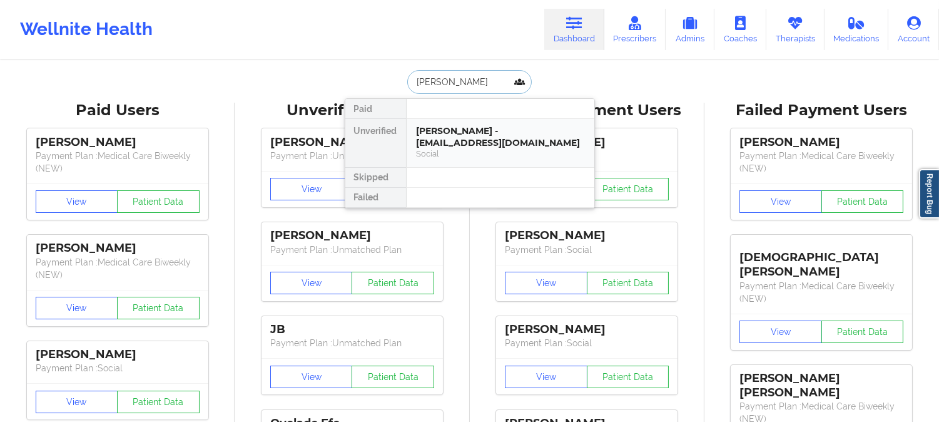
click at [474, 132] on div "Karsen Stuart - taylormstuart@hotmail.com" at bounding box center [501, 136] width 168 height 23
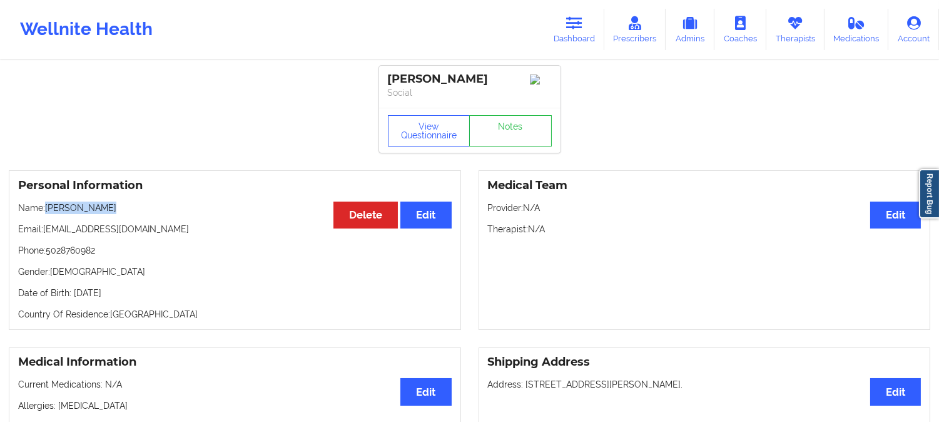
drag, startPoint x: 104, startPoint y: 211, endPoint x: 48, endPoint y: 210, distance: 56.3
click at [48, 210] on p "Name: Karsen Stuart" at bounding box center [235, 207] width 434 height 13
drag, startPoint x: 157, startPoint y: 231, endPoint x: 45, endPoint y: 228, distance: 112.0
click at [45, 228] on p "Email: taylormstuart@hotmail.com" at bounding box center [235, 229] width 434 height 13
click at [120, 207] on p "Name: Karsen Stuart" at bounding box center [235, 207] width 434 height 13
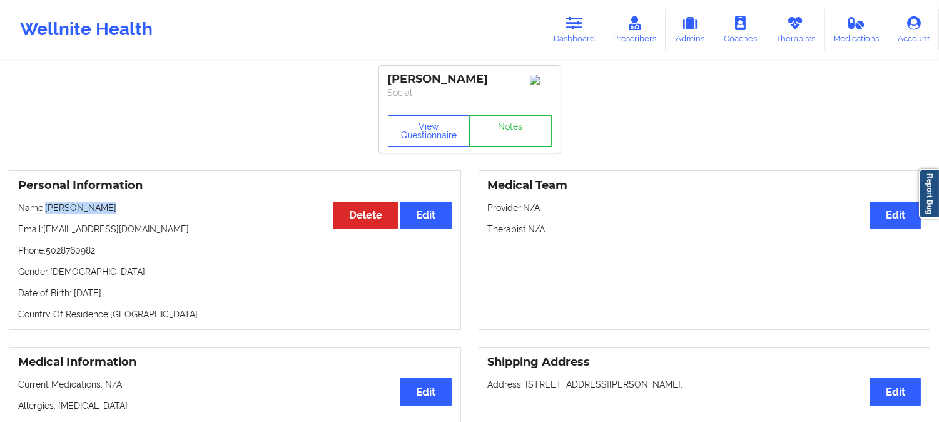
drag, startPoint x: 99, startPoint y: 210, endPoint x: 48, endPoint y: 208, distance: 51.3
click at [48, 208] on p "Name: Karsen Stuart" at bounding box center [235, 207] width 434 height 13
click at [566, 29] on link "Dashboard" at bounding box center [574, 29] width 60 height 41
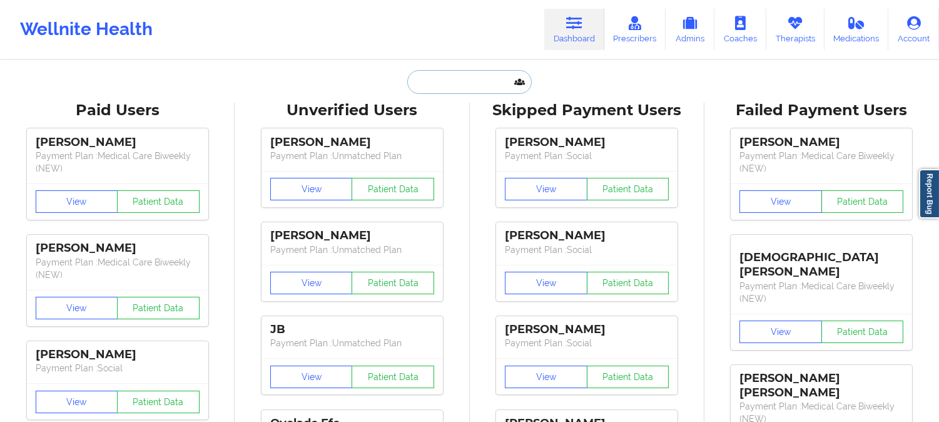
click at [478, 75] on input "text" at bounding box center [469, 82] width 124 height 24
paste input "MATTHEW KEYS"
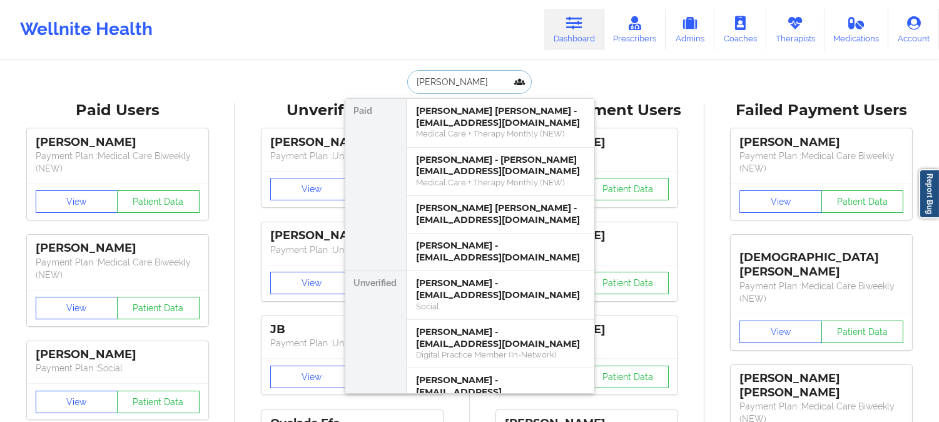
paste input "KEYS"
type input "MATTHEW KEYS"
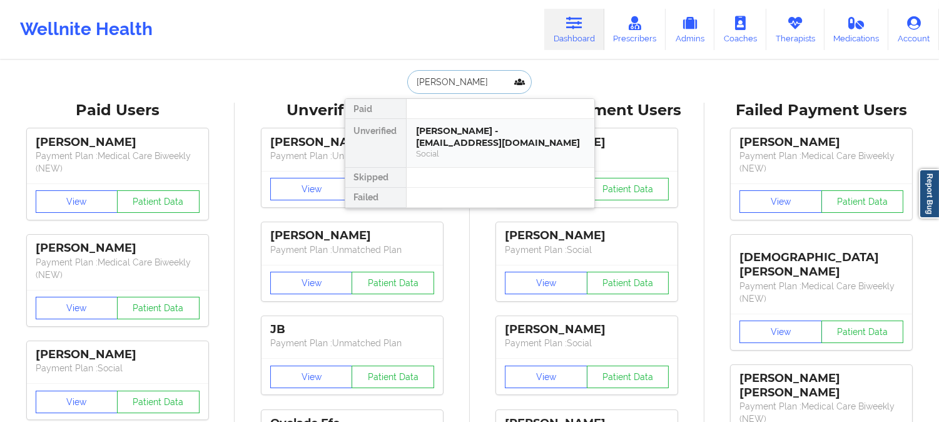
click at [468, 133] on div "MATTHEW KEYS - matthewjkeys22@gmail.com" at bounding box center [501, 136] width 168 height 23
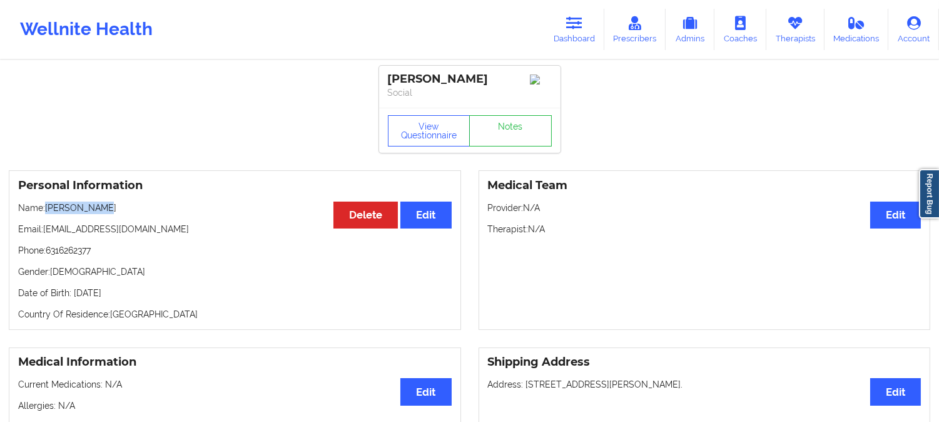
drag, startPoint x: 131, startPoint y: 210, endPoint x: 49, endPoint y: 211, distance: 82.6
click at [49, 211] on p "Name: MATTHEW KEYS" at bounding box center [235, 207] width 434 height 13
click at [581, 18] on icon at bounding box center [574, 23] width 16 height 14
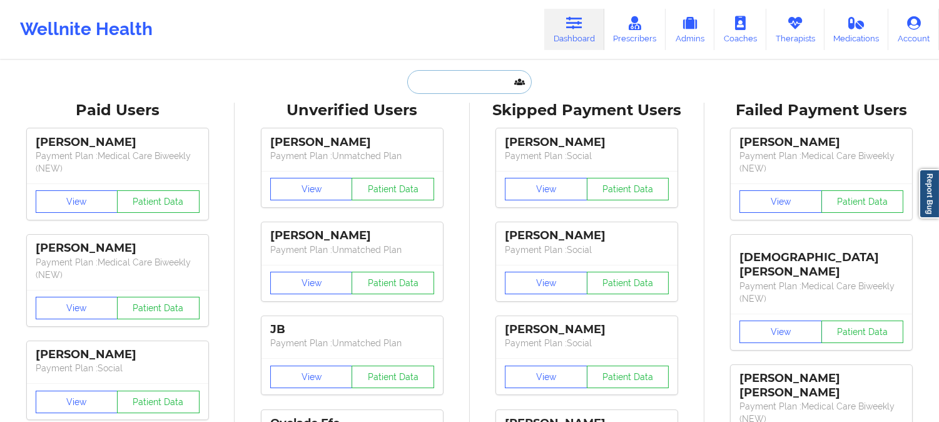
click at [477, 83] on input "text" at bounding box center [469, 82] width 124 height 24
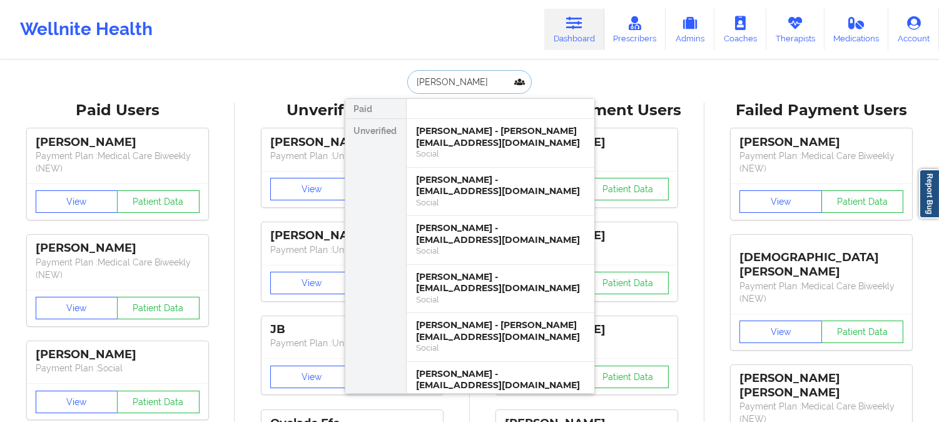
type input "mathew"
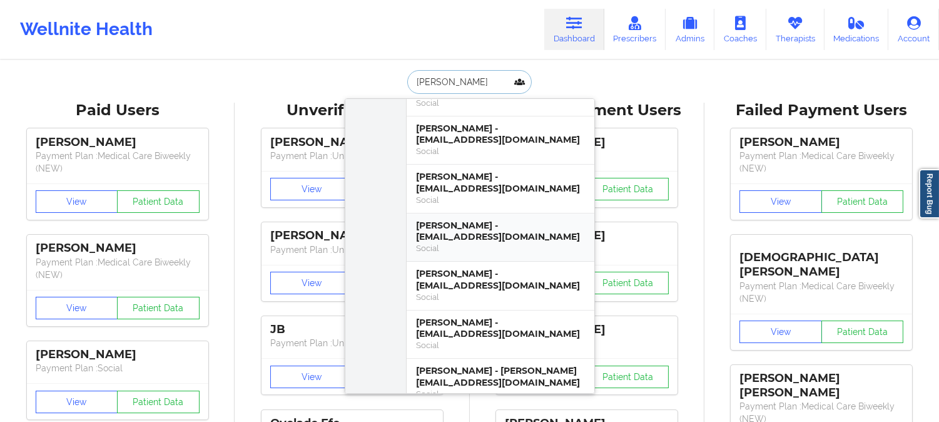
scroll to position [347, 0]
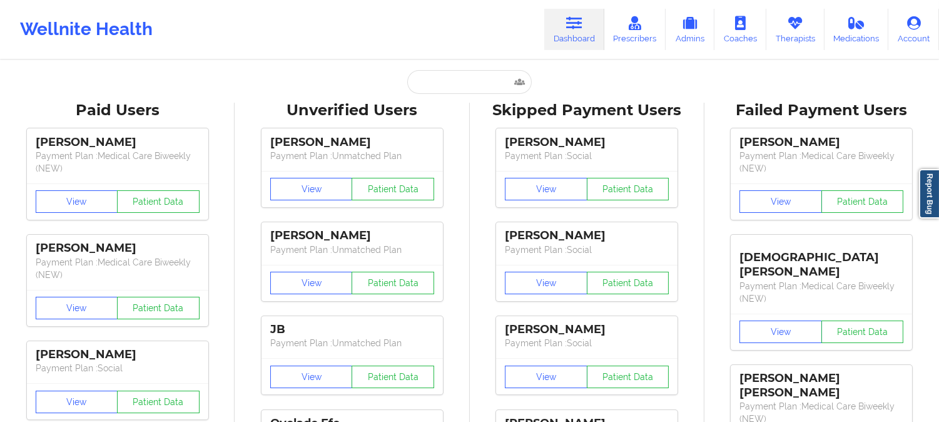
click at [355, 79] on div "Paid Unverified Aqueelah Hyman-Mathews - keelahhyman@gmail.com Social Neil Math…" at bounding box center [470, 82] width 250 height 24
click at [474, 86] on input "text" at bounding box center [469, 82] width 124 height 24
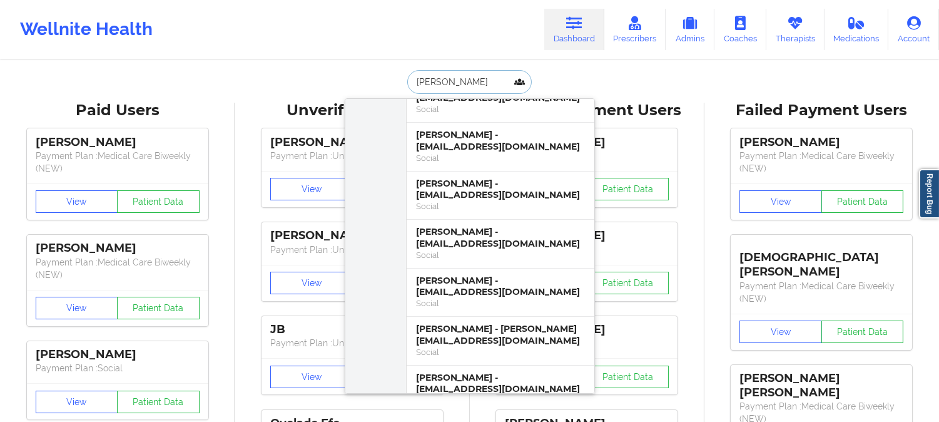
type input "matthew ke"
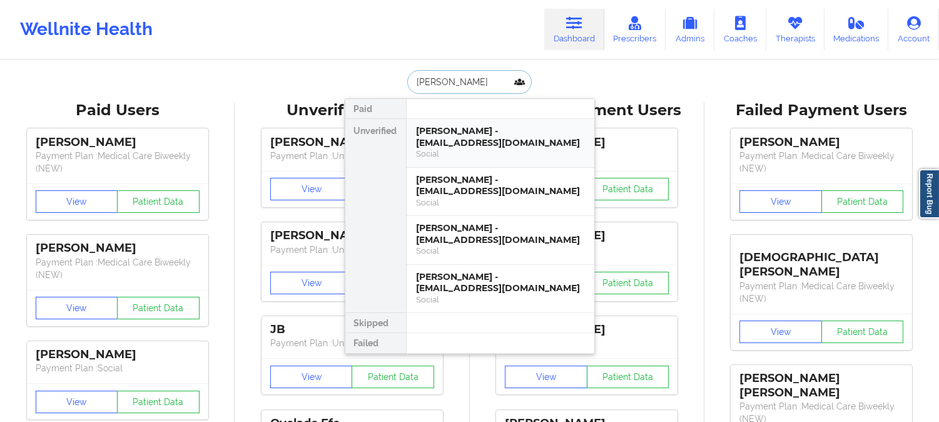
click at [477, 133] on div "MATTHEW KEYS - matthewjkeys22@gmail.com" at bounding box center [501, 136] width 168 height 23
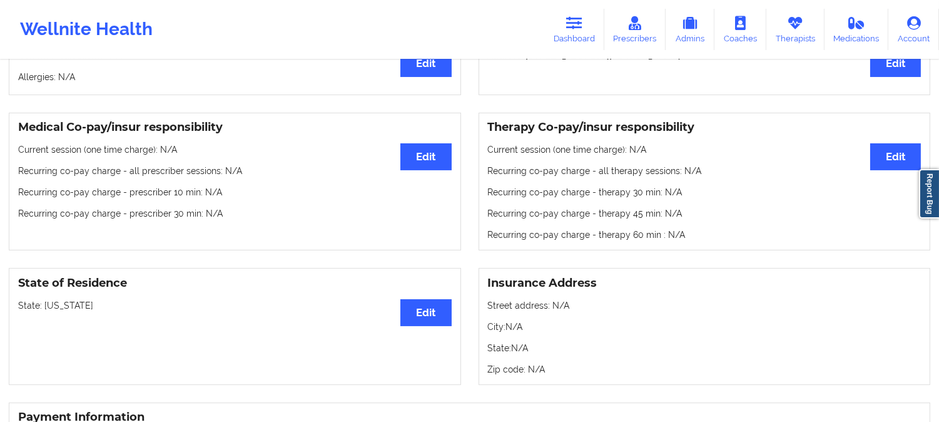
scroll to position [417, 0]
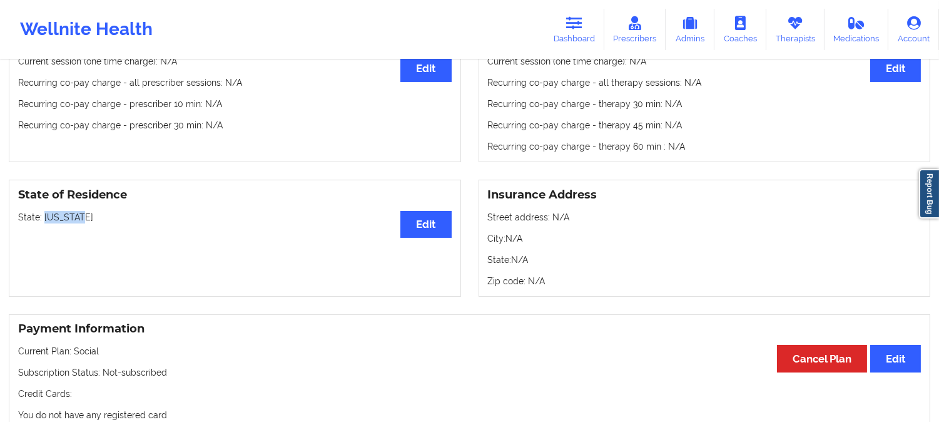
drag, startPoint x: 88, startPoint y: 223, endPoint x: 43, endPoint y: 222, distance: 45.7
click at [43, 222] on p "State: New York" at bounding box center [235, 217] width 434 height 13
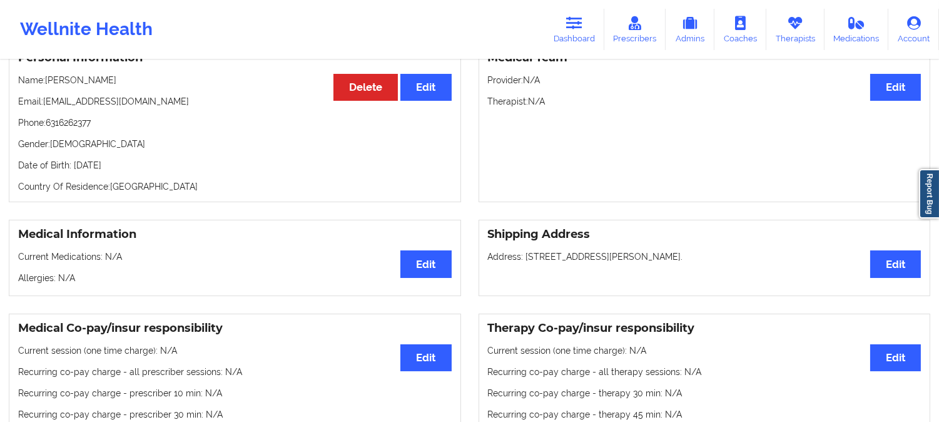
scroll to position [0, 0]
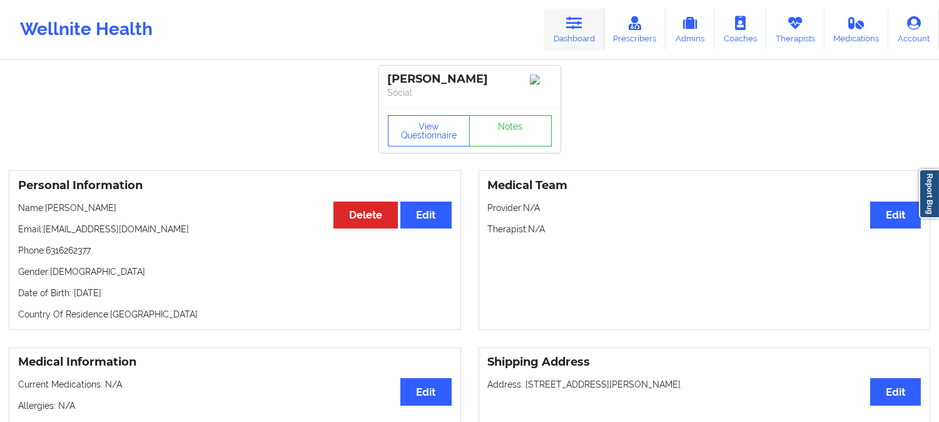
click at [569, 30] on link "Dashboard" at bounding box center [574, 29] width 60 height 41
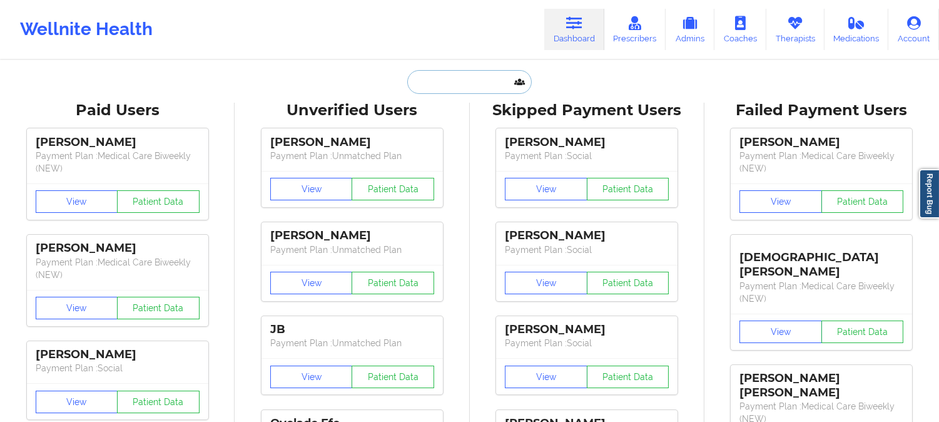
click at [471, 79] on input "text" at bounding box center [469, 82] width 124 height 24
paste input "DONNA D MORRIS"
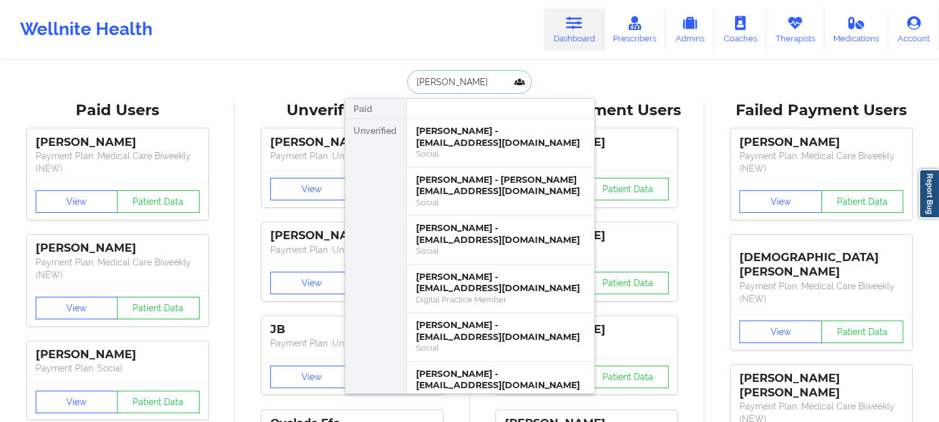
paste input "MORRISDD772@YAHOO.COM"
type input "MORRISDD772@YAHOO.COM"
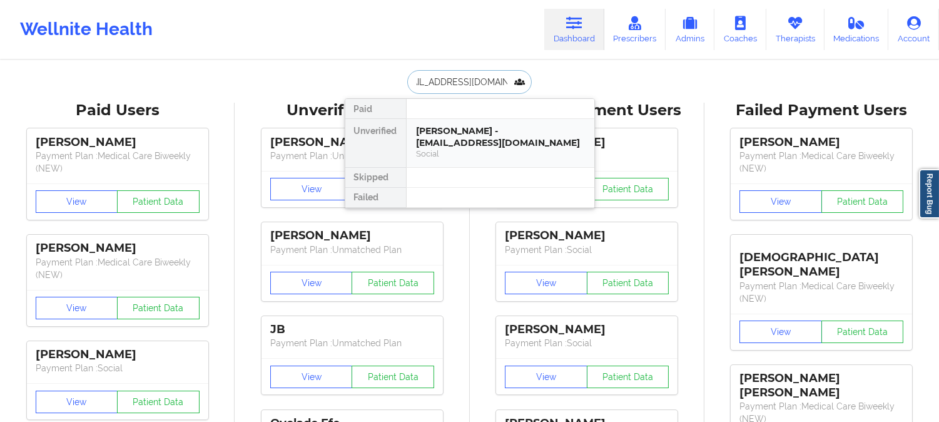
click at [486, 141] on div "Donna cook - morrisdd772@yahoo.com" at bounding box center [501, 136] width 168 height 23
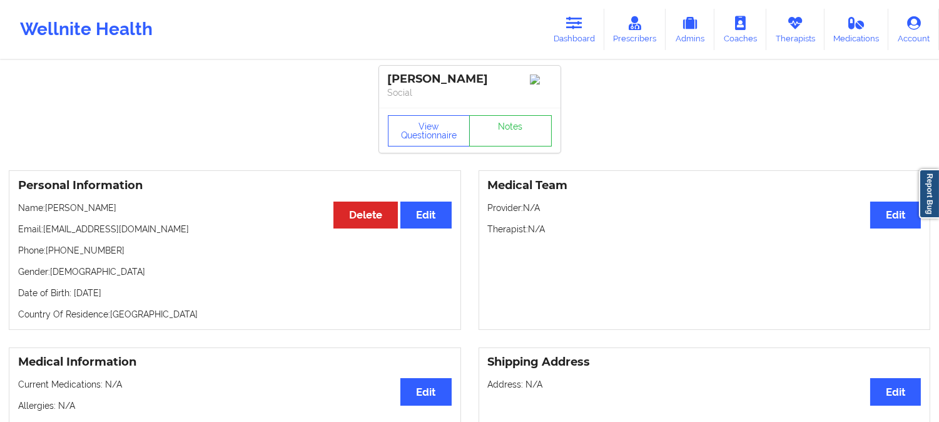
click at [53, 205] on p "Name: Donna cook" at bounding box center [235, 207] width 434 height 13
click at [54, 209] on p "Name: Donna cook" at bounding box center [235, 207] width 434 height 13
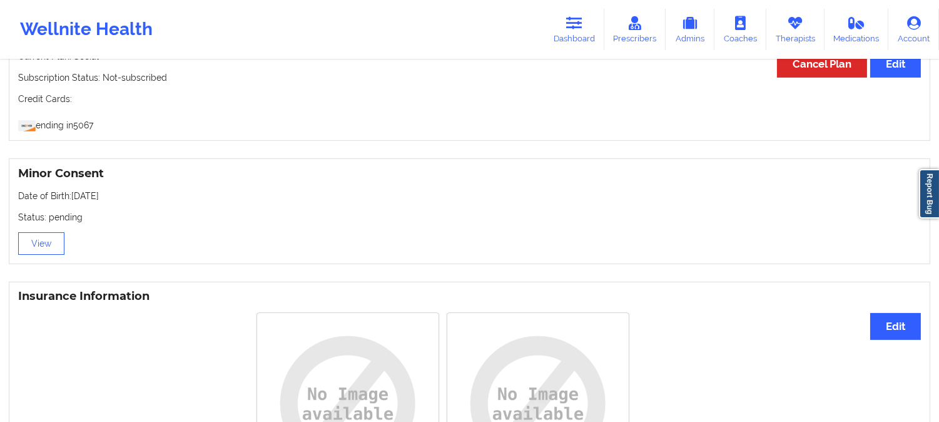
scroll to position [889, 0]
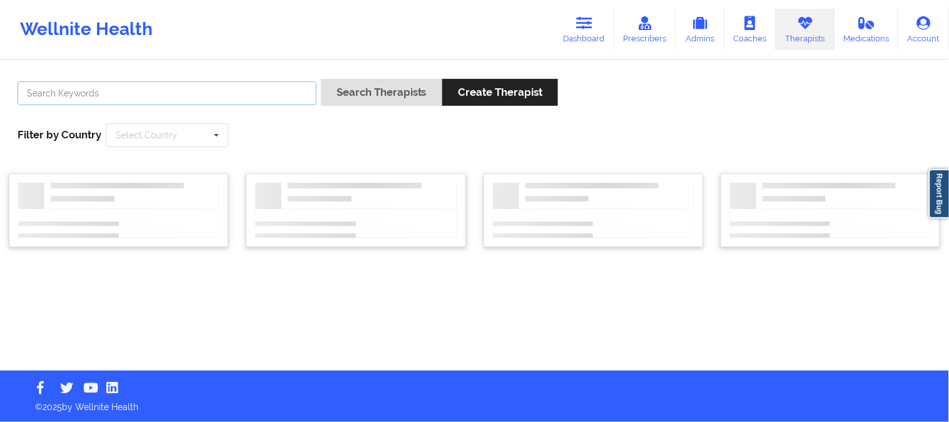
click at [284, 91] on input "text" at bounding box center [167, 93] width 299 height 24
paste input "Kevin Burkart"
type input "Kevin Burkart"
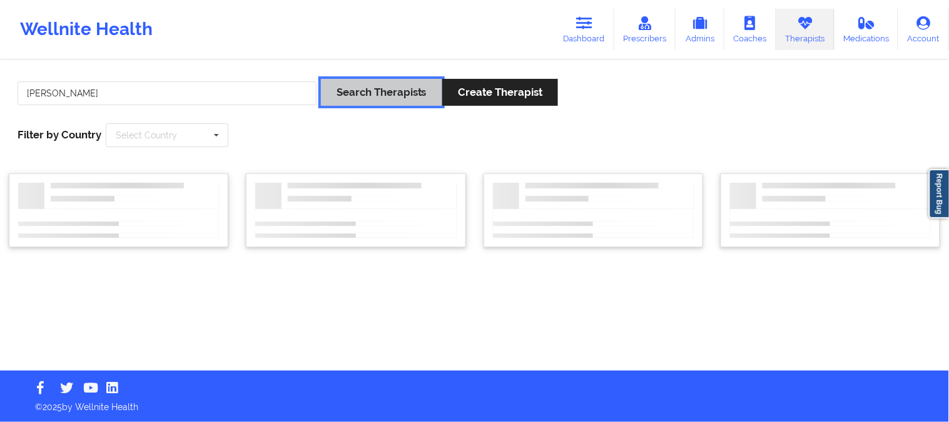
click at [370, 89] on button "Search Therapists" at bounding box center [381, 92] width 121 height 27
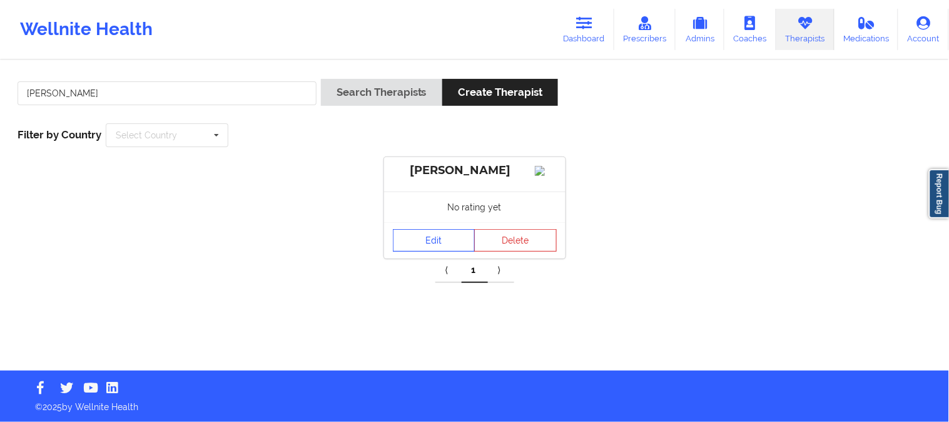
click at [425, 252] on link "Edit" at bounding box center [434, 240] width 83 height 23
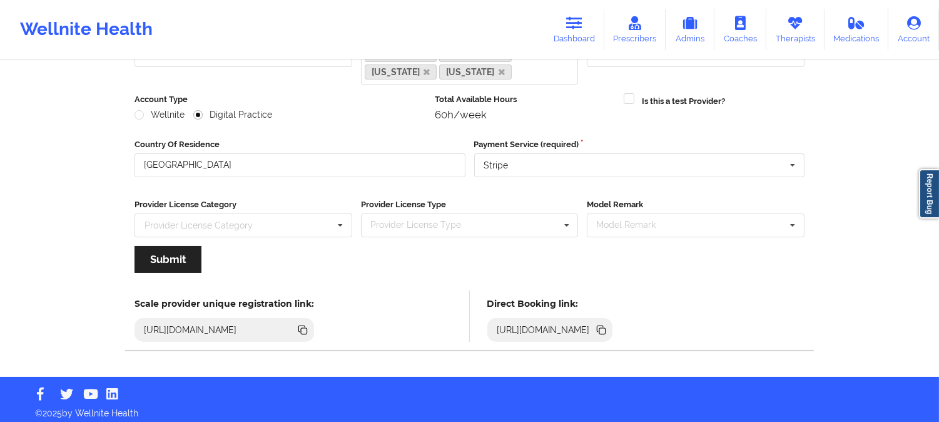
scroll to position [157, 0]
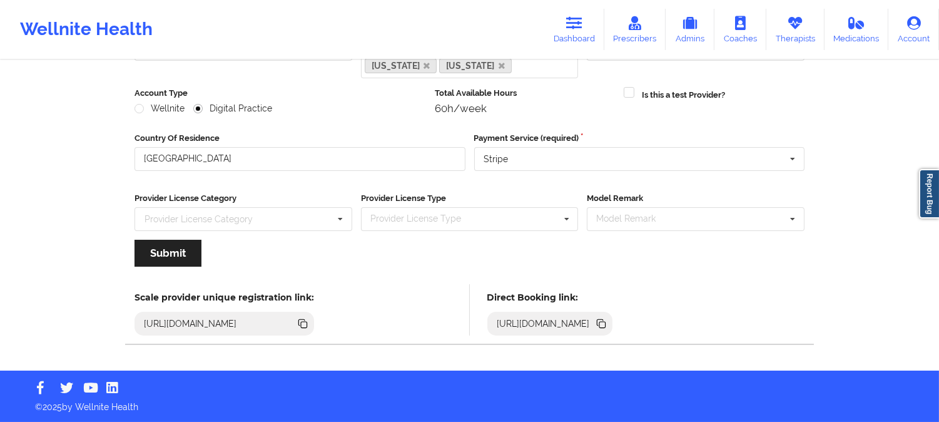
click at [606, 326] on icon at bounding box center [602, 325] width 6 height 6
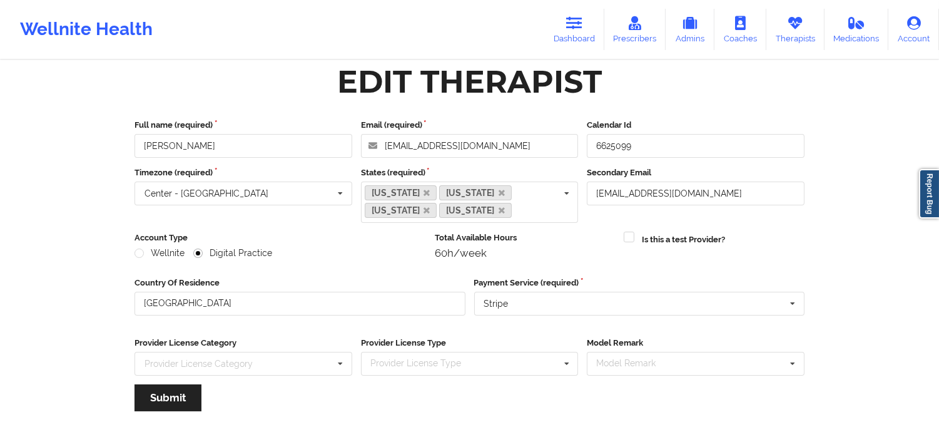
scroll to position [0, 0]
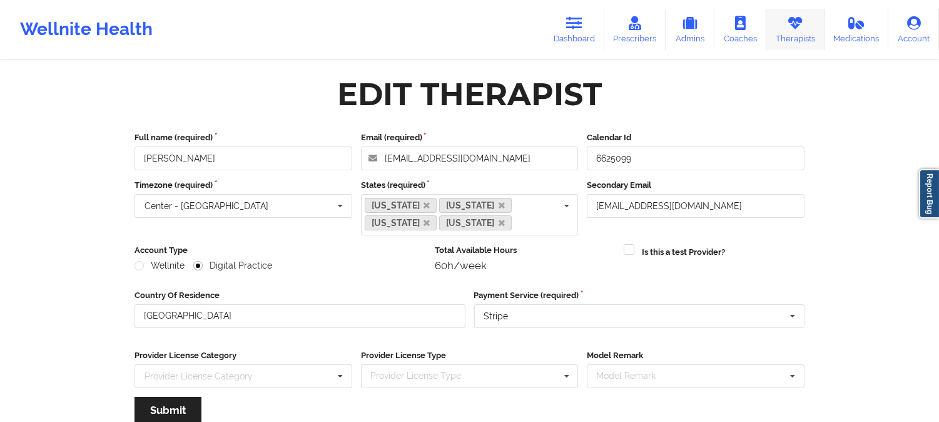
click at [810, 32] on link "Therapists" at bounding box center [795, 29] width 58 height 41
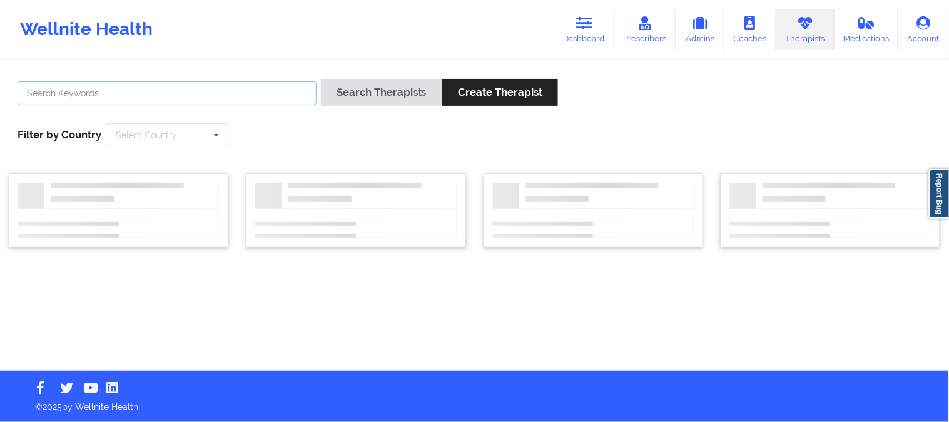
click at [251, 91] on input "text" at bounding box center [167, 93] width 299 height 24
paste input "Michelle Clark"
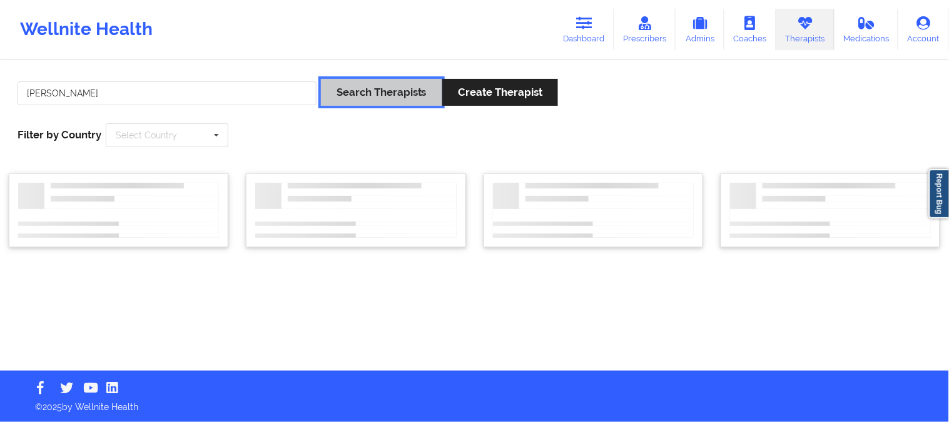
click at [328, 88] on button "Search Therapists" at bounding box center [381, 92] width 121 height 27
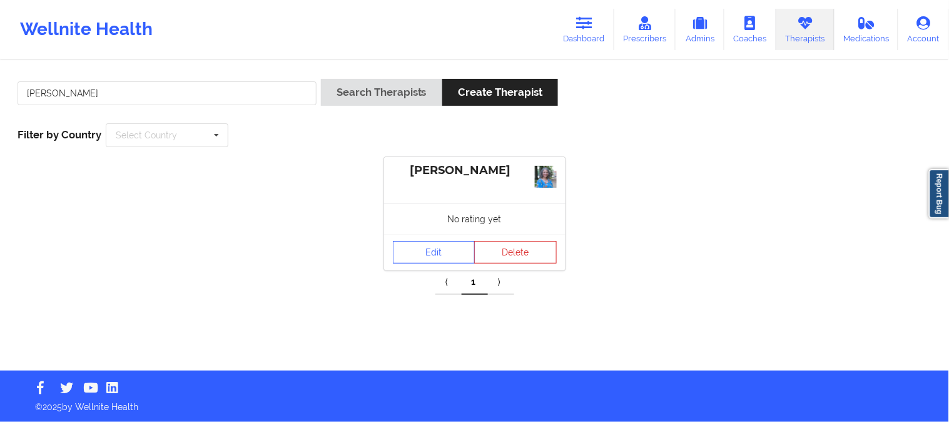
click at [261, 77] on div "Michelle Clark Search Therapists Create Therapist Filter by Country Select Coun…" at bounding box center [475, 113] width 932 height 86
click at [257, 89] on input "Michelle Clark" at bounding box center [167, 93] width 299 height 24
paste input "elissa Josephson"
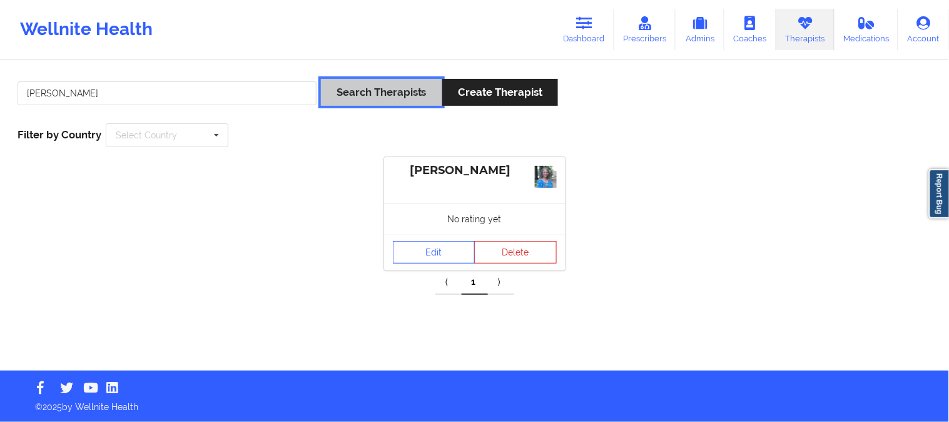
click at [342, 88] on button "Search Therapists" at bounding box center [381, 92] width 121 height 27
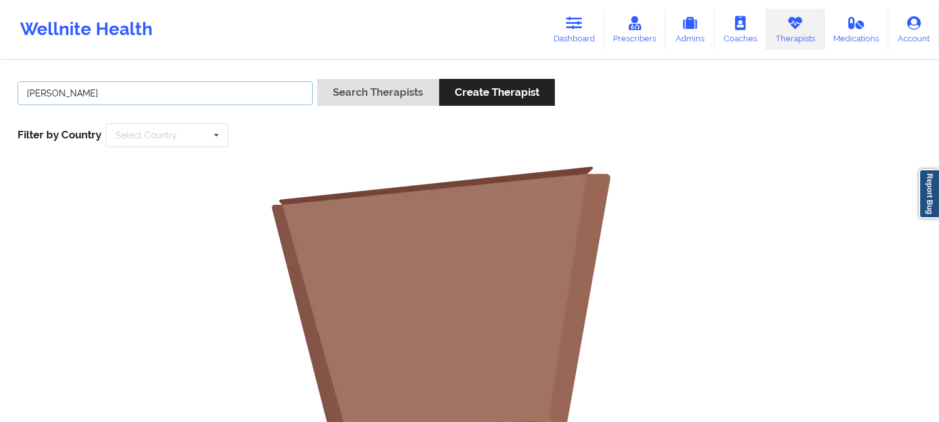
click at [203, 101] on input "Melissa Josephson" at bounding box center [165, 93] width 295 height 24
type input "Melissa"
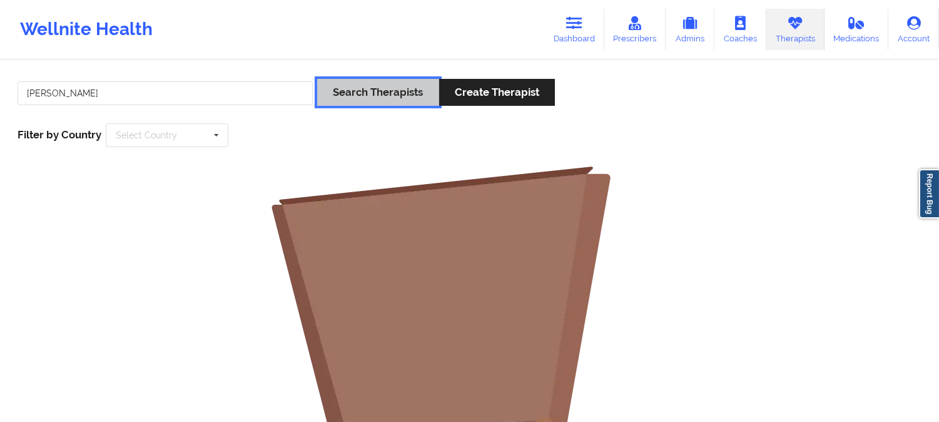
click at [384, 91] on button "Search Therapists" at bounding box center [377, 92] width 121 height 27
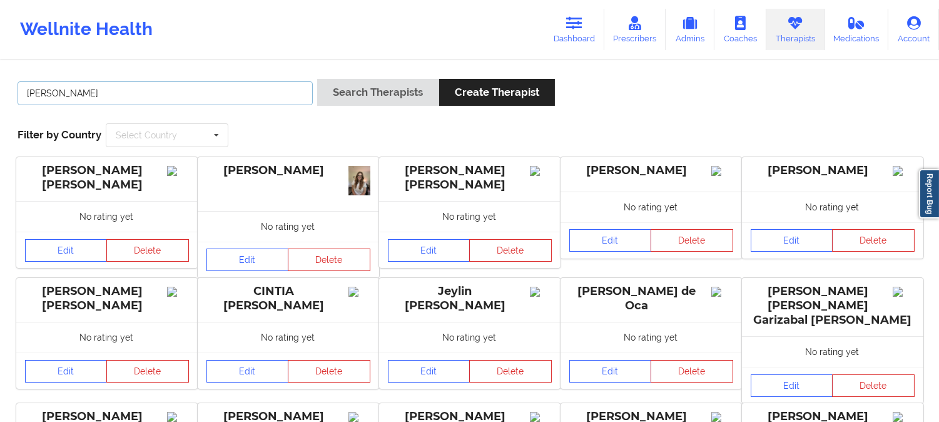
click at [248, 86] on input "Melissa" at bounding box center [165, 93] width 295 height 24
paste input "Josephson"
type input "Josephson"
click at [317, 79] on button "Search Therapists" at bounding box center [377, 92] width 121 height 27
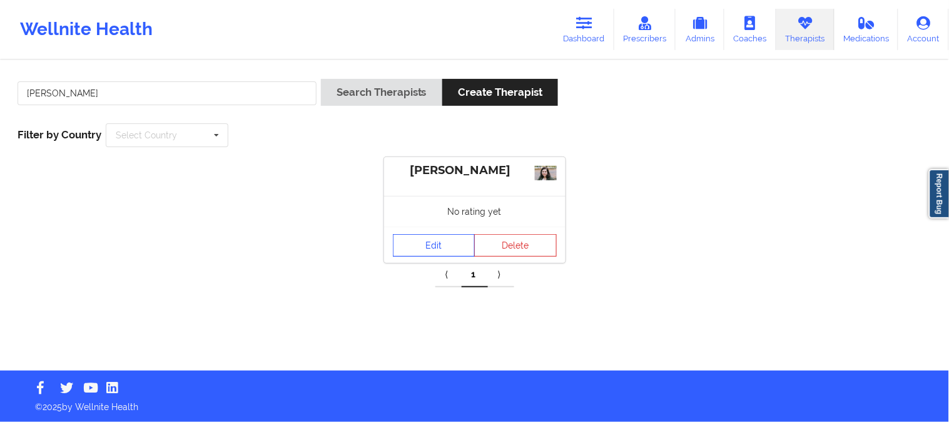
click at [437, 246] on link "Edit" at bounding box center [434, 245] width 83 height 23
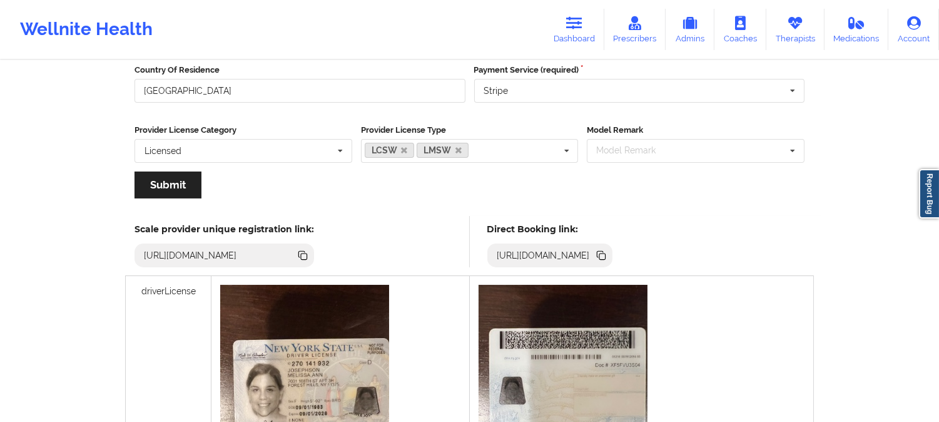
scroll to position [208, 0]
click at [606, 254] on icon at bounding box center [602, 256] width 6 height 6
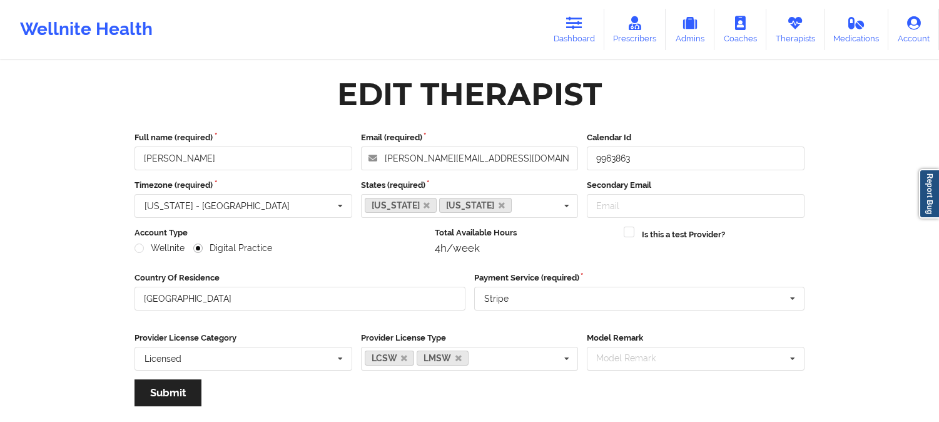
click at [797, 16] on icon at bounding box center [795, 23] width 16 height 14
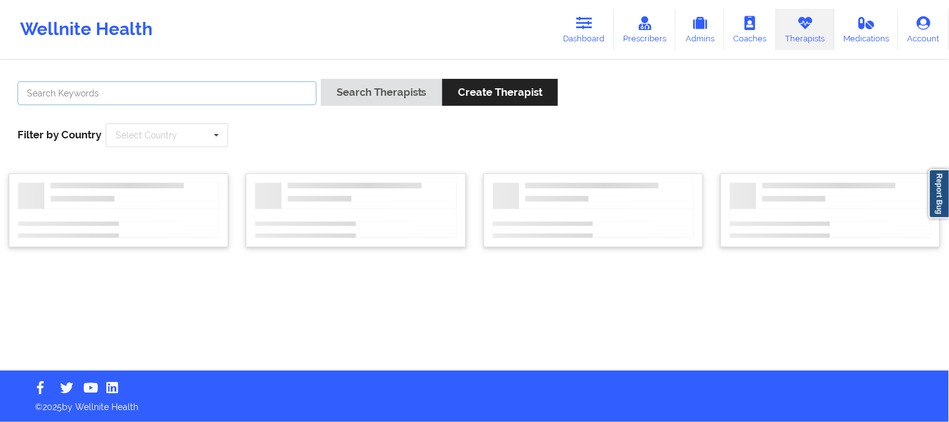
click at [207, 91] on input "text" at bounding box center [167, 93] width 299 height 24
paste input "[PERSON_NAME]"
type input "[PERSON_NAME]"
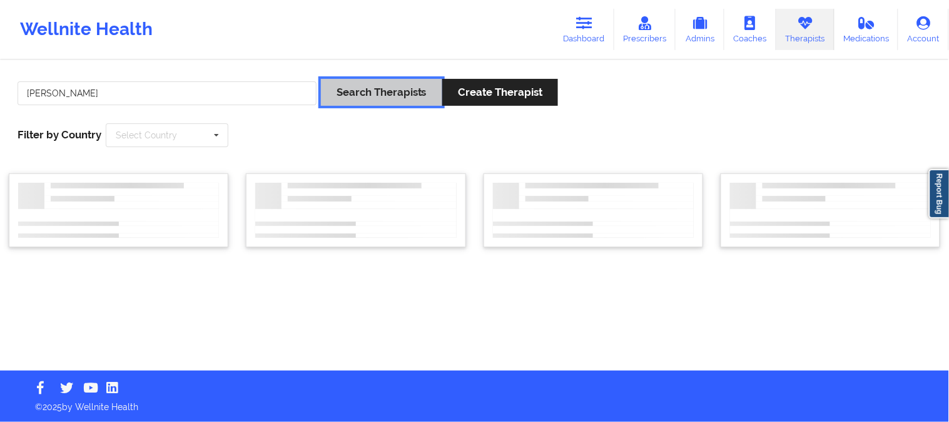
click at [414, 90] on button "Search Therapists" at bounding box center [381, 92] width 121 height 27
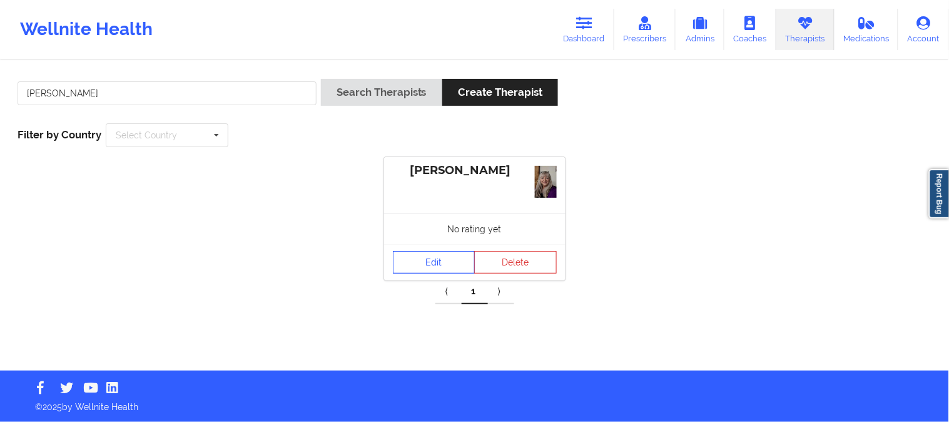
click at [432, 265] on link "Edit" at bounding box center [434, 262] width 83 height 23
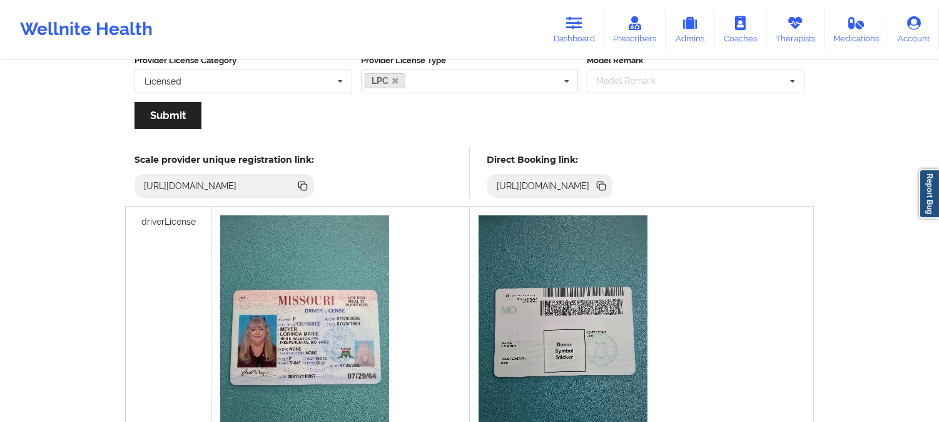
scroll to position [278, 0]
click at [606, 185] on icon at bounding box center [602, 186] width 6 height 6
click at [785, 31] on link "Therapists" at bounding box center [795, 29] width 58 height 41
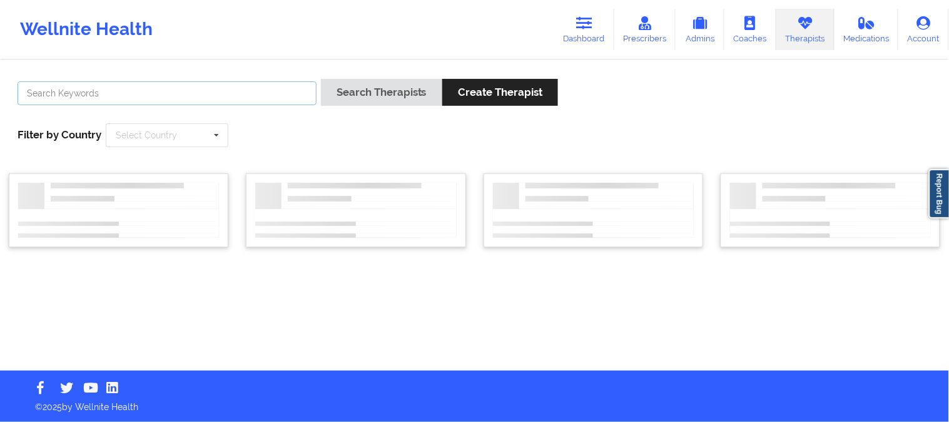
click at [240, 96] on input "text" at bounding box center [167, 93] width 299 height 24
paste input "[PERSON_NAME]"
type input "[PERSON_NAME]"
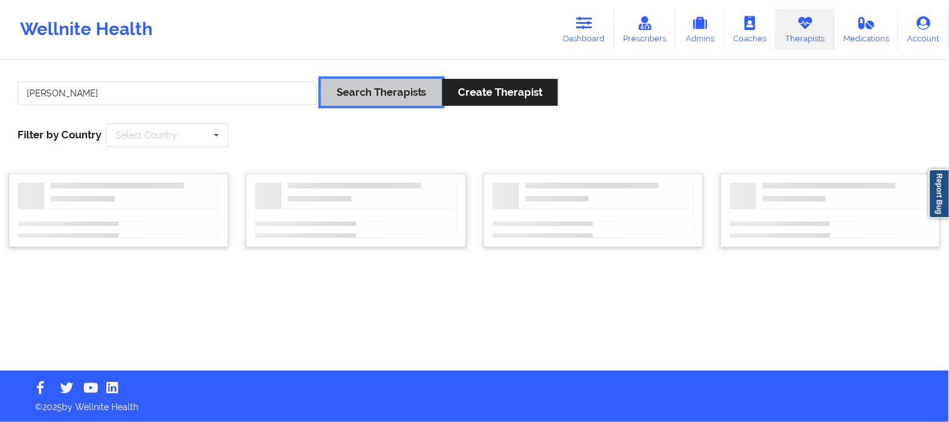
click at [352, 95] on button "Search Therapists" at bounding box center [381, 92] width 121 height 27
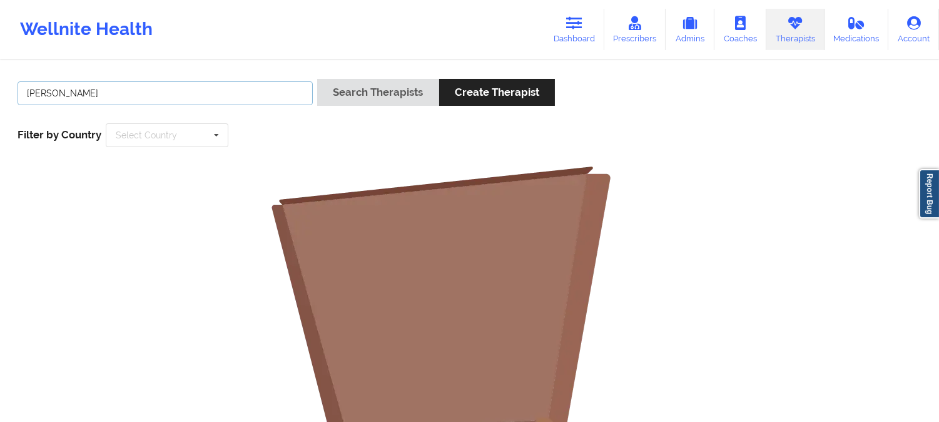
click at [221, 88] on input "[PERSON_NAME]" at bounding box center [165, 93] width 295 height 24
paste input "[PERSON_NAME]"
type input "[PERSON_NAME]"
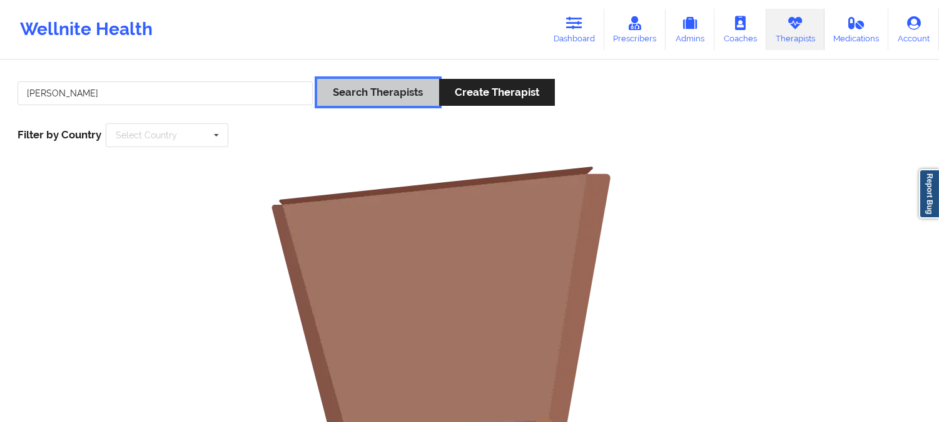
click at [353, 88] on button "Search Therapists" at bounding box center [377, 92] width 121 height 27
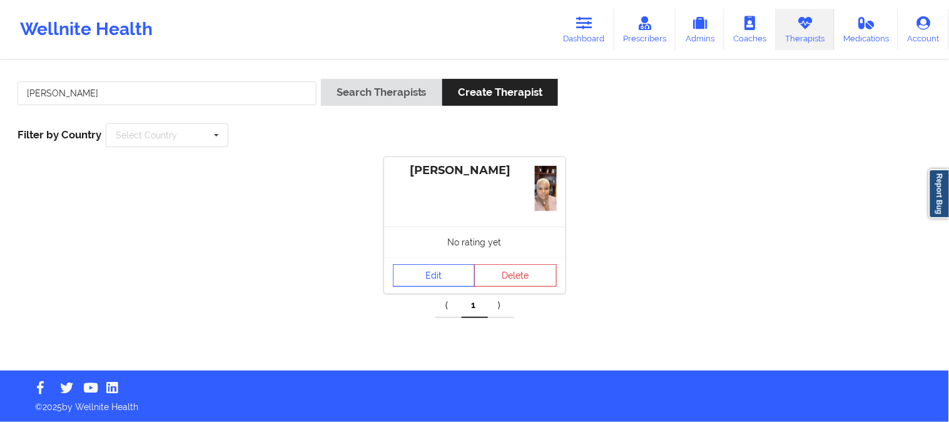
click at [435, 273] on link "Edit" at bounding box center [434, 275] width 83 height 23
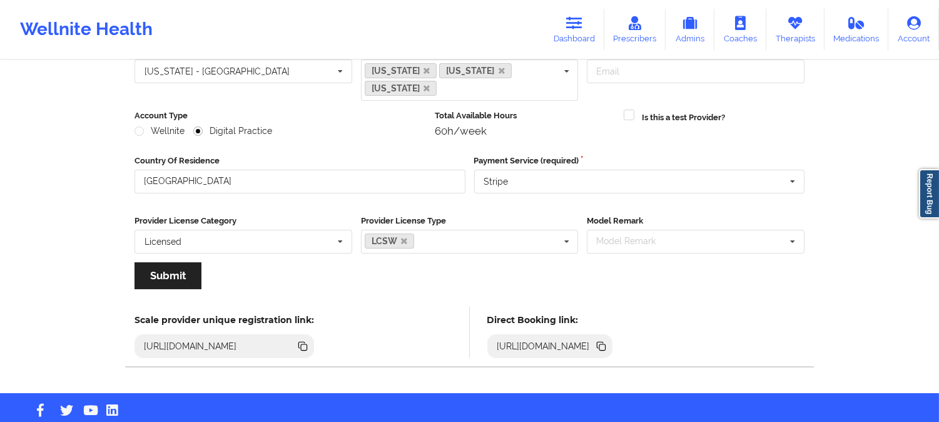
scroll to position [140, 0]
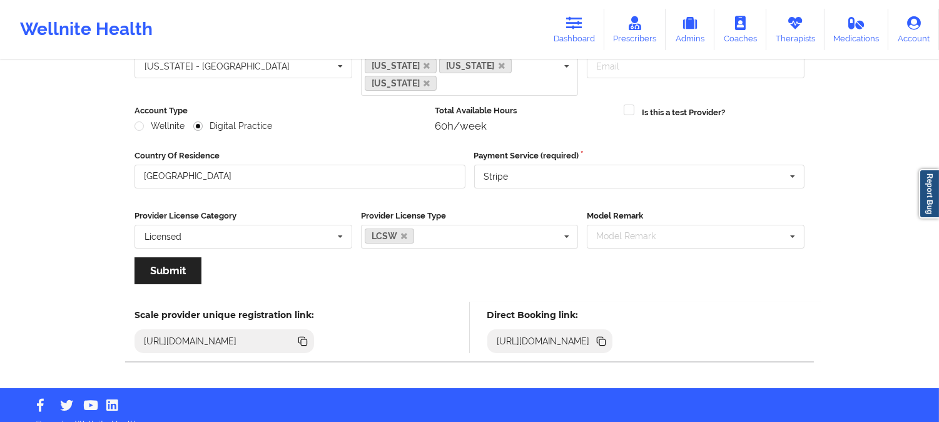
click at [604, 337] on icon at bounding box center [601, 340] width 6 height 6
click at [807, 20] on link "Therapists" at bounding box center [795, 29] width 58 height 41
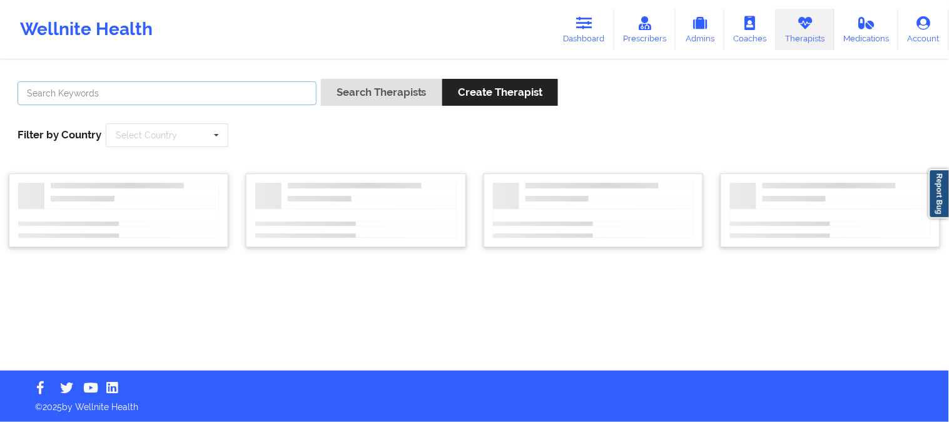
click at [280, 96] on input "text" at bounding box center [167, 93] width 299 height 24
paste input "[PERSON_NAME]"
type input "[PERSON_NAME]"
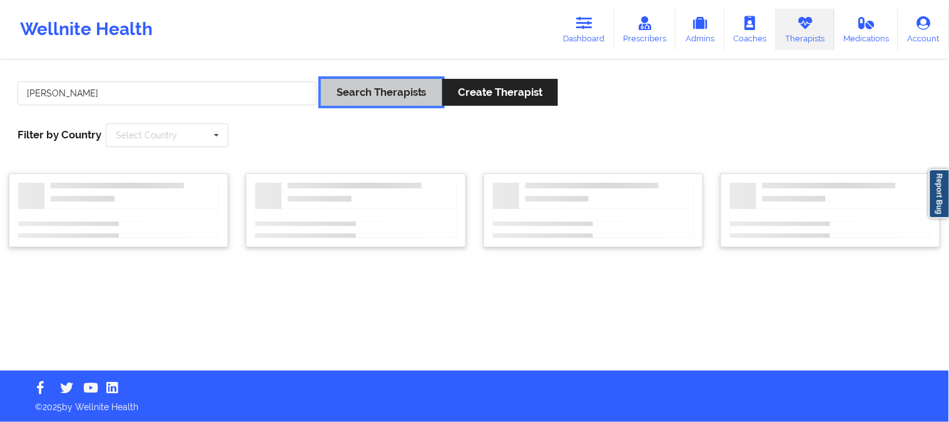
click at [369, 94] on button "Search Therapists" at bounding box center [381, 92] width 121 height 27
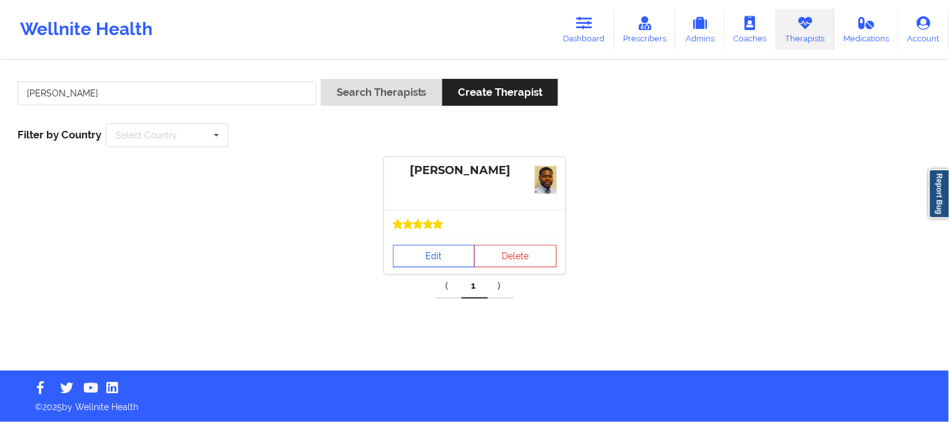
click at [429, 253] on link "Edit" at bounding box center [434, 256] width 83 height 23
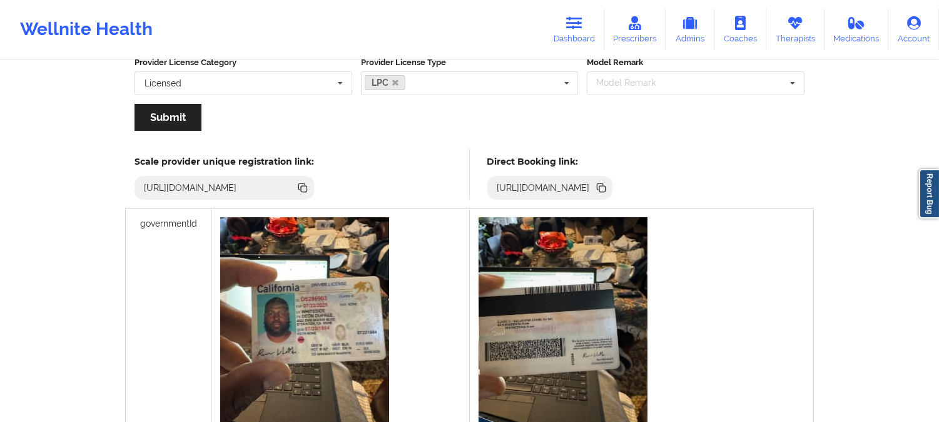
scroll to position [278, 0]
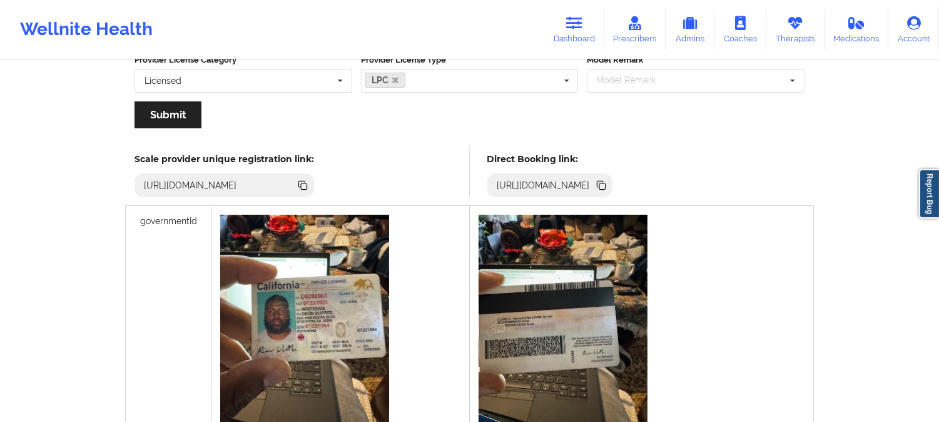
click at [606, 188] on icon at bounding box center [602, 186] width 6 height 6
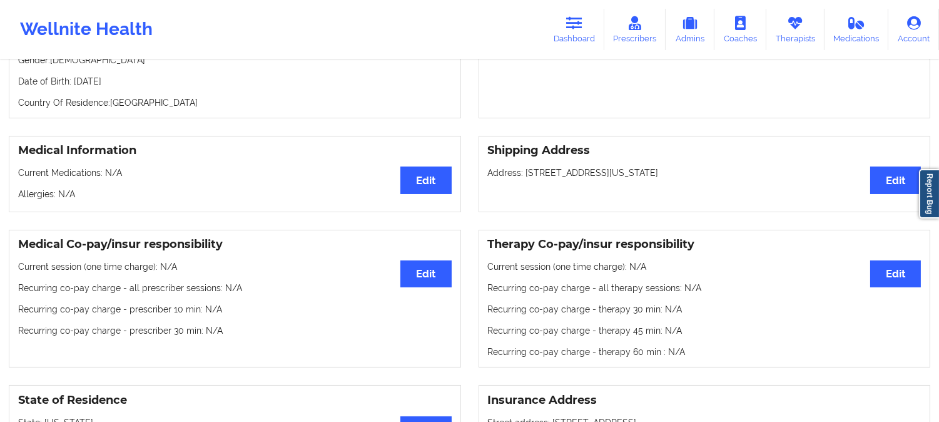
scroll to position [208, 0]
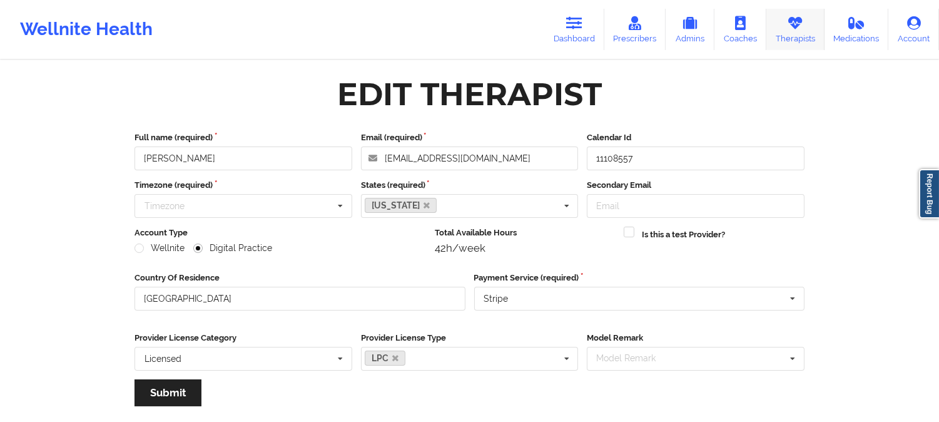
click at [805, 24] on link "Therapists" at bounding box center [795, 29] width 58 height 41
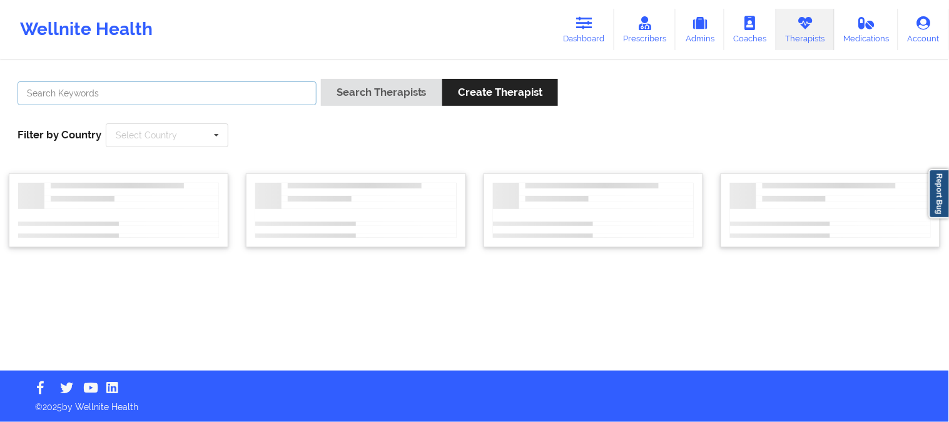
click at [178, 94] on input "text" at bounding box center [167, 93] width 299 height 24
paste input "Hanna camille himmel"
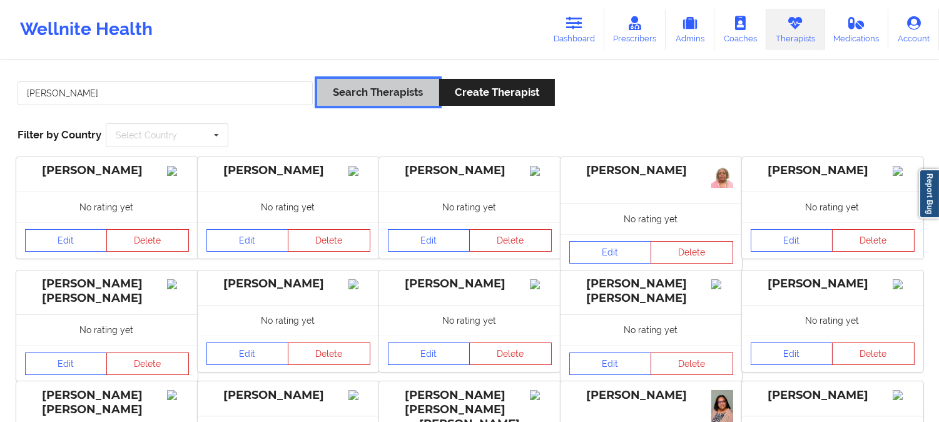
click at [358, 89] on button "Search Therapists" at bounding box center [377, 92] width 121 height 27
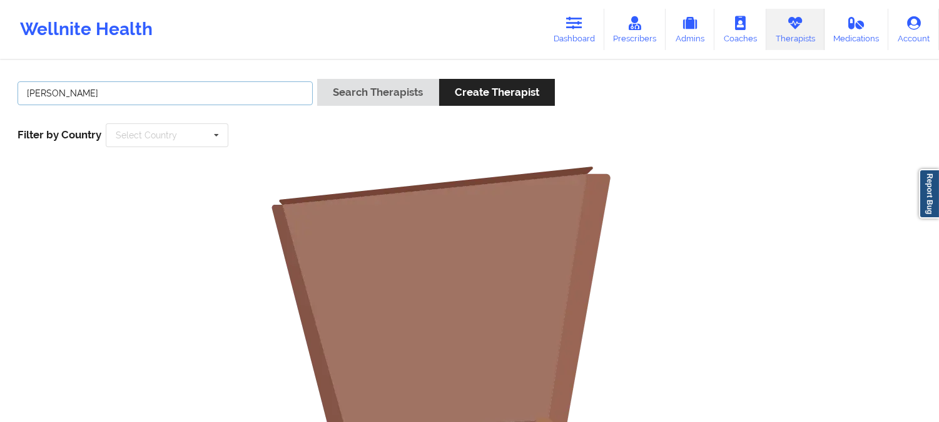
click at [247, 89] on input "Hanna himmel" at bounding box center [165, 93] width 295 height 24
paste input "camille"
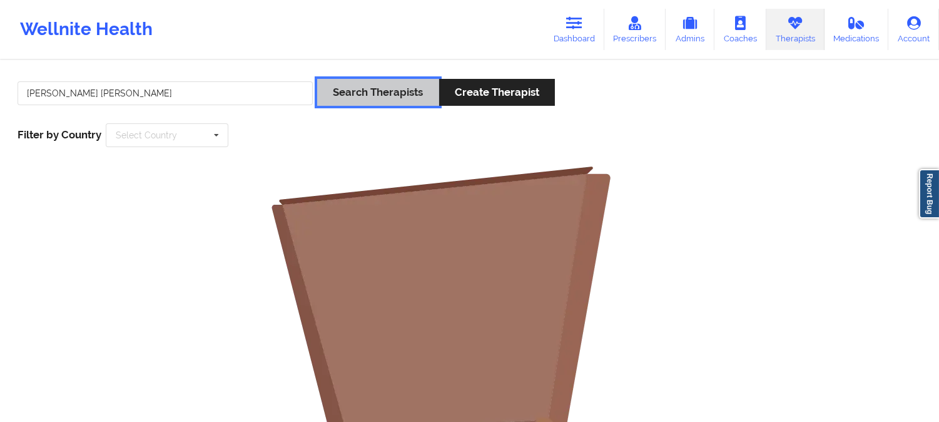
click at [343, 90] on button "Search Therapists" at bounding box center [377, 92] width 121 height 27
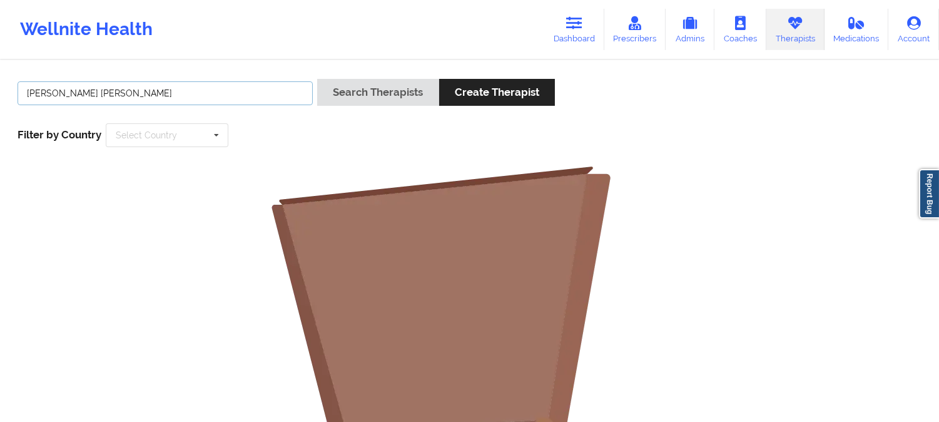
drag, startPoint x: 131, startPoint y: 94, endPoint x: 56, endPoint y: 94, distance: 75.1
click at [56, 94] on input "Hanna camille himmel" at bounding box center [165, 93] width 295 height 24
type input "[PERSON_NAME]"
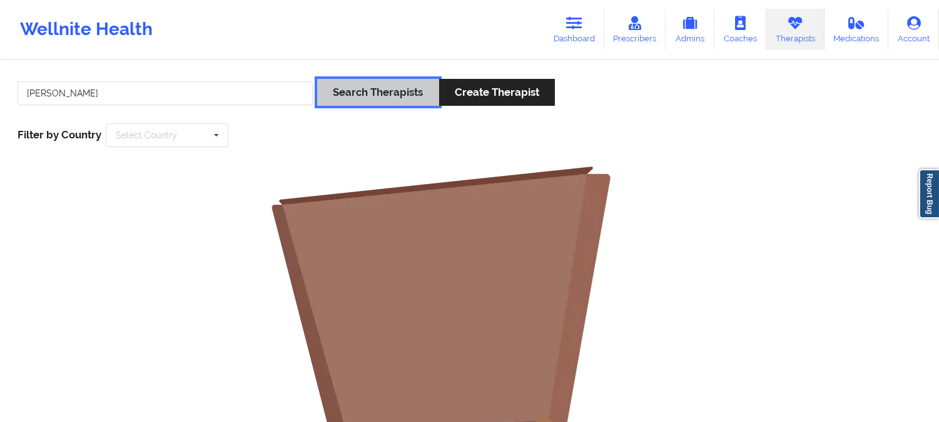
click at [410, 98] on button "Search Therapists" at bounding box center [377, 92] width 121 height 27
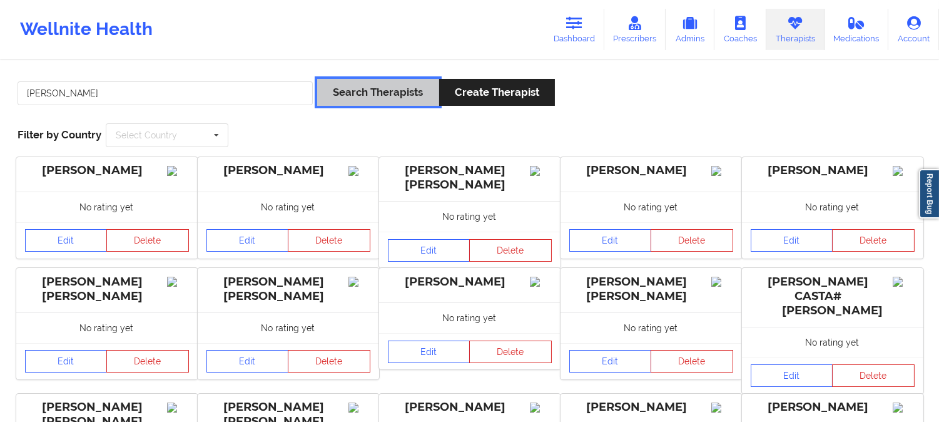
click at [369, 94] on button "Search Therapists" at bounding box center [377, 92] width 121 height 27
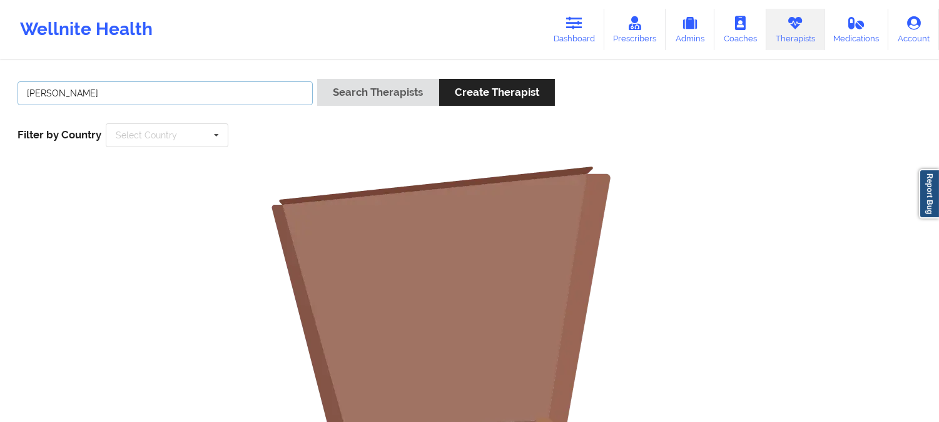
click at [273, 97] on input "[PERSON_NAME]" at bounding box center [165, 93] width 295 height 24
type input "Chandra"
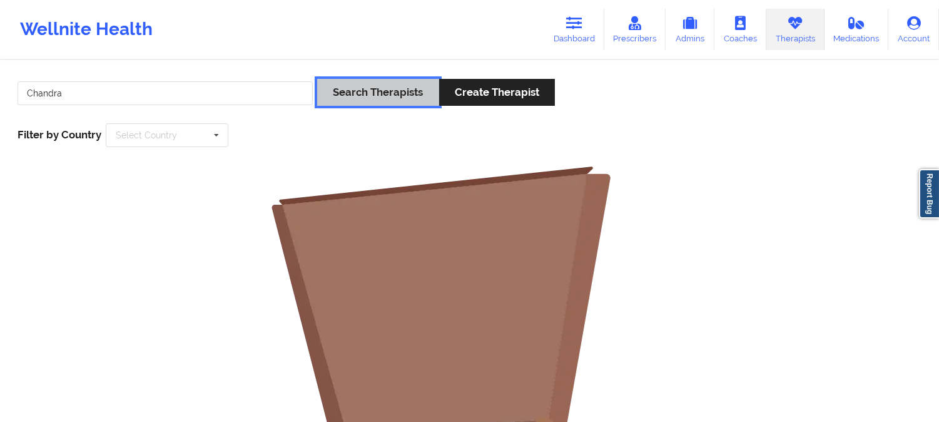
click at [363, 85] on button "Search Therapists" at bounding box center [377, 92] width 121 height 27
